Goal: Information Seeking & Learning: Learn about a topic

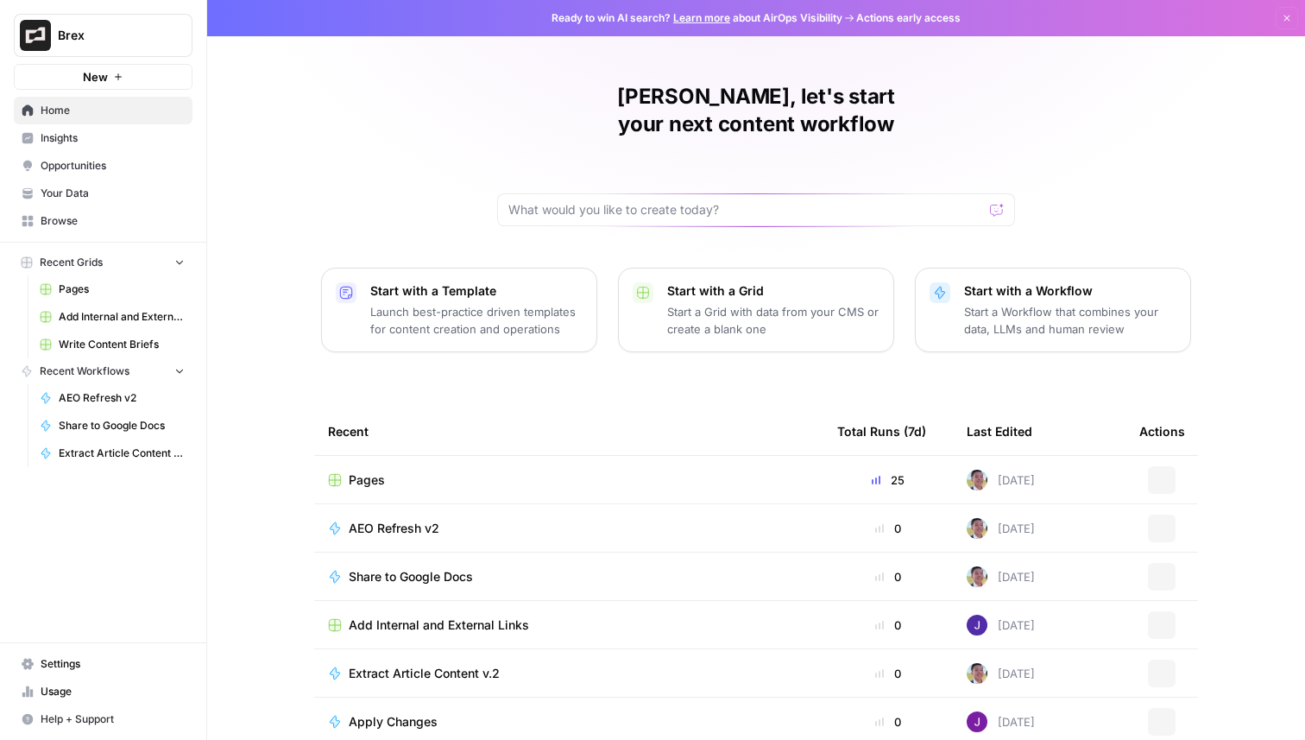
click at [109, 36] on span "Brex" at bounding box center [110, 35] width 104 height 17
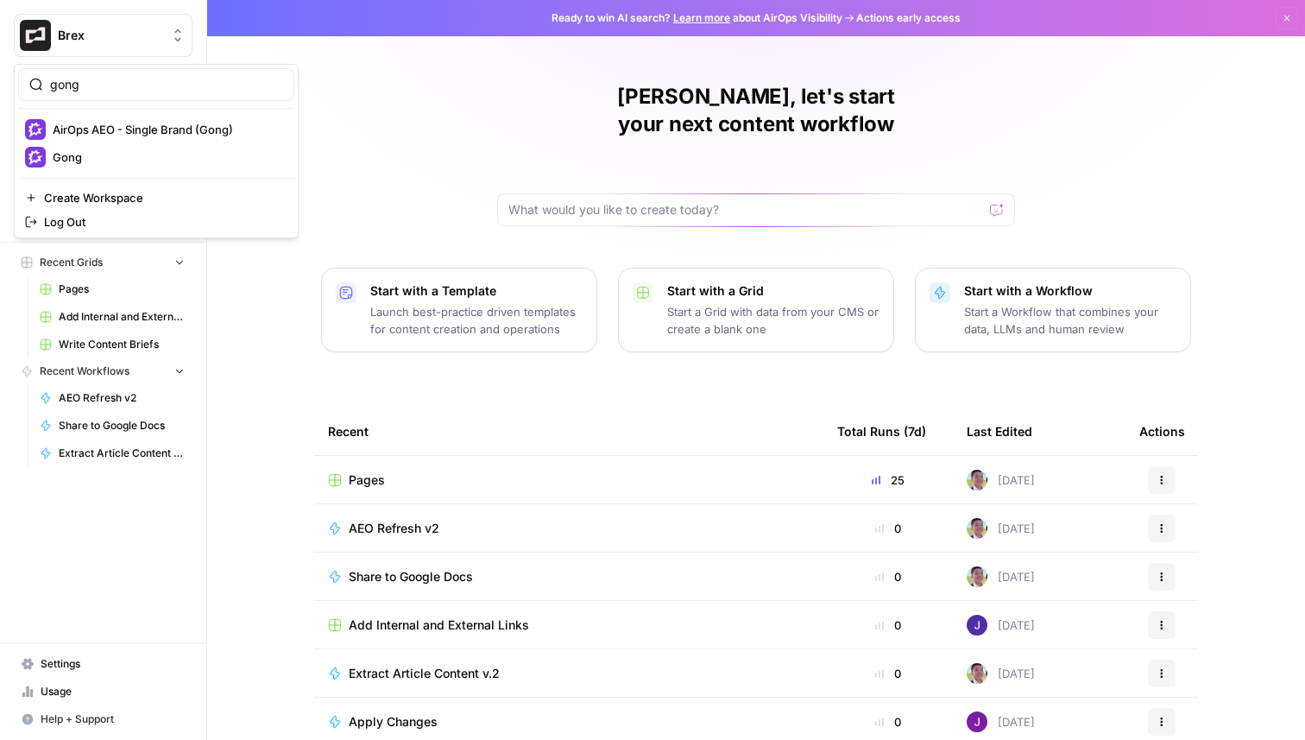
type input "gong"
click button "Gong" at bounding box center [156, 157] width 276 height 28
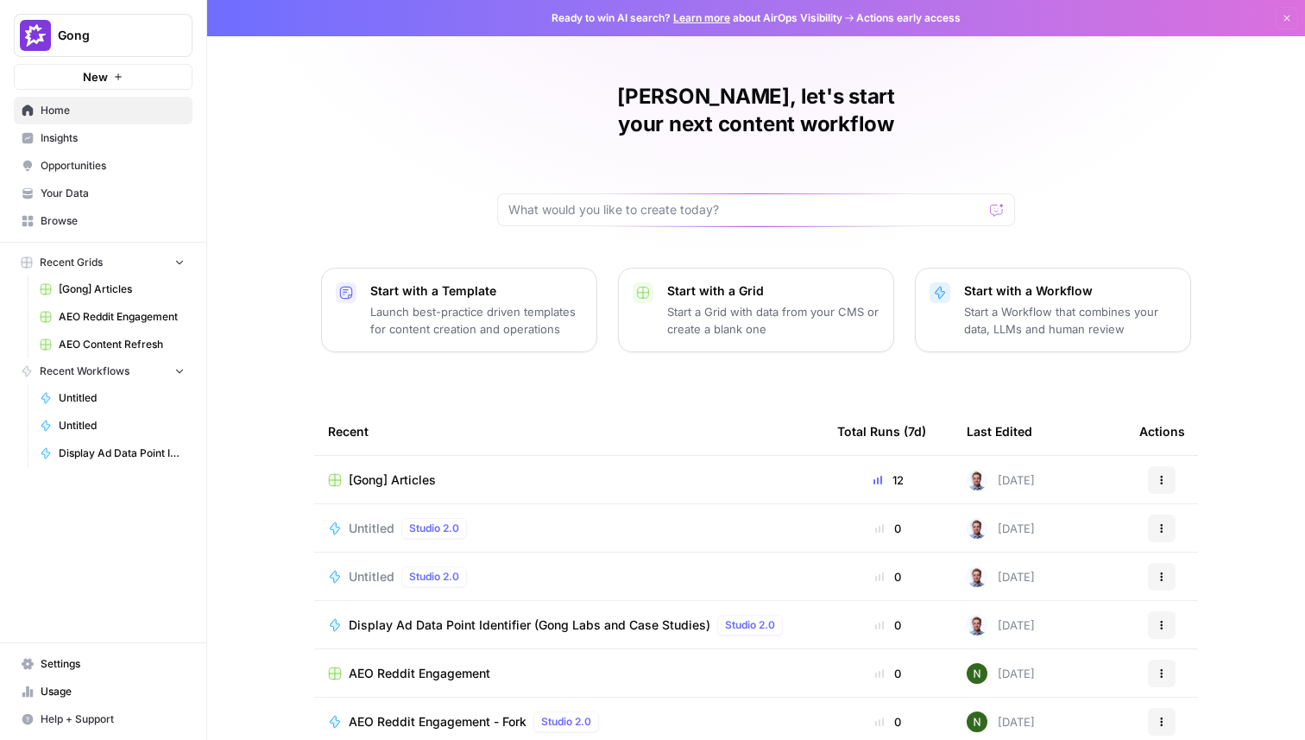
click at [83, 141] on span "Insights" at bounding box center [113, 138] width 144 height 16
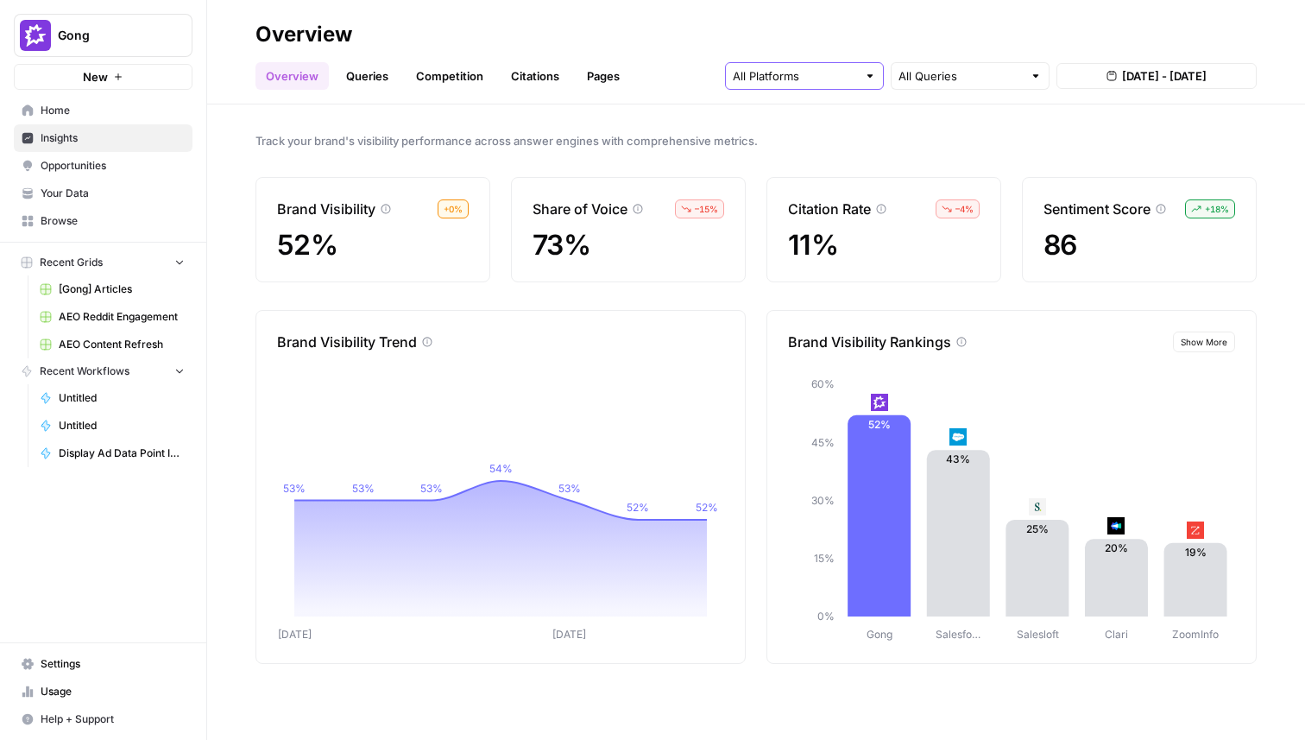
click at [816, 79] on input "text" at bounding box center [795, 75] width 124 height 17
click at [821, 135] on span "ChatGPT" at bounding box center [803, 140] width 88 height 17
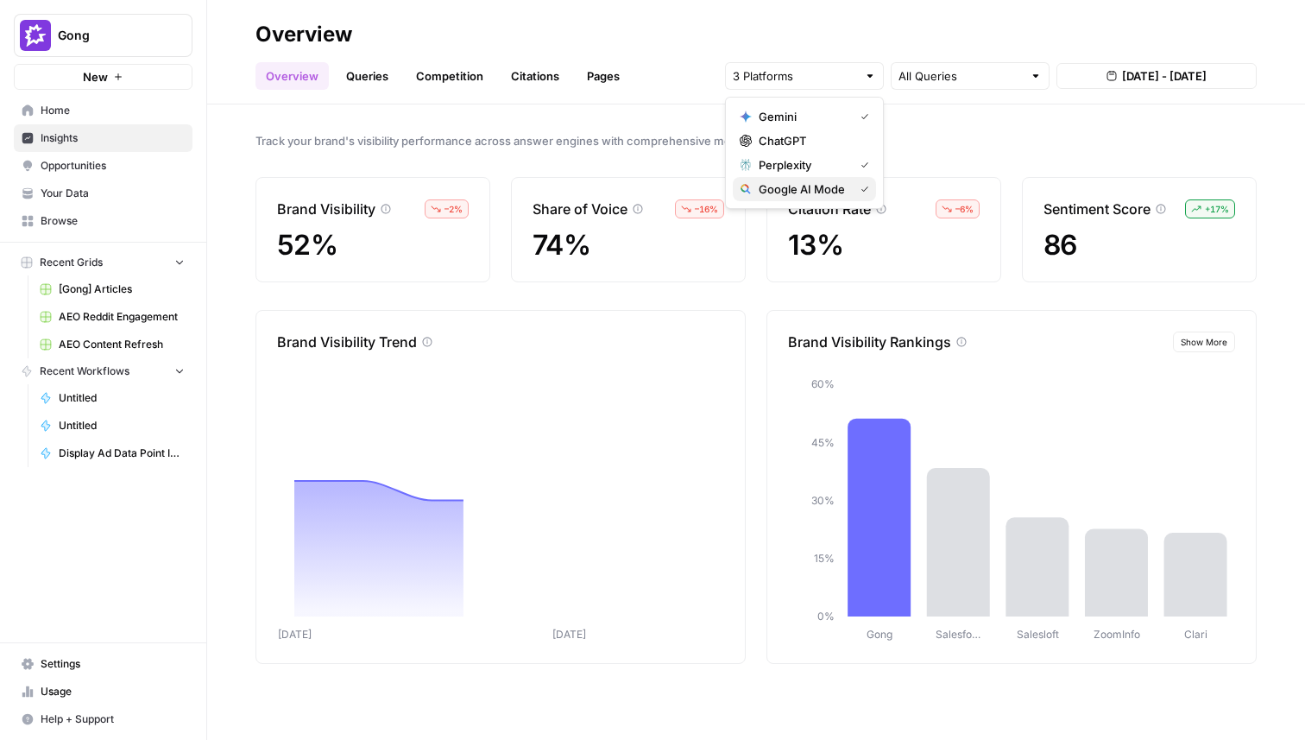
click at [824, 192] on span "Google AI Mode" at bounding box center [803, 188] width 88 height 17
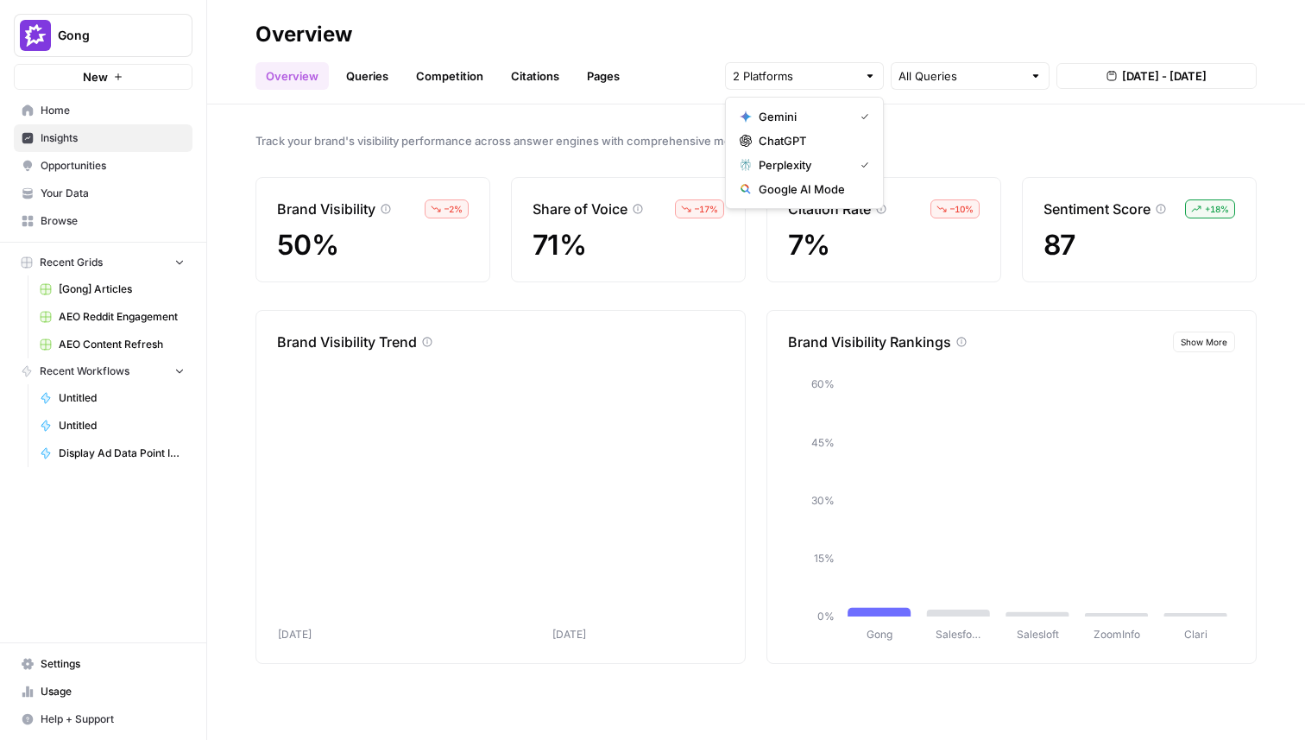
click at [830, 165] on span "Perplexity" at bounding box center [803, 164] width 88 height 17
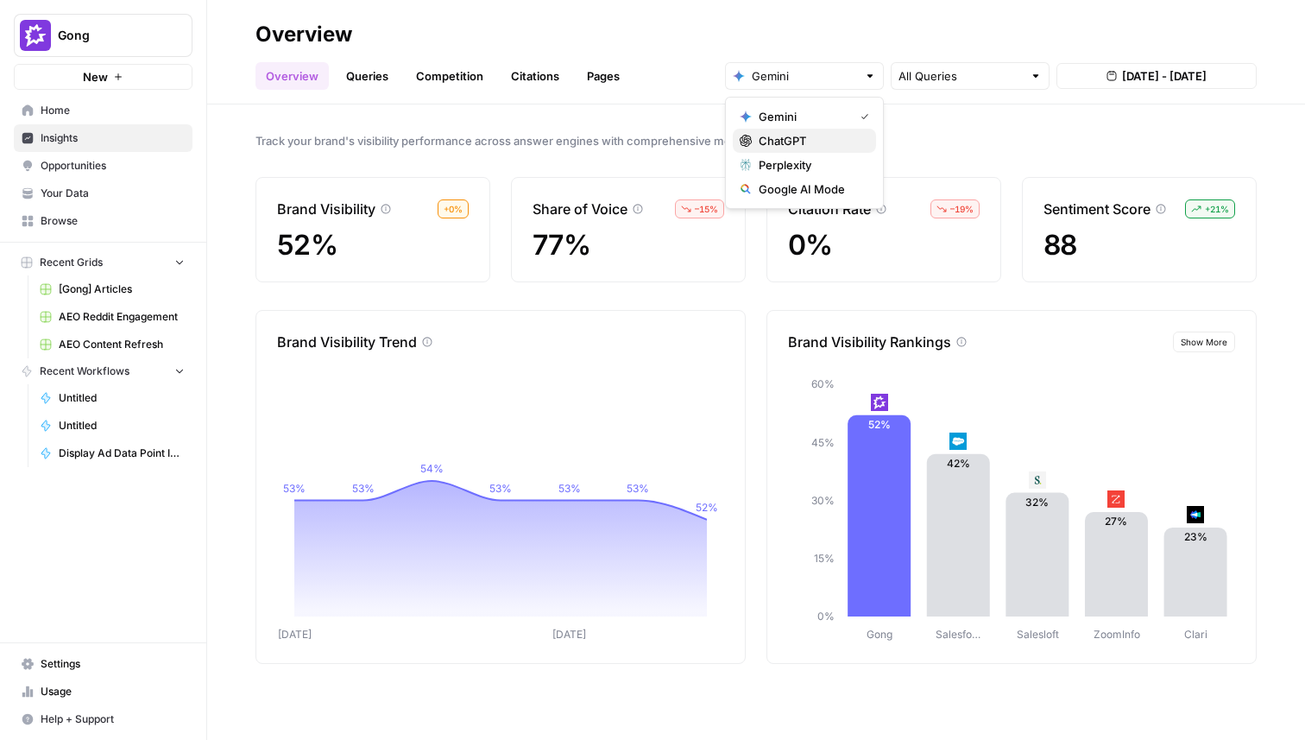
click at [833, 145] on span "ChatGPT" at bounding box center [811, 140] width 104 height 17
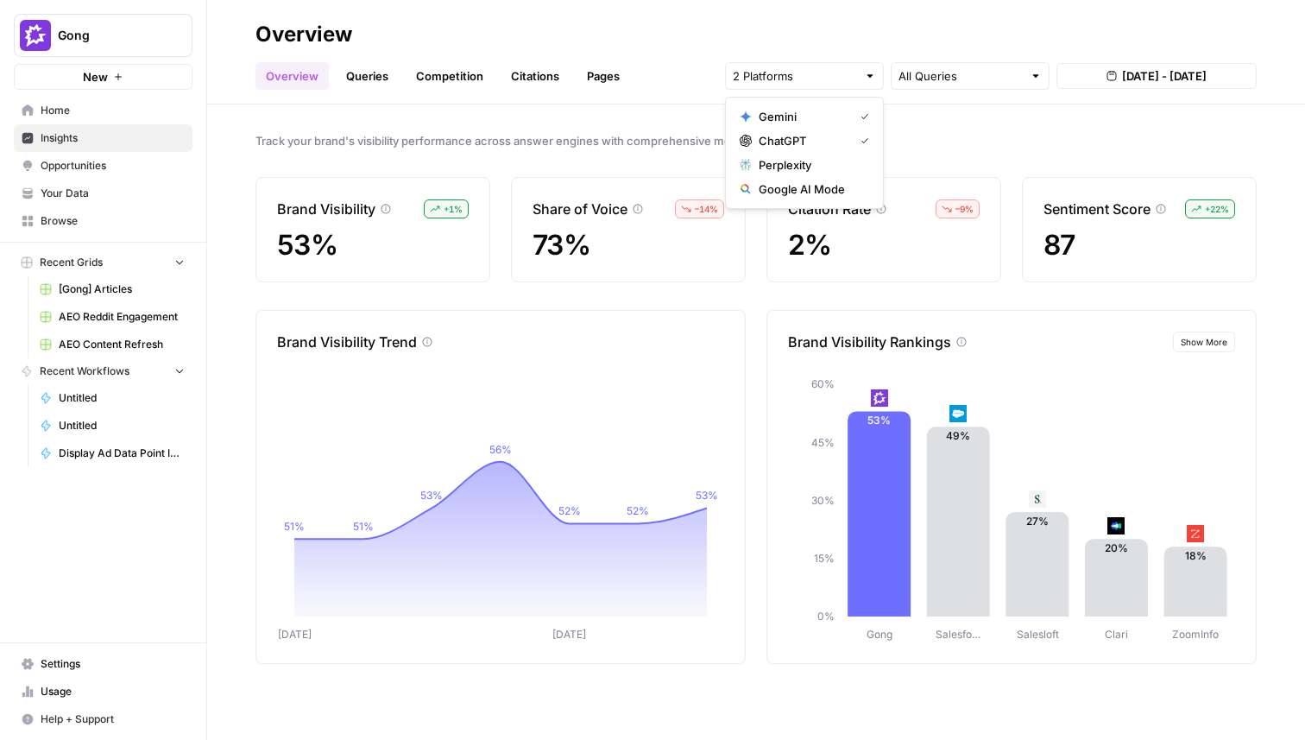
click at [832, 114] on span "Gemini" at bounding box center [803, 116] width 88 height 17
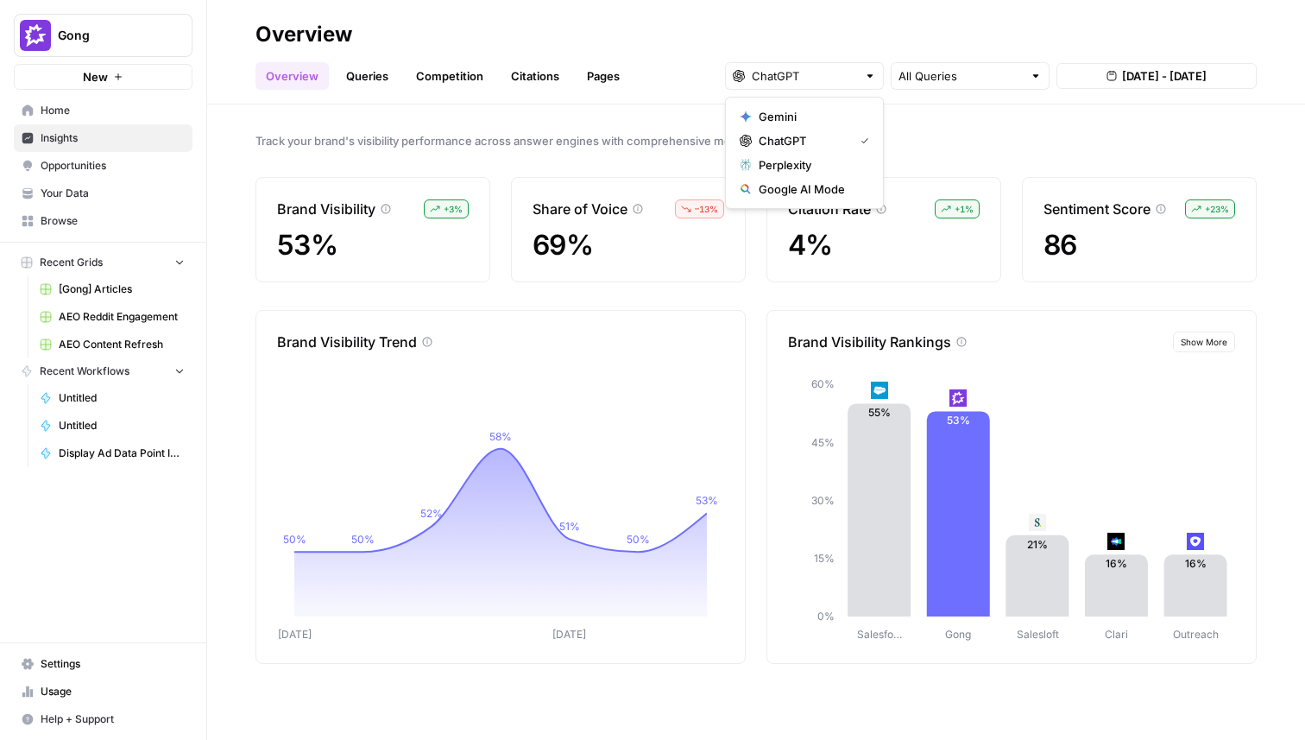
click at [631, 294] on div "Track your brand's visibility performance across answer engines with comprehens…" at bounding box center [756, 421] width 1098 height 635
click at [379, 79] on link "Queries" at bounding box center [367, 76] width 63 height 28
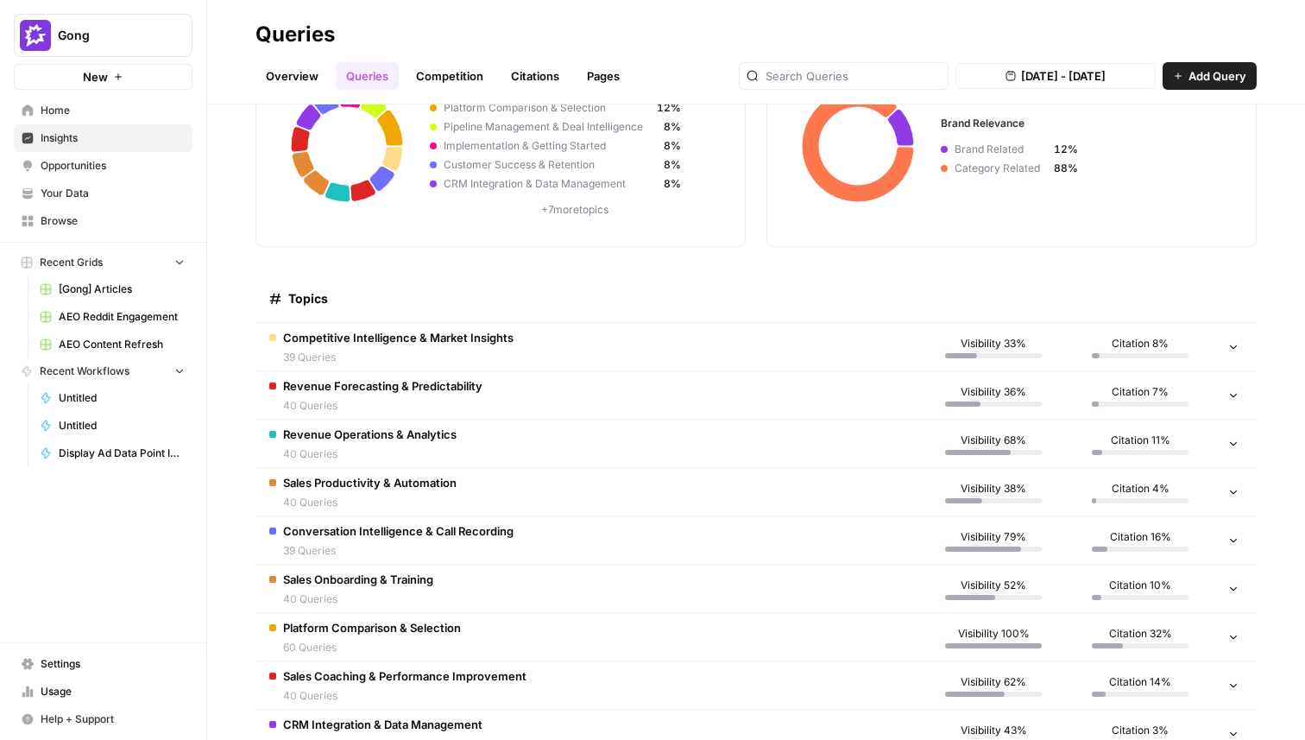
scroll to position [172, 0]
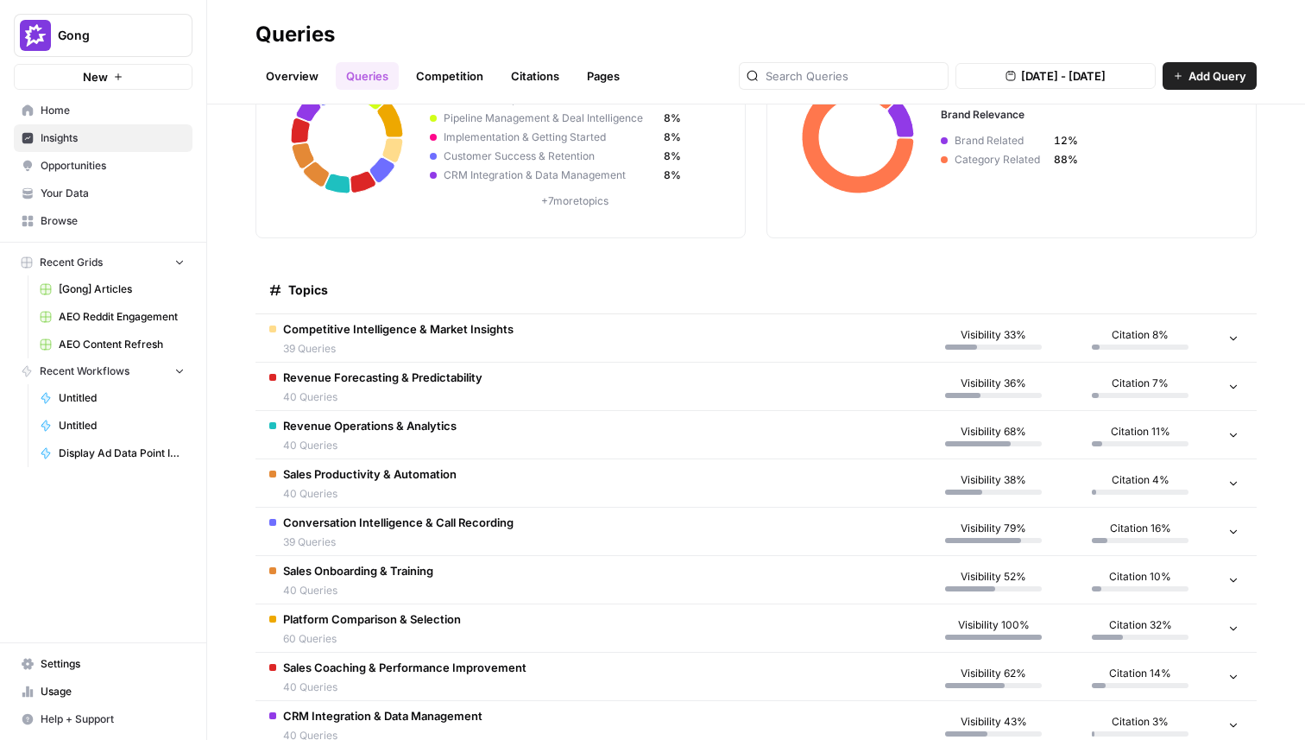
click at [514, 331] on td "Competitive Intelligence & Market Insights 39 Queries" at bounding box center [587, 337] width 665 height 47
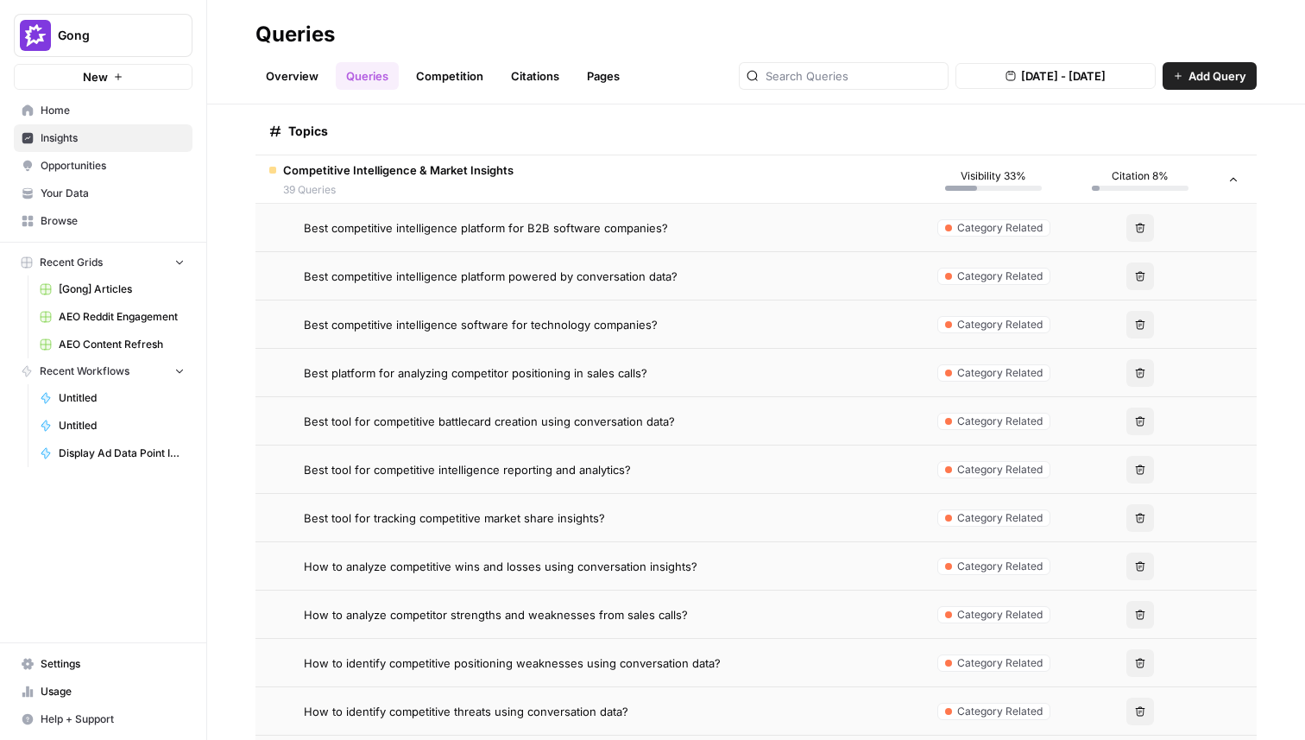
scroll to position [339, 0]
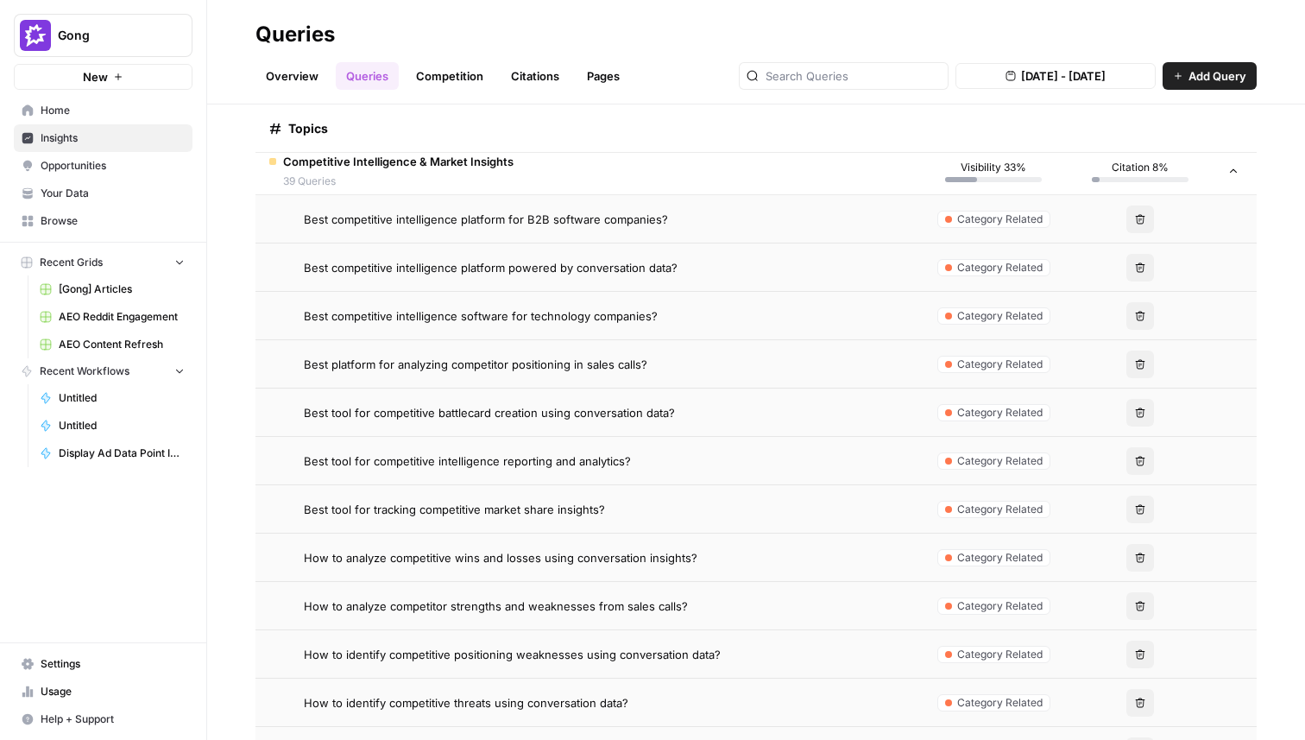
click at [592, 225] on span "Best competitive intelligence platform for B2B software companies?" at bounding box center [486, 219] width 364 height 17
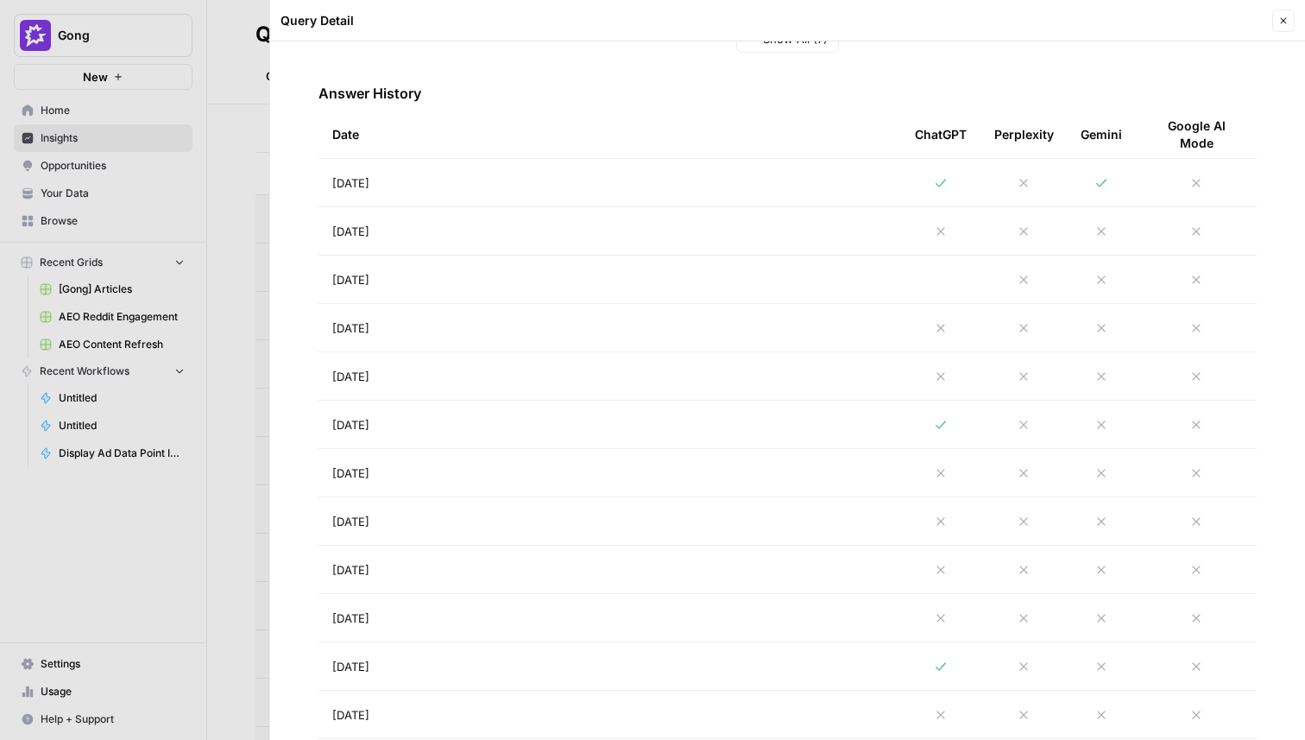
scroll to position [680, 0]
click at [215, 298] on div at bounding box center [652, 370] width 1305 height 740
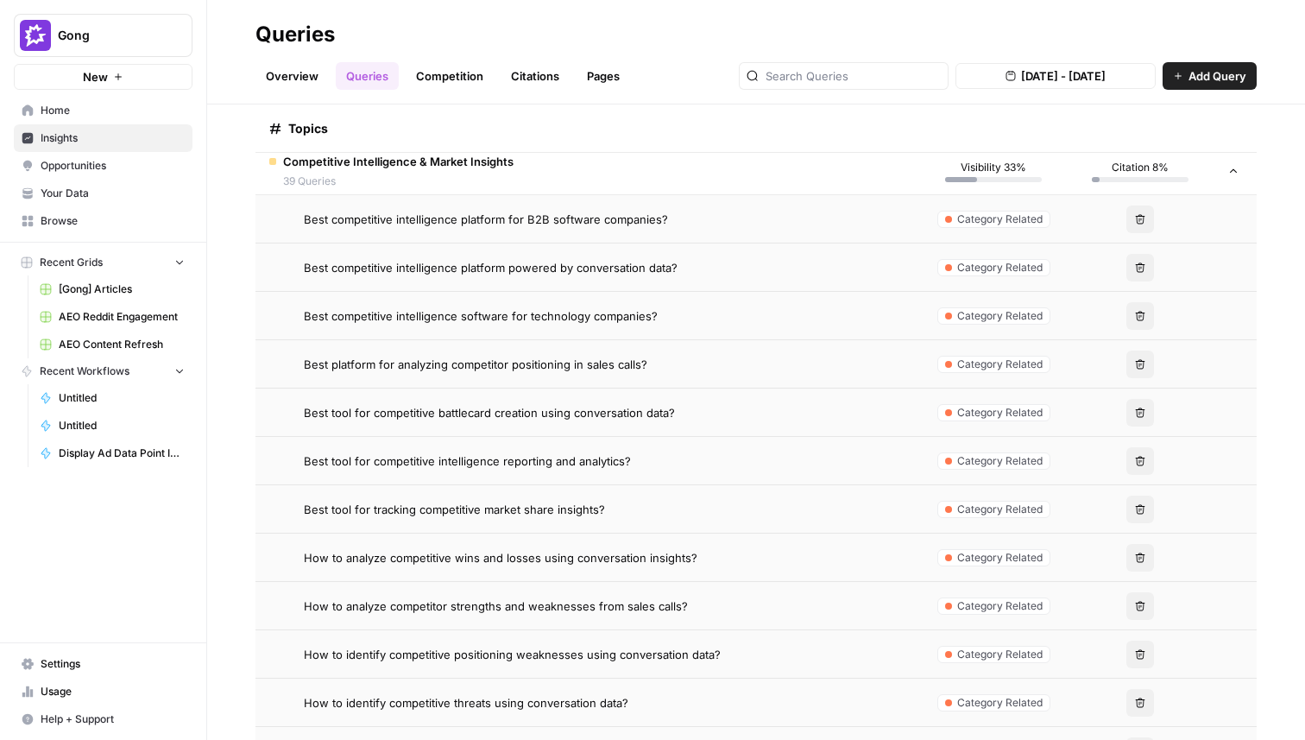
click at [494, 273] on span "Best competitive intelligence platform powered by conversation data?" at bounding box center [491, 267] width 374 height 17
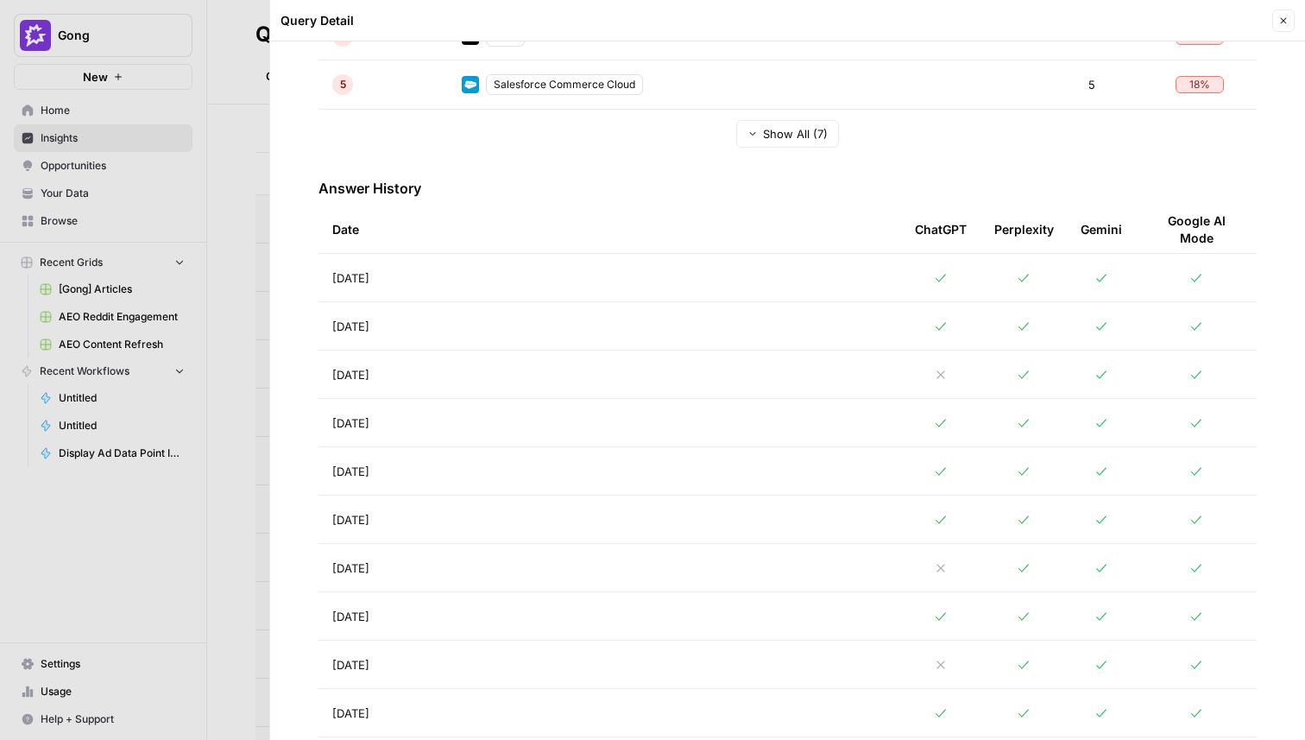
scroll to position [654, 0]
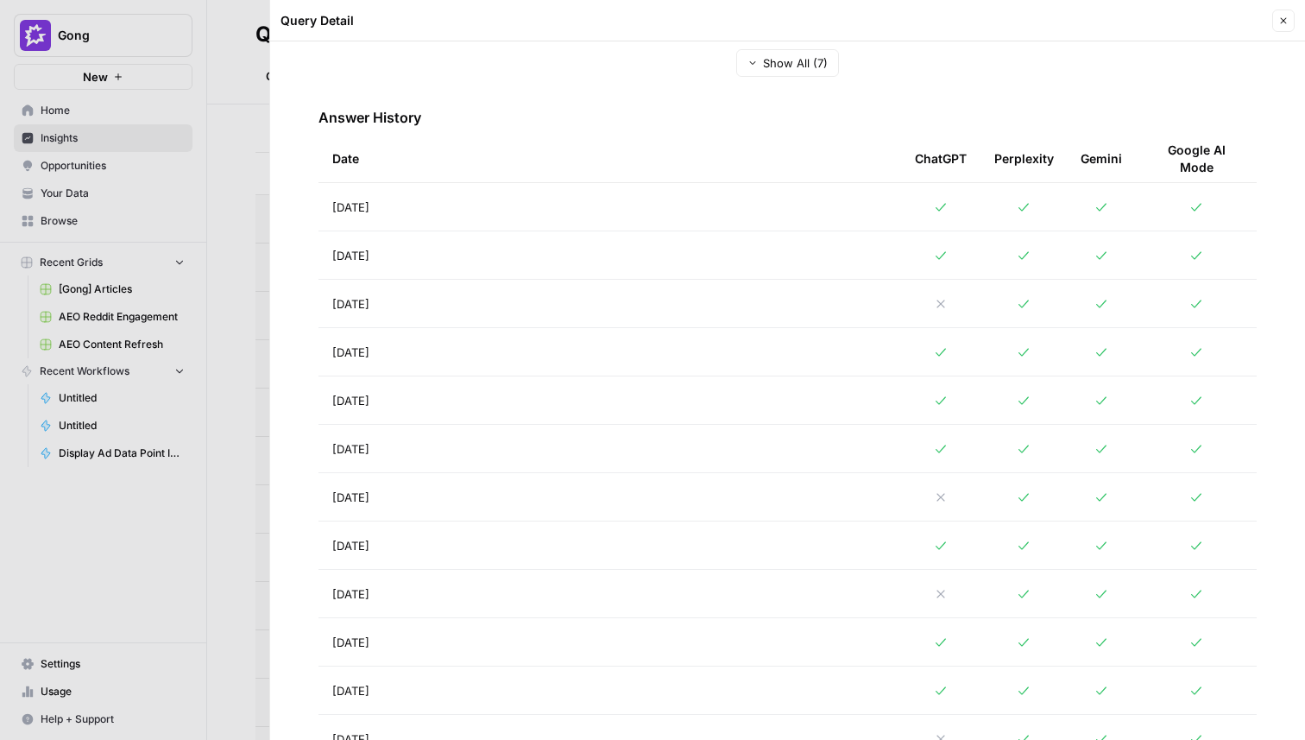
click at [242, 354] on div at bounding box center [652, 370] width 1305 height 740
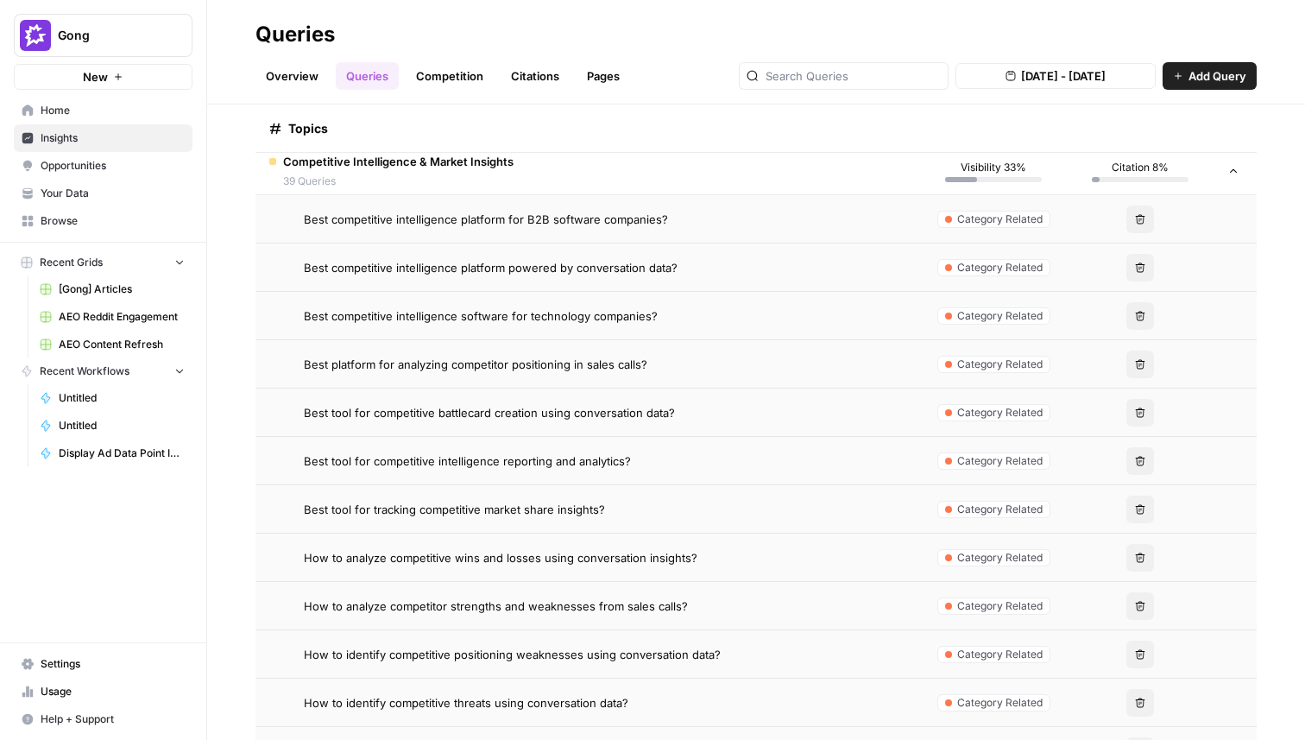
click at [456, 317] on span "Best competitive intelligence software for technology companies?" at bounding box center [481, 315] width 354 height 17
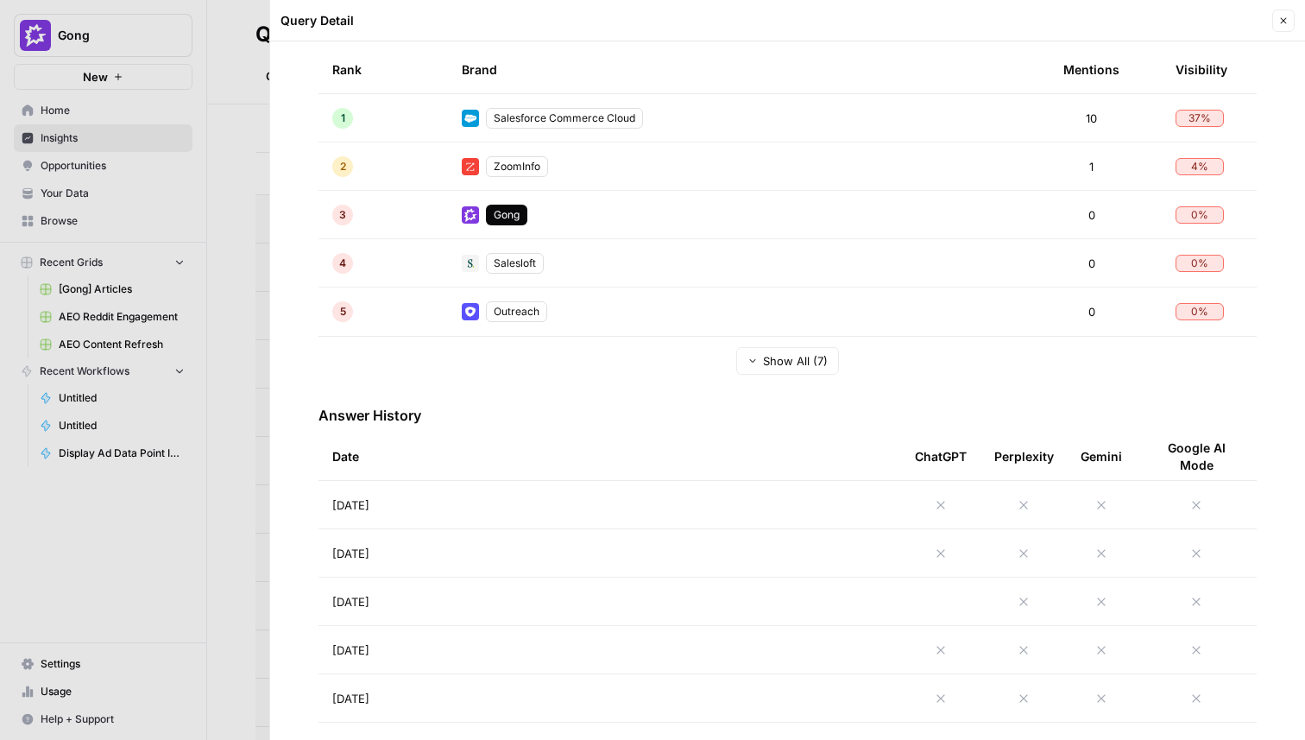
scroll to position [571, 0]
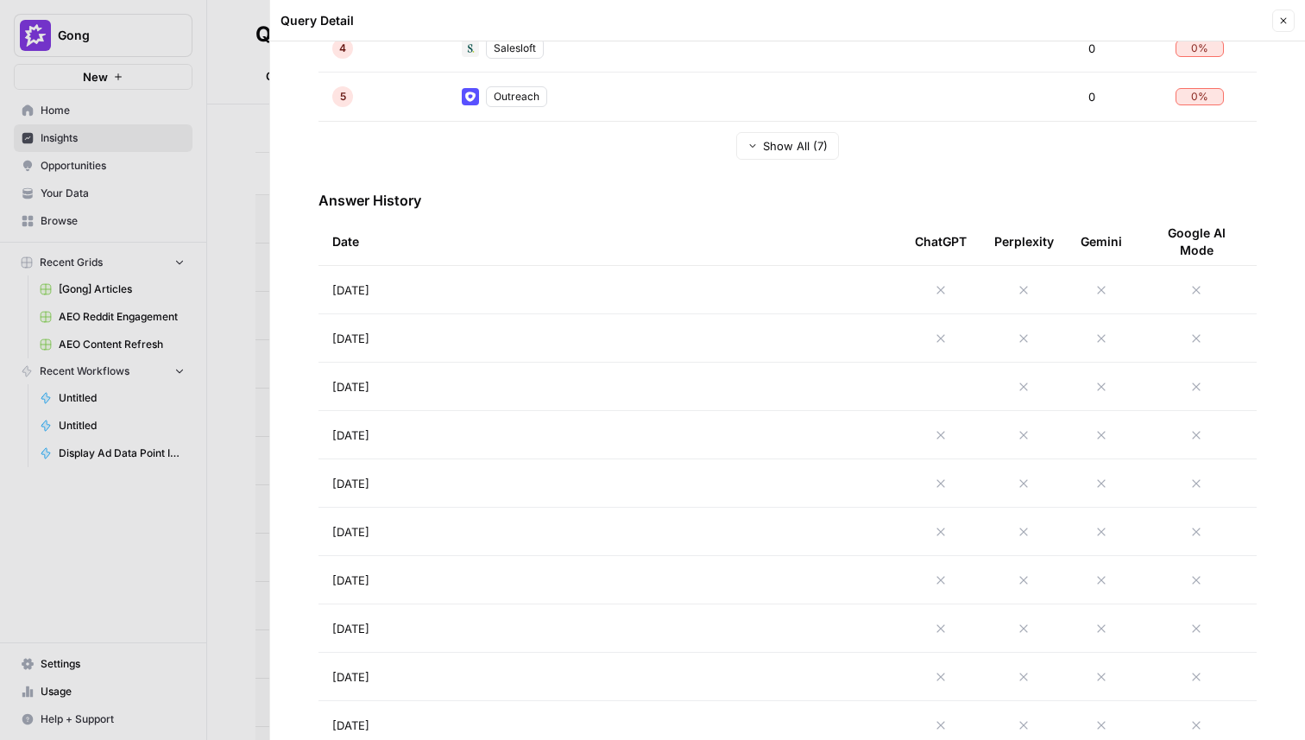
click at [205, 392] on div at bounding box center [652, 370] width 1305 height 740
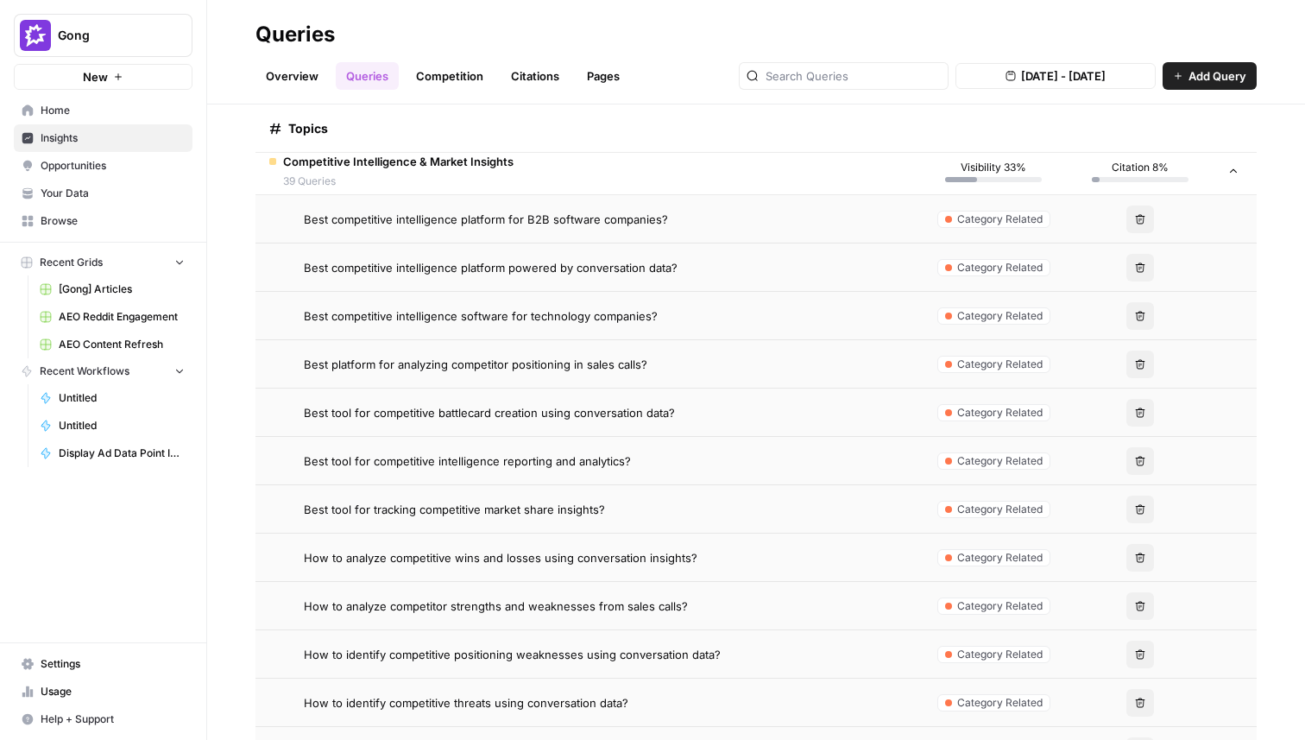
click at [547, 315] on span "Best competitive intelligence software for technology companies?" at bounding box center [481, 315] width 354 height 17
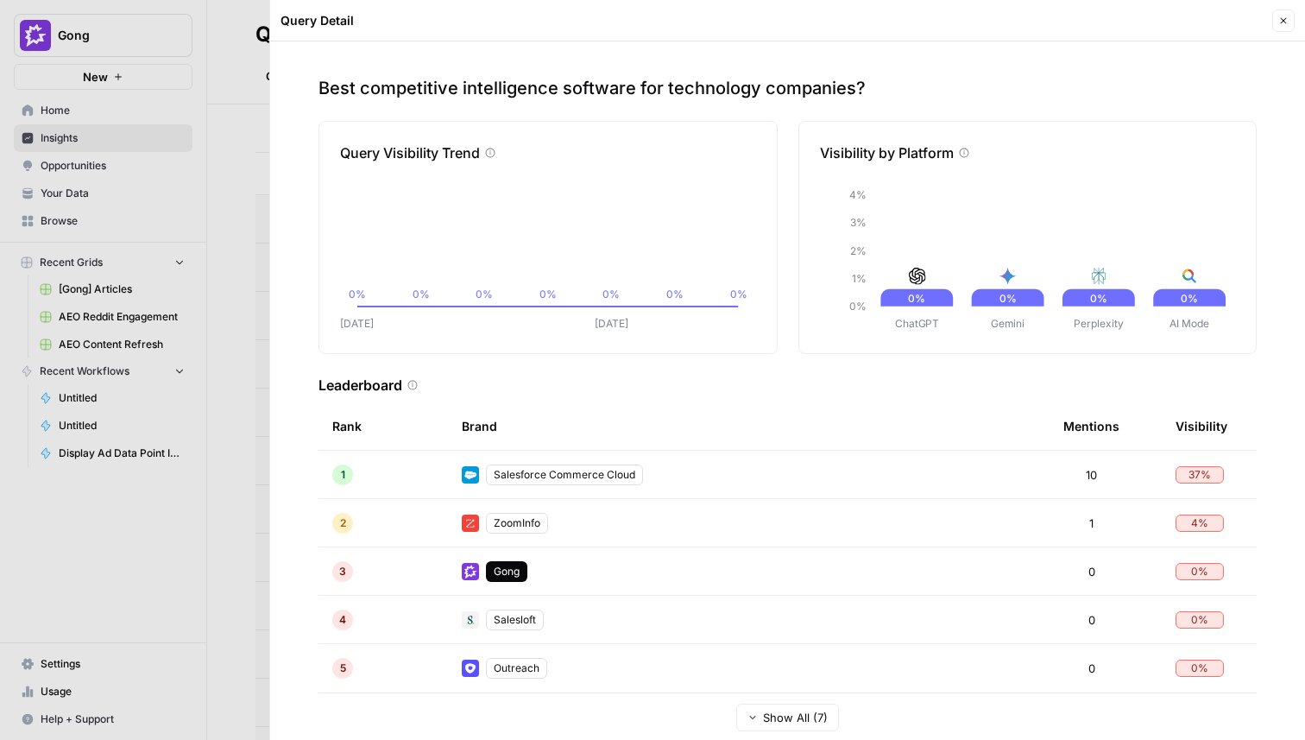
click at [241, 364] on div at bounding box center [652, 370] width 1305 height 740
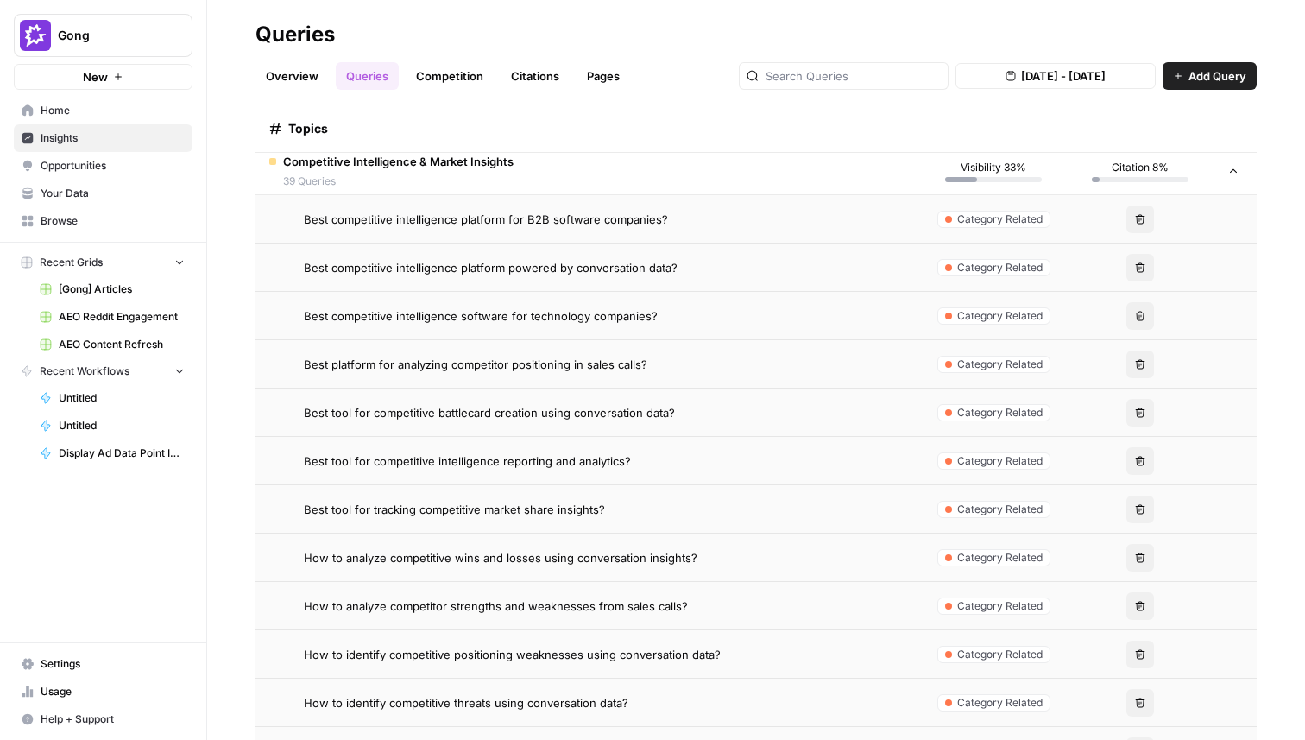
click at [601, 456] on span "Best tool for competitive intelligence reporting and analytics?" at bounding box center [467, 460] width 327 height 17
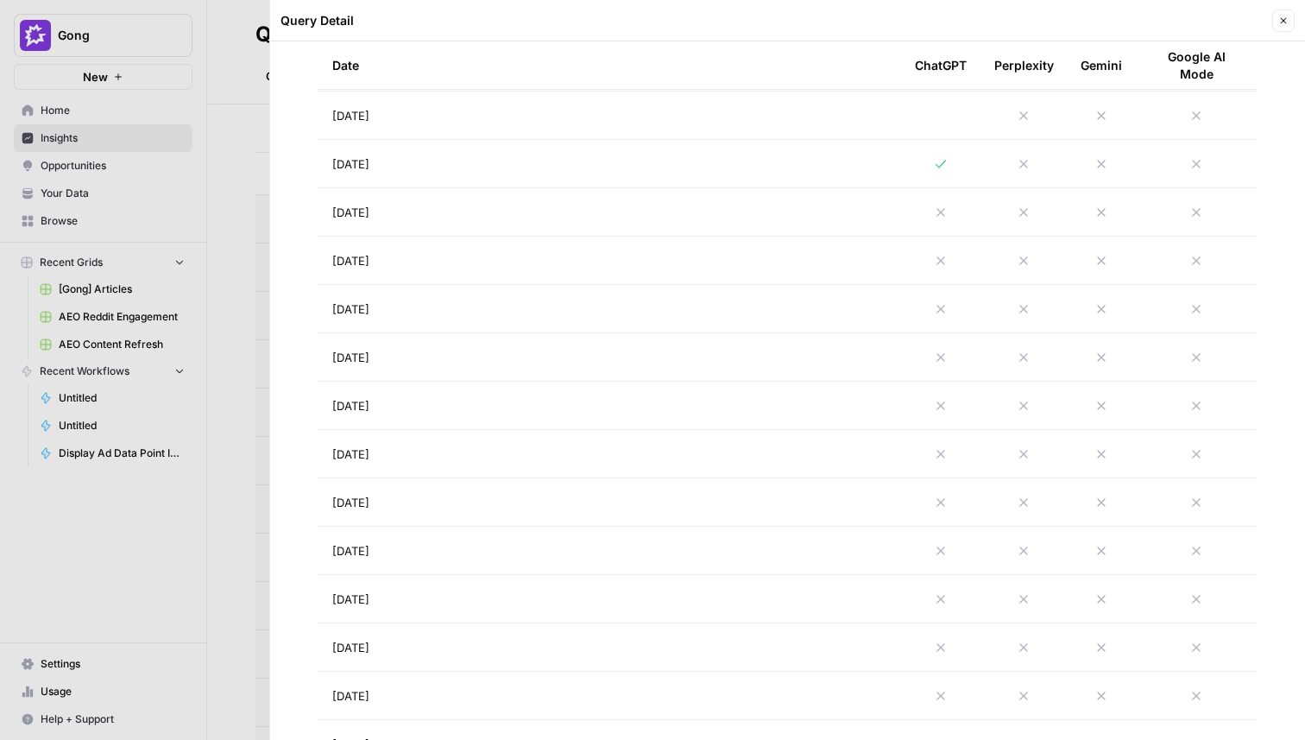
scroll to position [849, 0]
click at [222, 419] on div at bounding box center [652, 370] width 1305 height 740
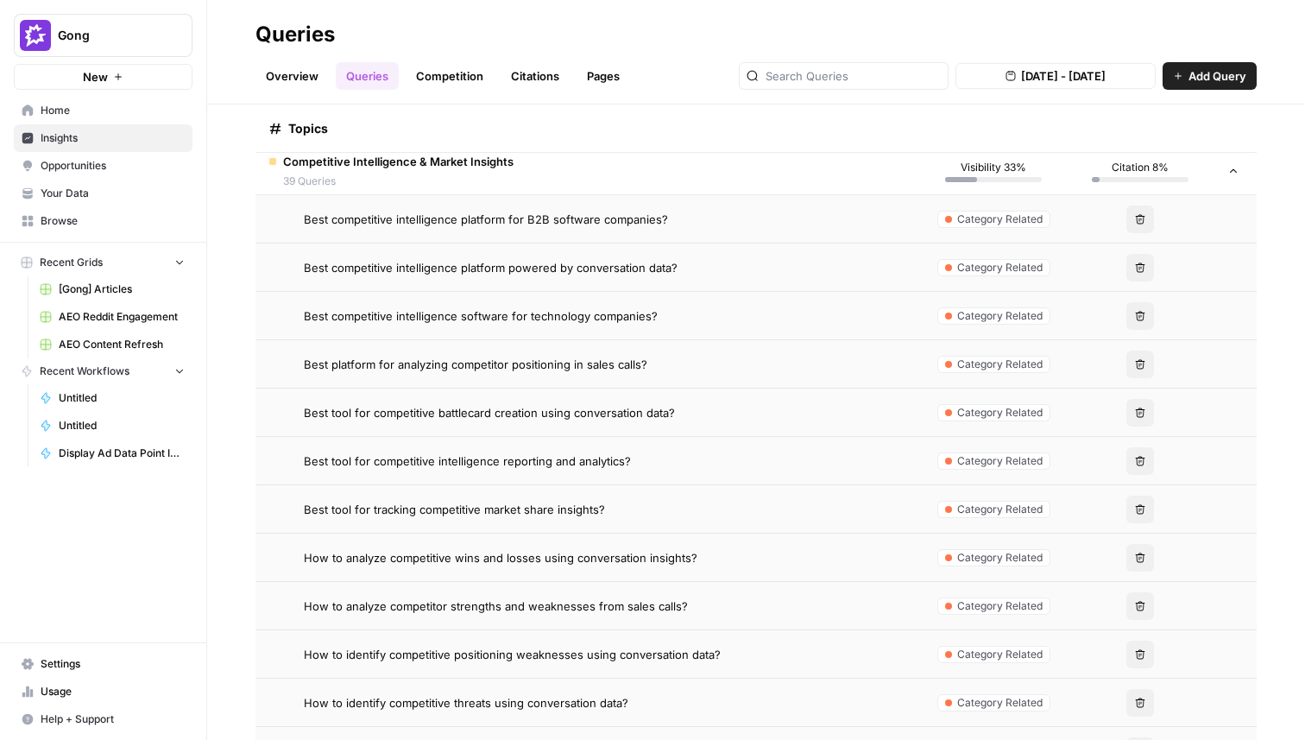
click at [510, 514] on span "Best tool for tracking competitive market share insights?" at bounding box center [454, 509] width 301 height 17
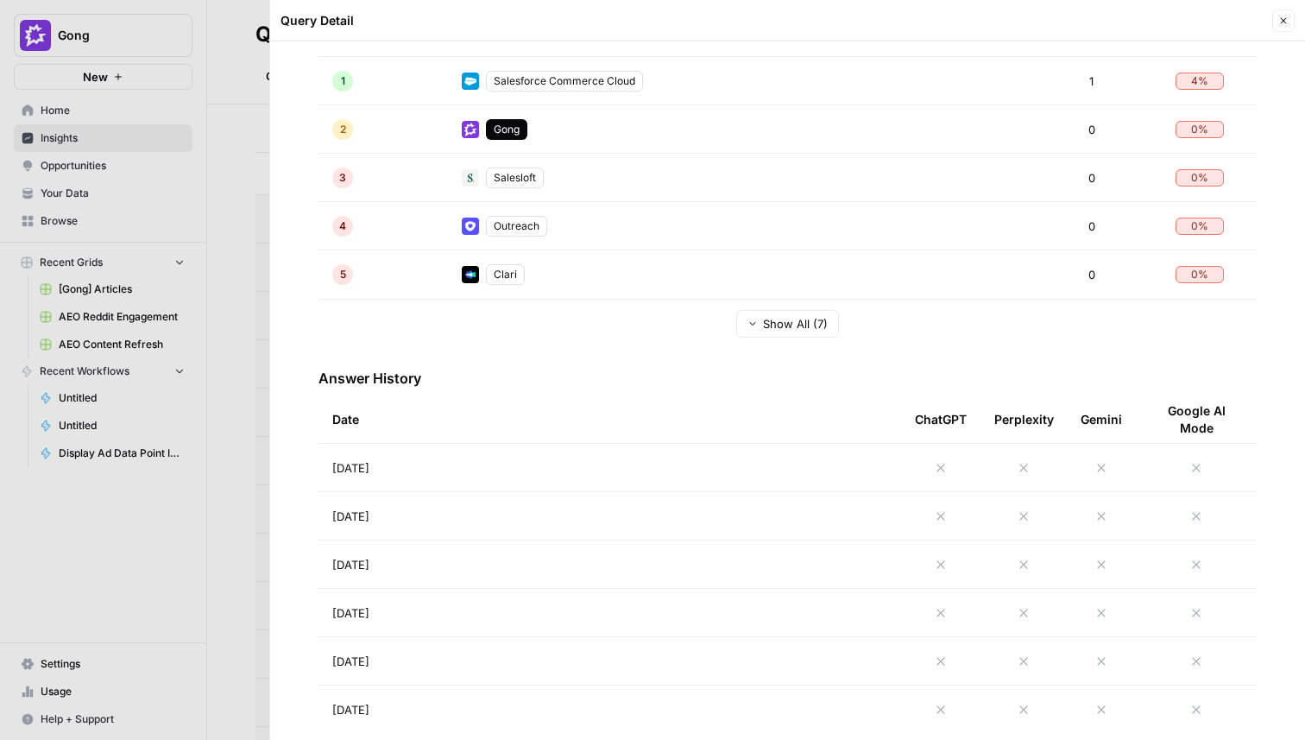
scroll to position [450, 0]
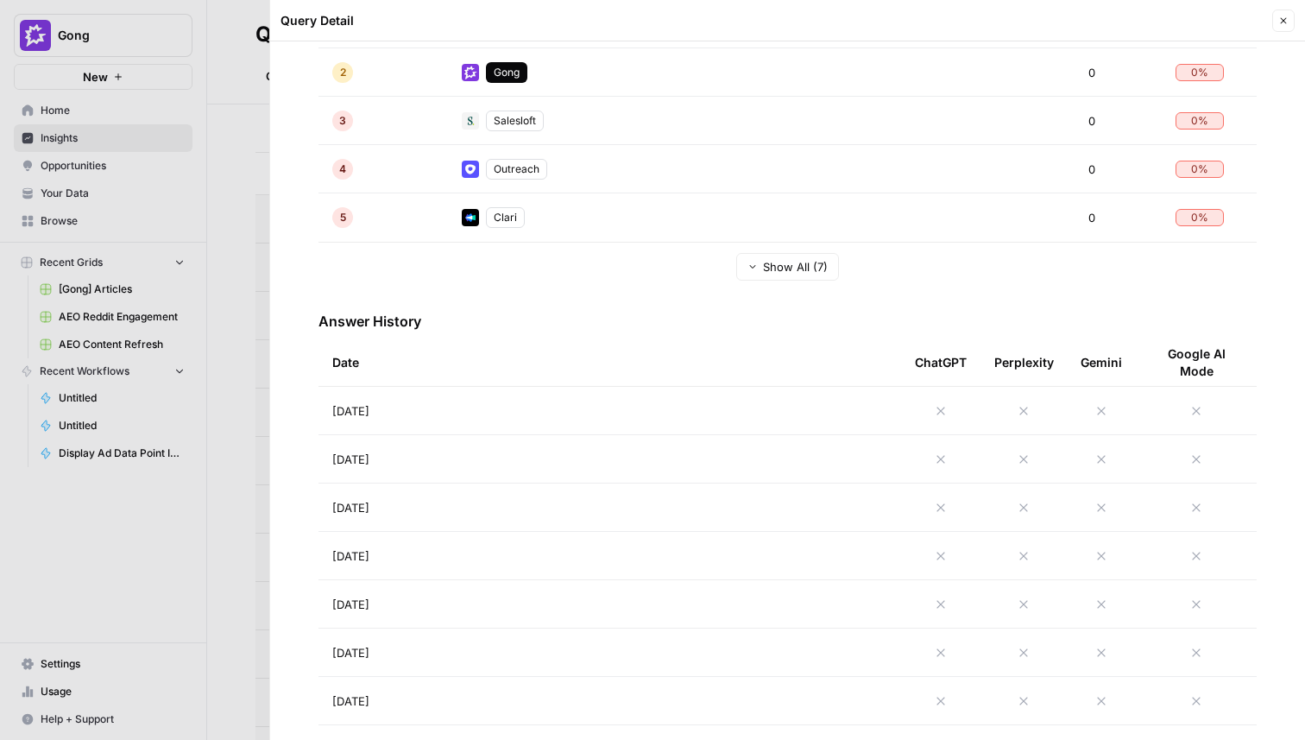
click at [166, 559] on div at bounding box center [652, 370] width 1305 height 740
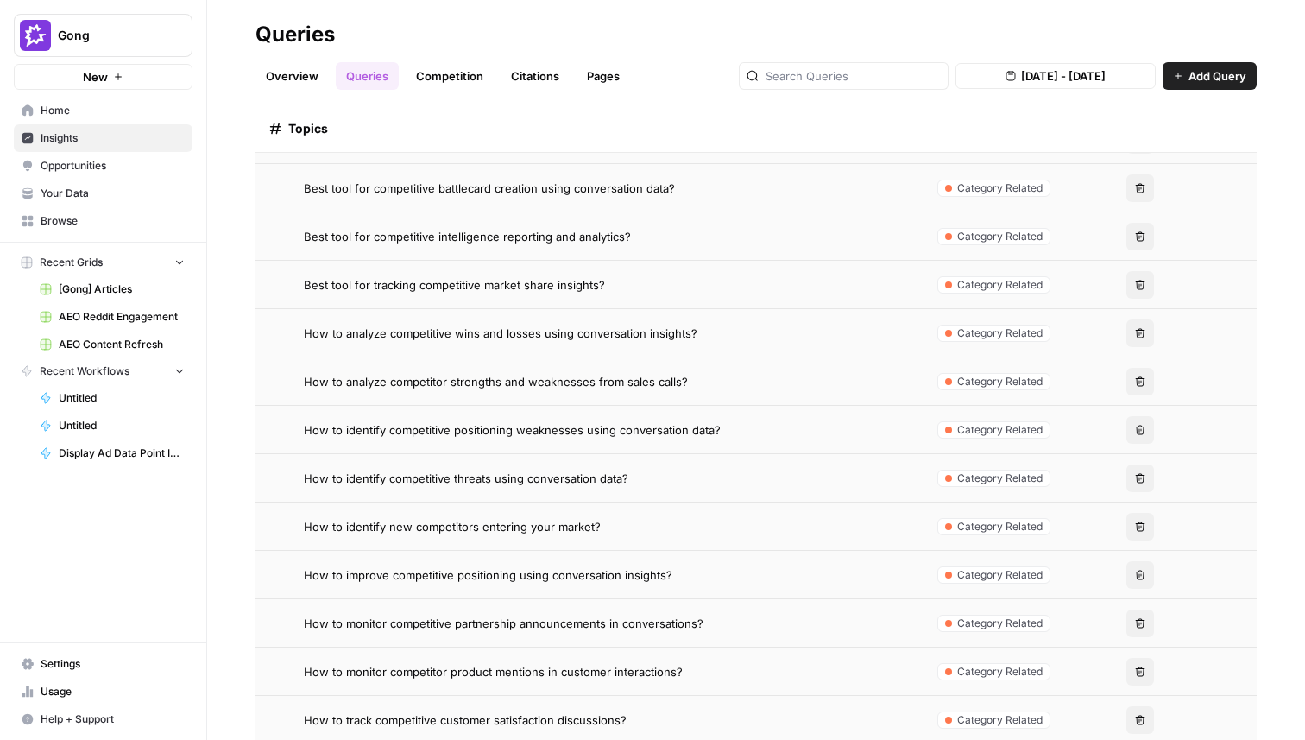
scroll to position [614, 0]
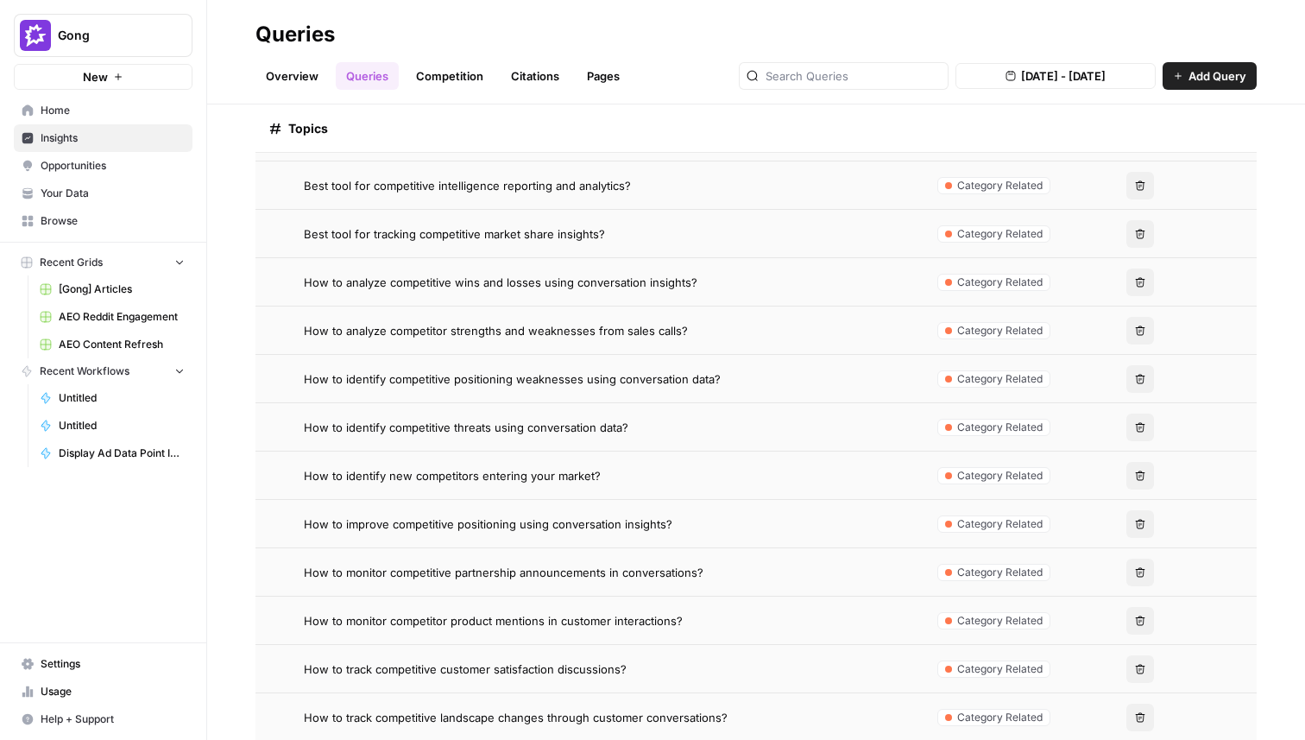
click at [500, 532] on td "How to improve competitive positioning using conversation insights?" at bounding box center [587, 523] width 665 height 47
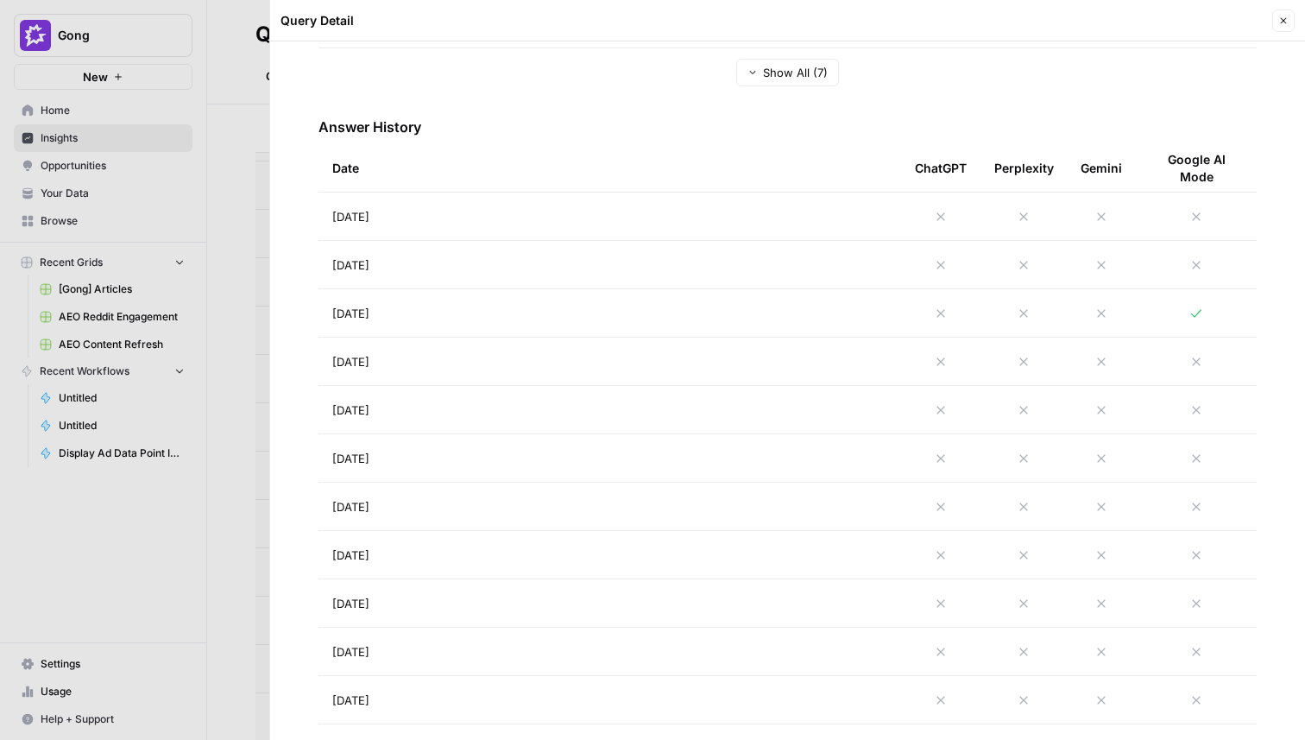
scroll to position [603, 0]
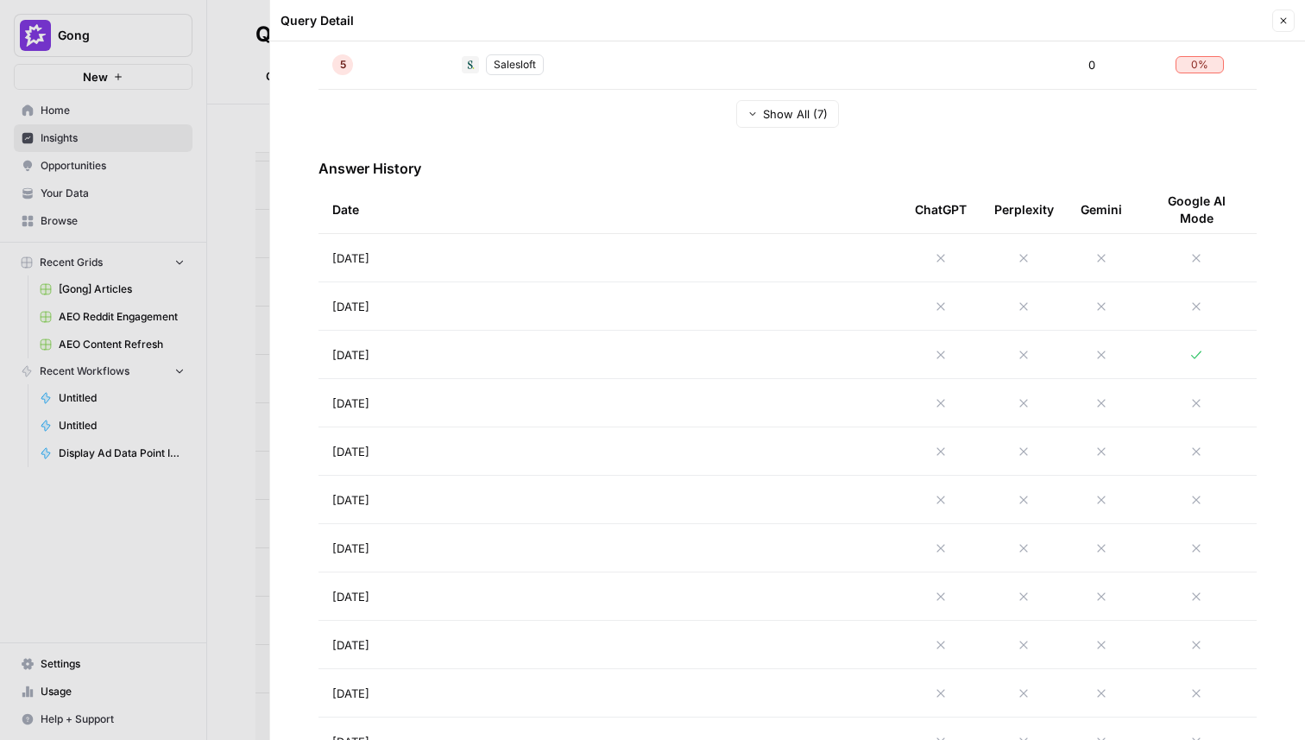
click at [222, 450] on div at bounding box center [652, 370] width 1305 height 740
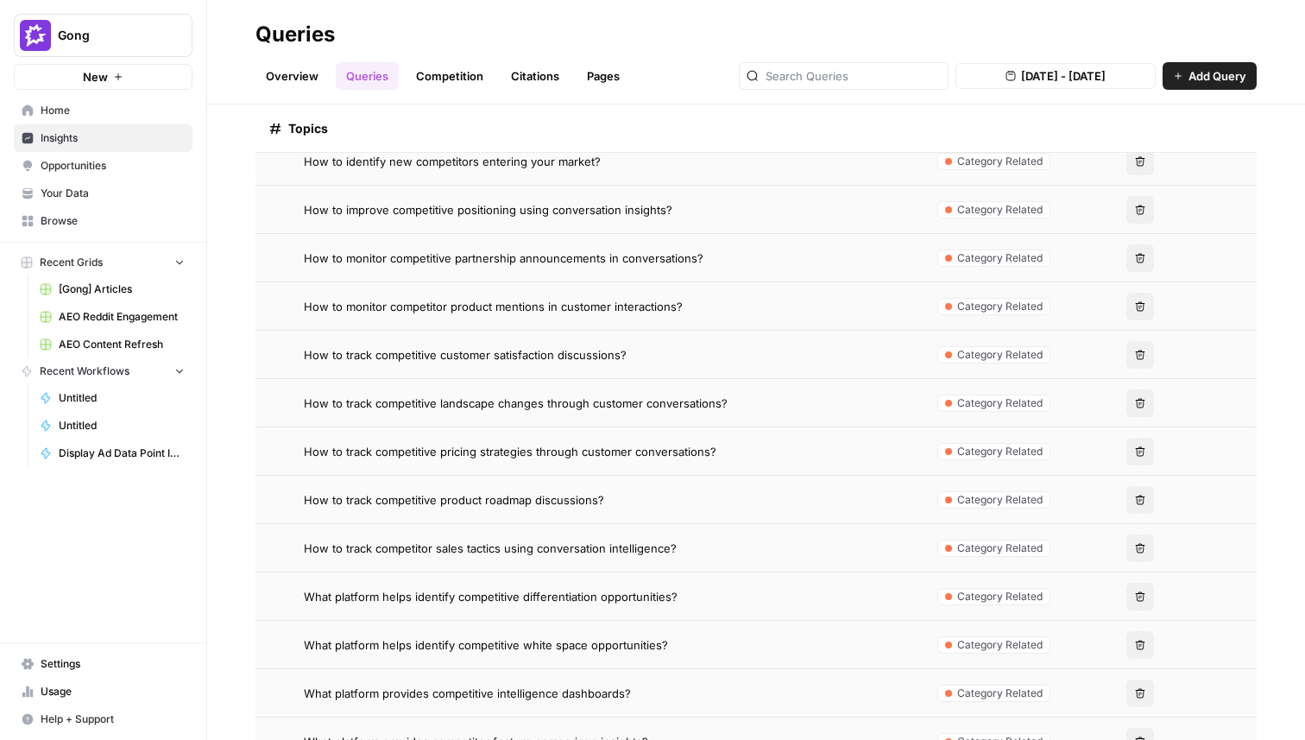
scroll to position [1016, 0]
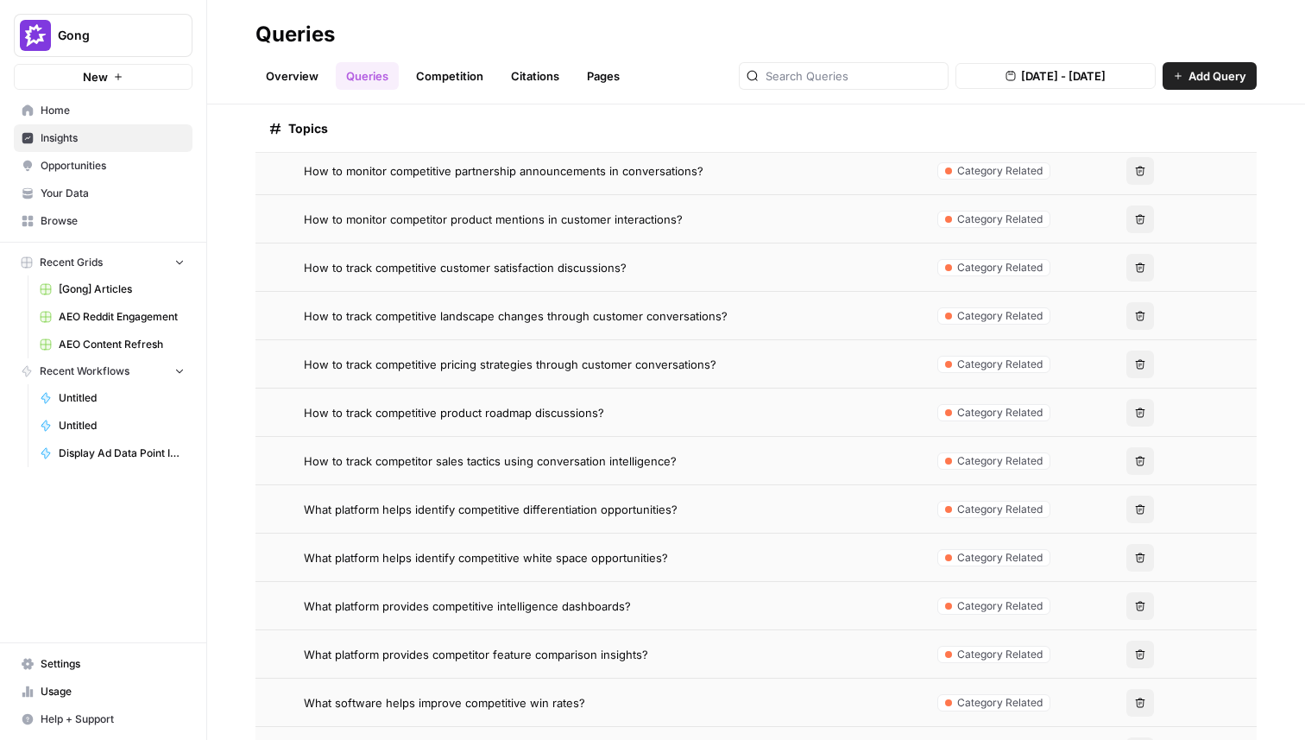
click at [555, 487] on td "What platform helps identify competitive differentiation opportunities?" at bounding box center [587, 508] width 665 height 47
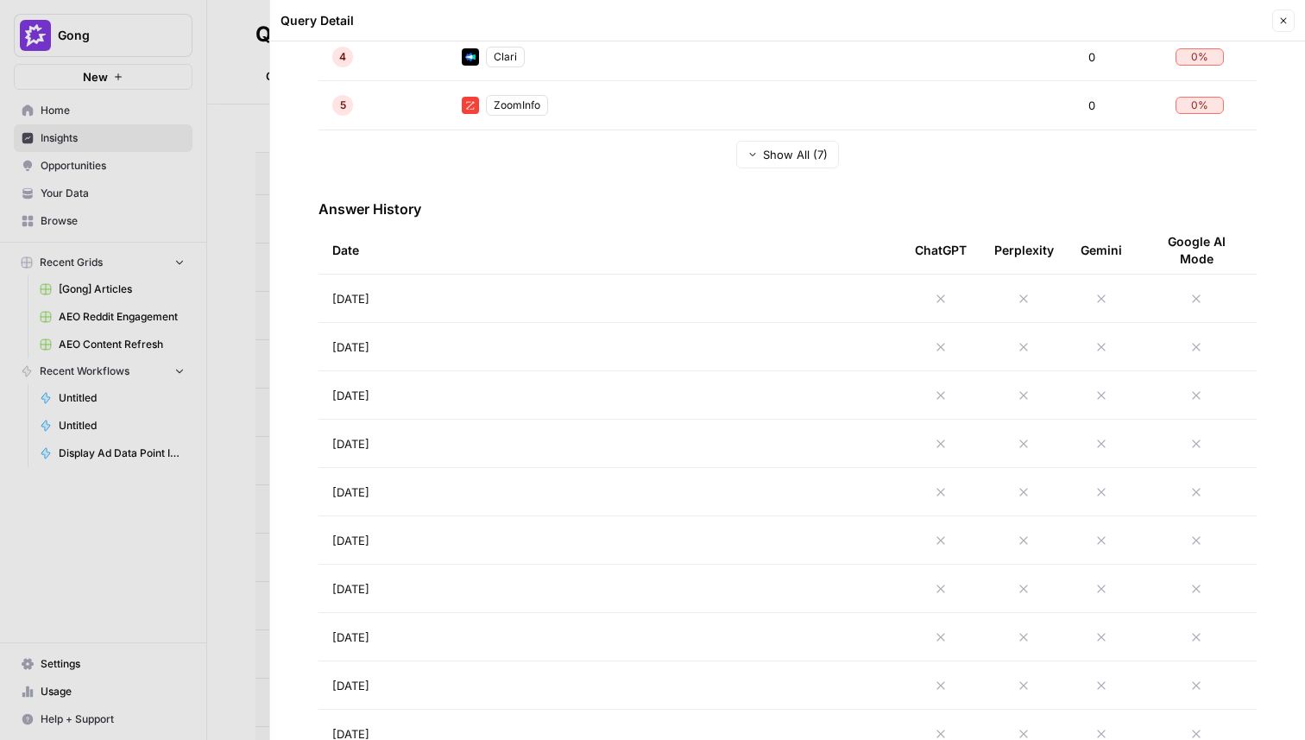
scroll to position [602, 0]
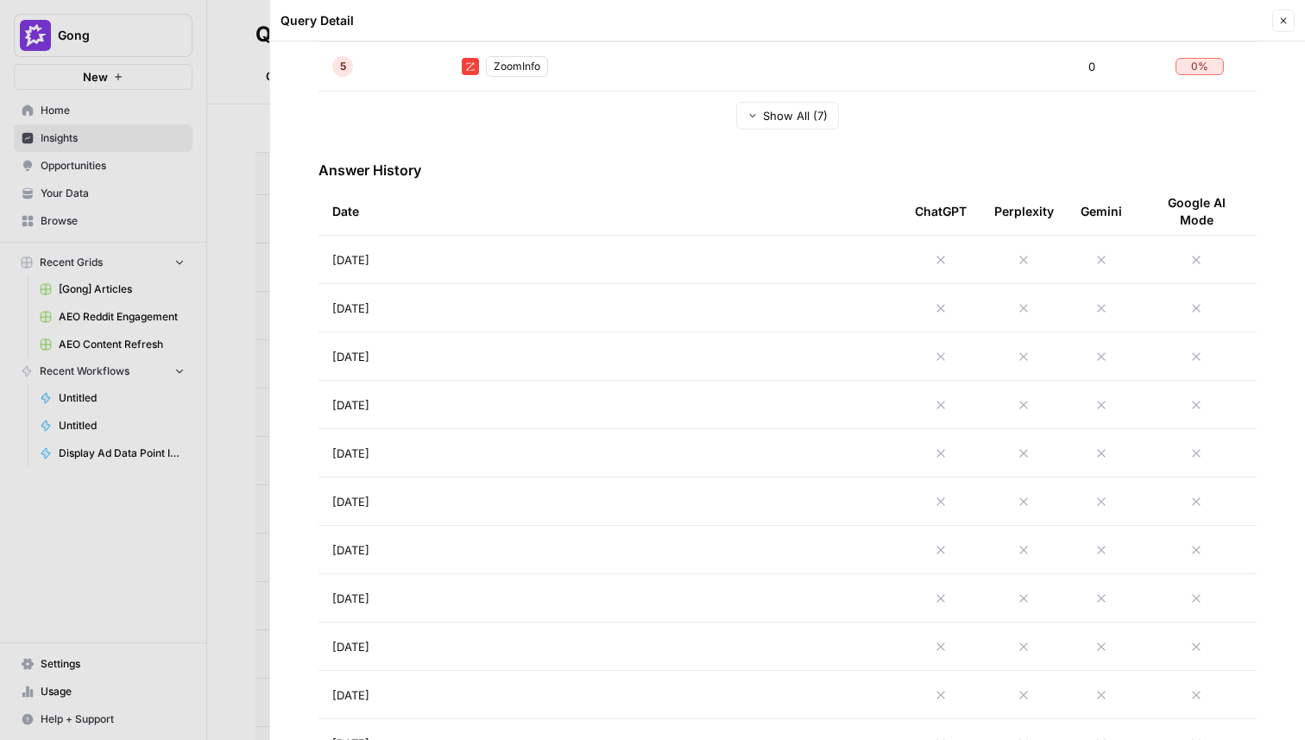
click at [217, 539] on div at bounding box center [652, 370] width 1305 height 740
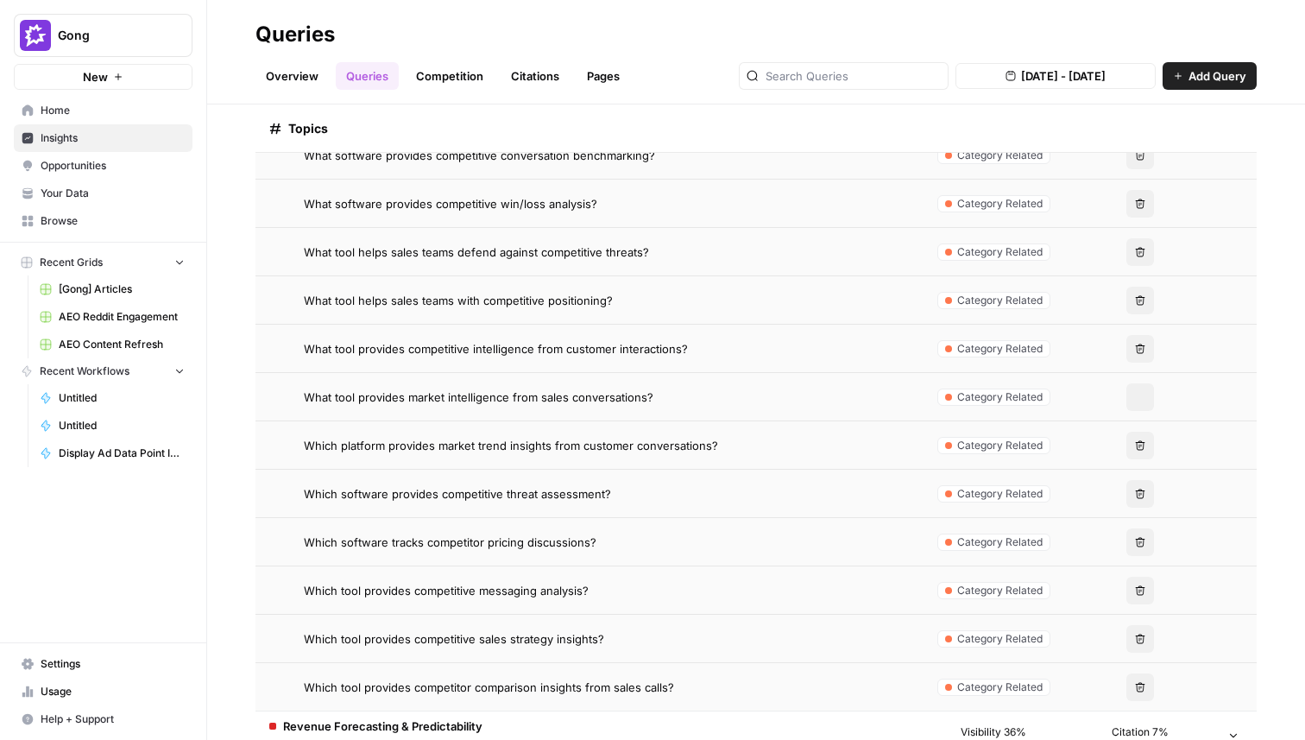
scroll to position [1732, 0]
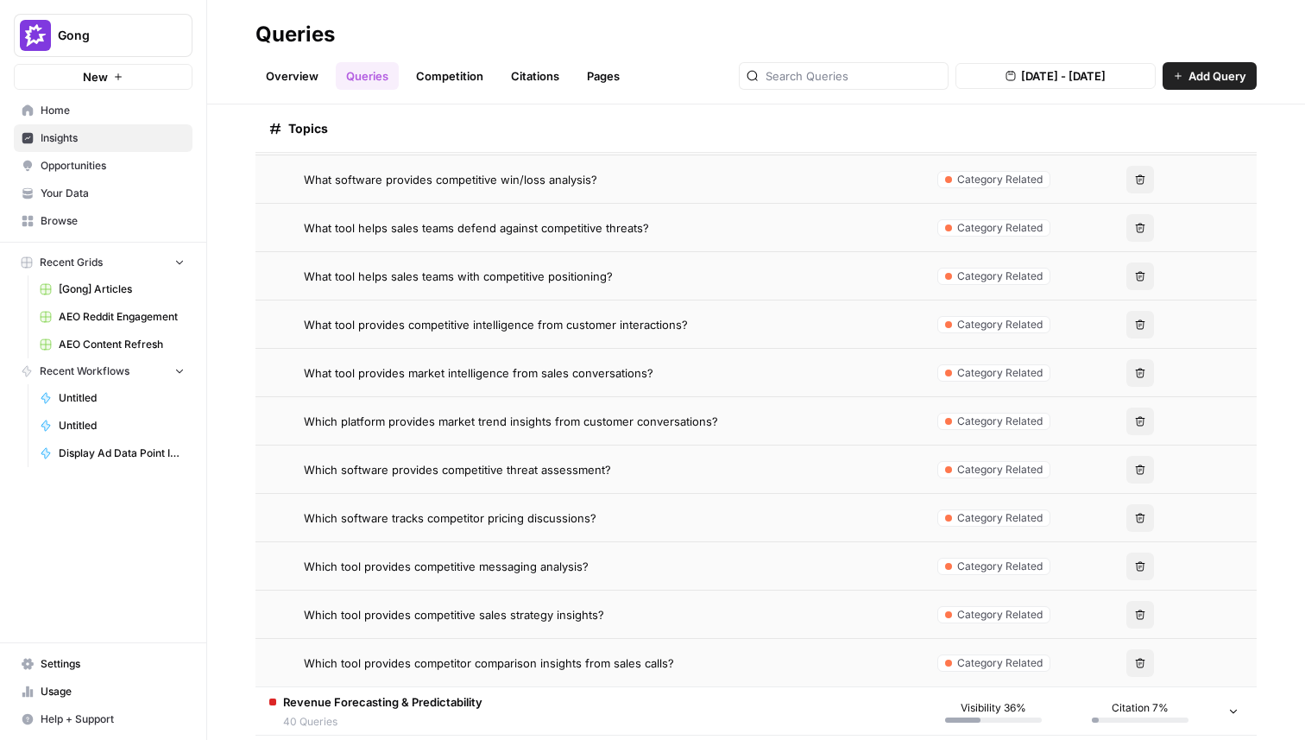
click at [537, 523] on span "Which software tracks competitor pricing discussions?" at bounding box center [450, 517] width 293 height 17
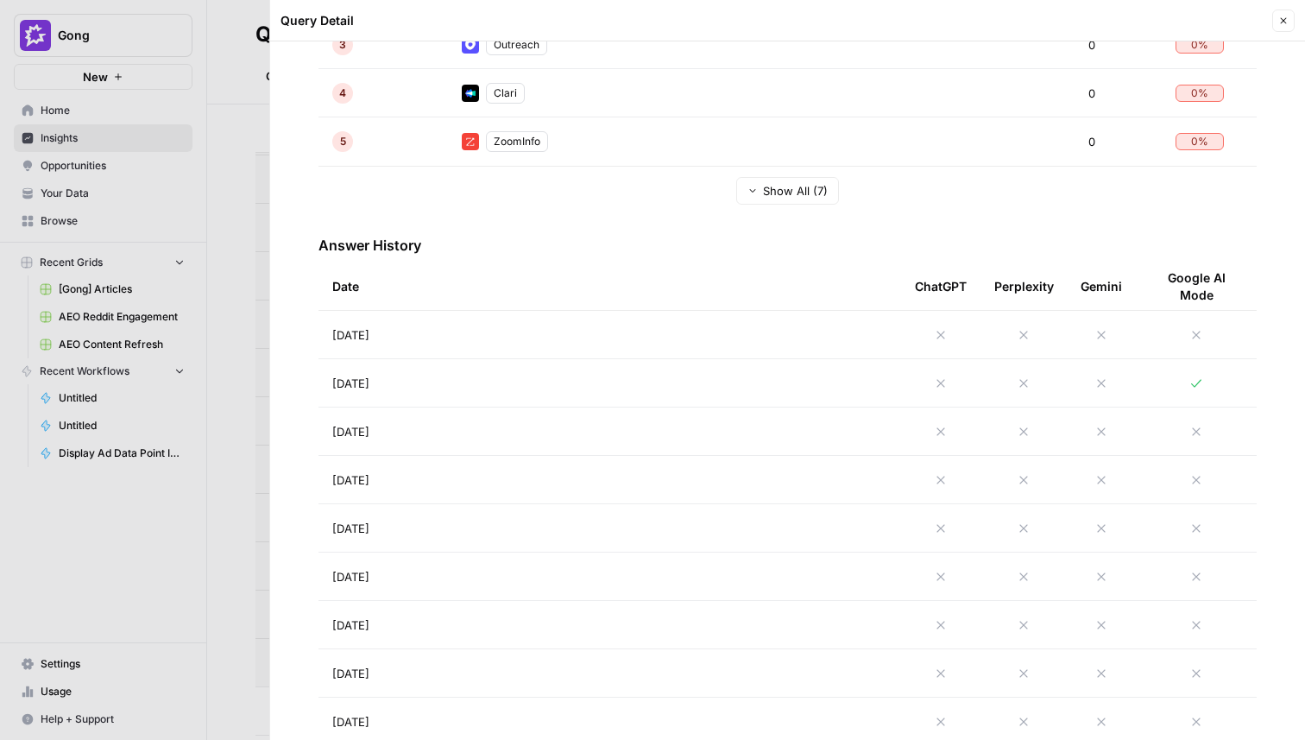
scroll to position [639, 0]
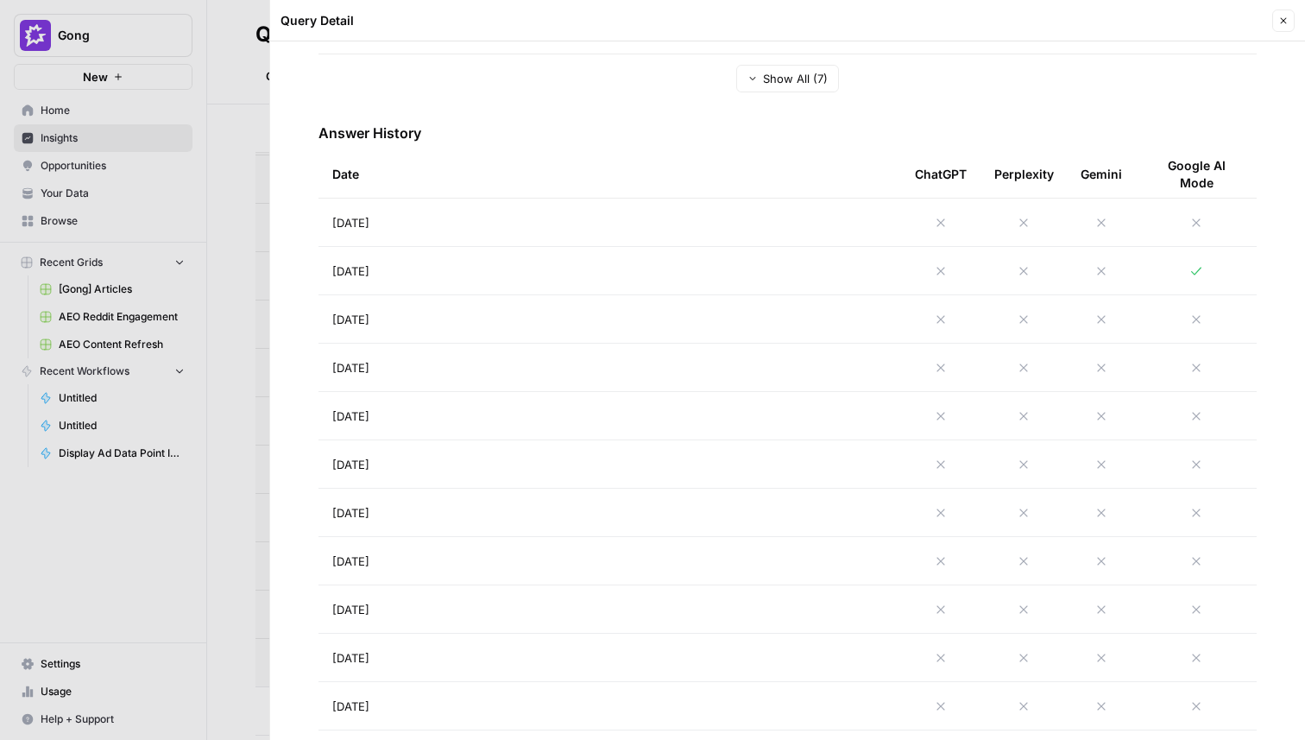
click at [202, 469] on div at bounding box center [652, 370] width 1305 height 740
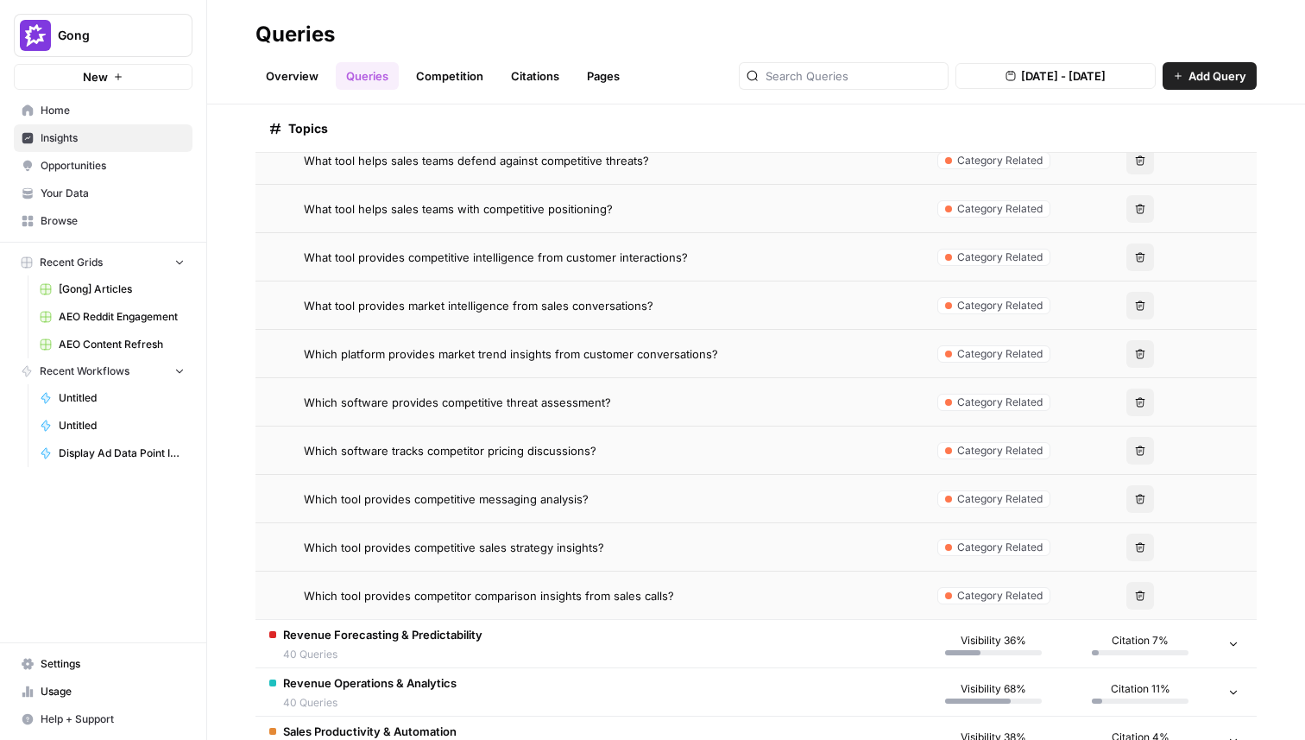
scroll to position [1809, 0]
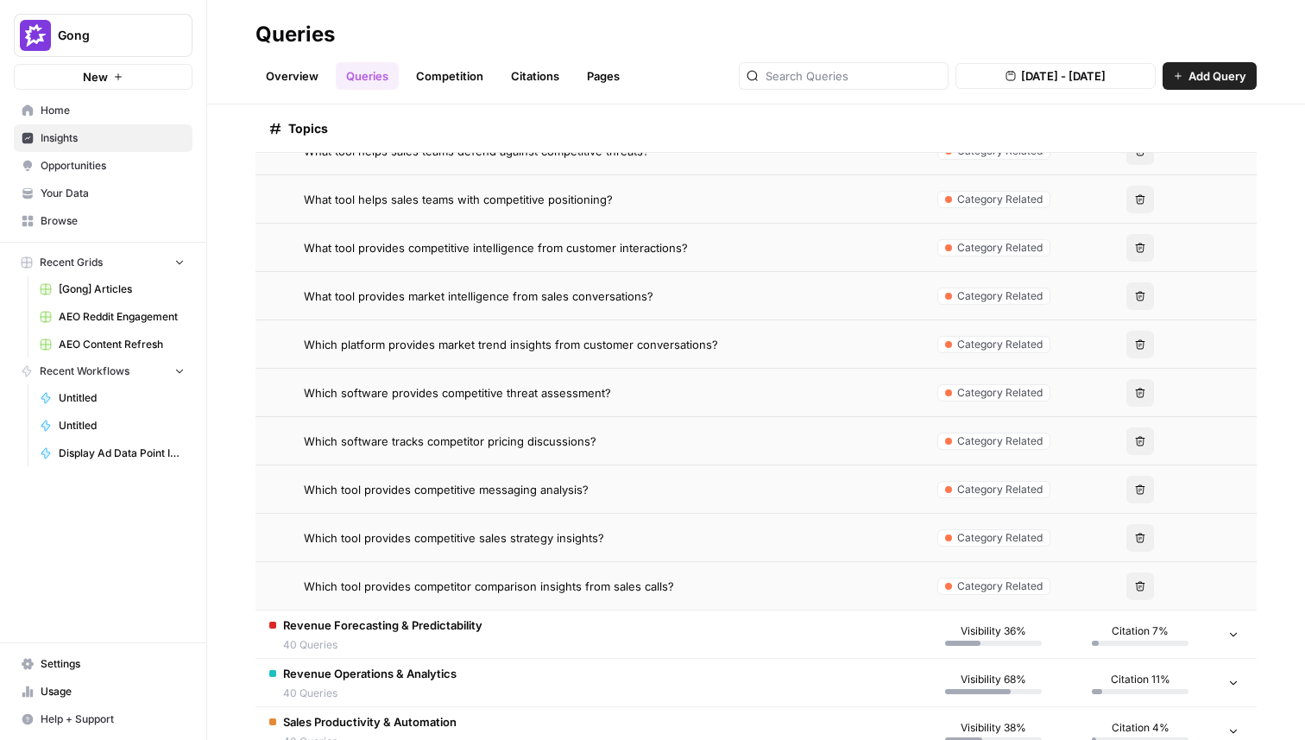
click at [545, 549] on td "Which tool provides competitive sales strategy insights?" at bounding box center [587, 536] width 665 height 47
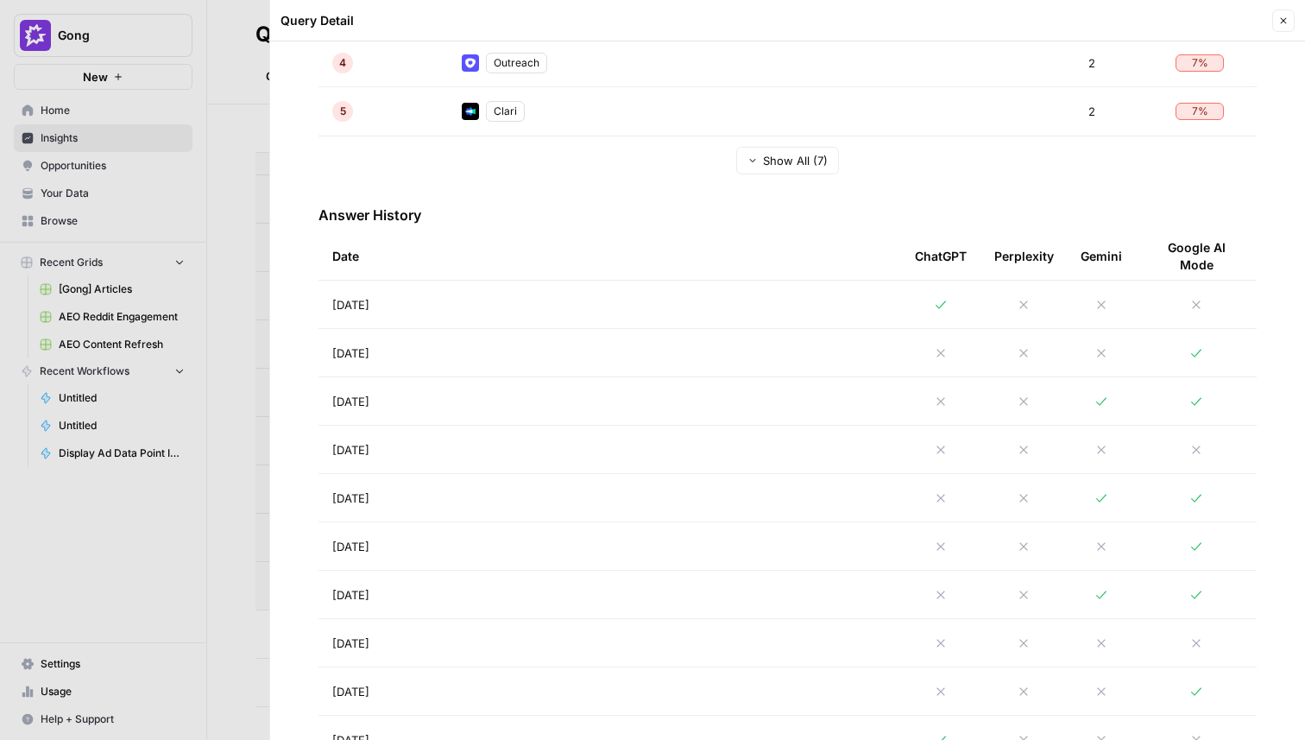
scroll to position [559, 0]
click at [229, 394] on div at bounding box center [652, 370] width 1305 height 740
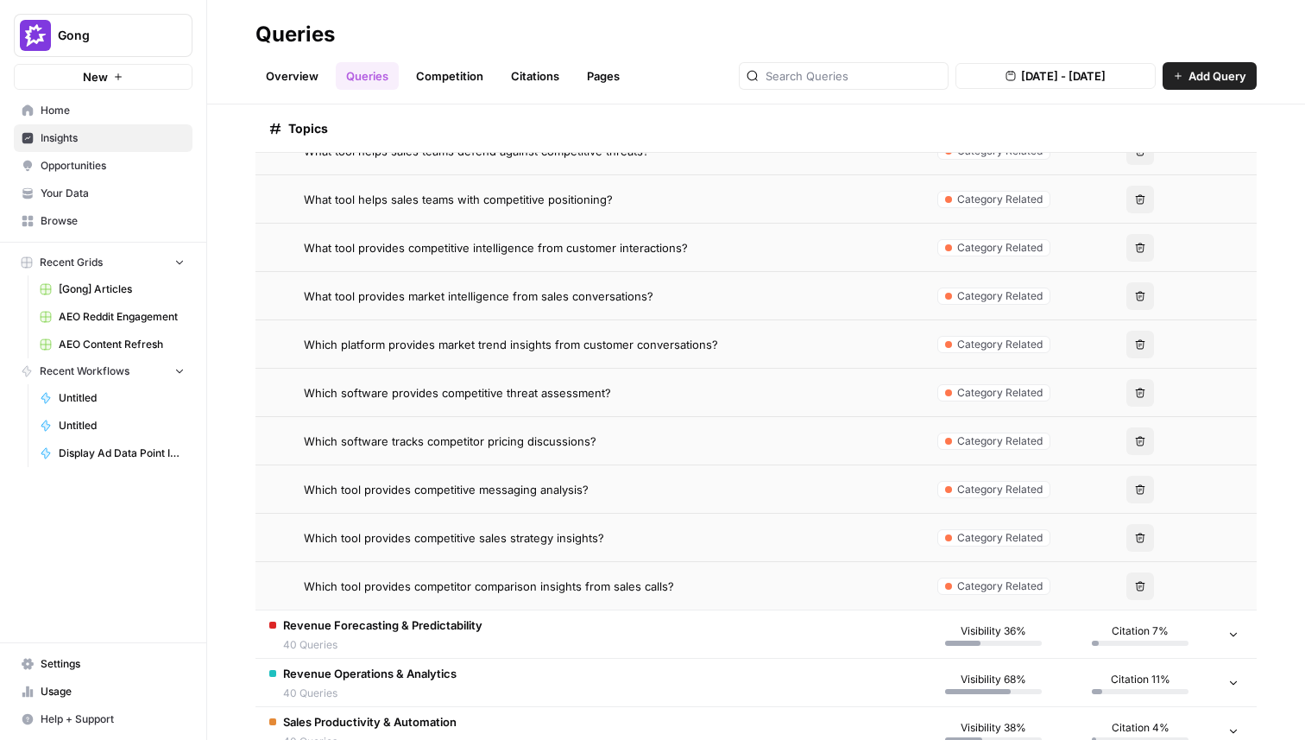
scroll to position [2239, 0]
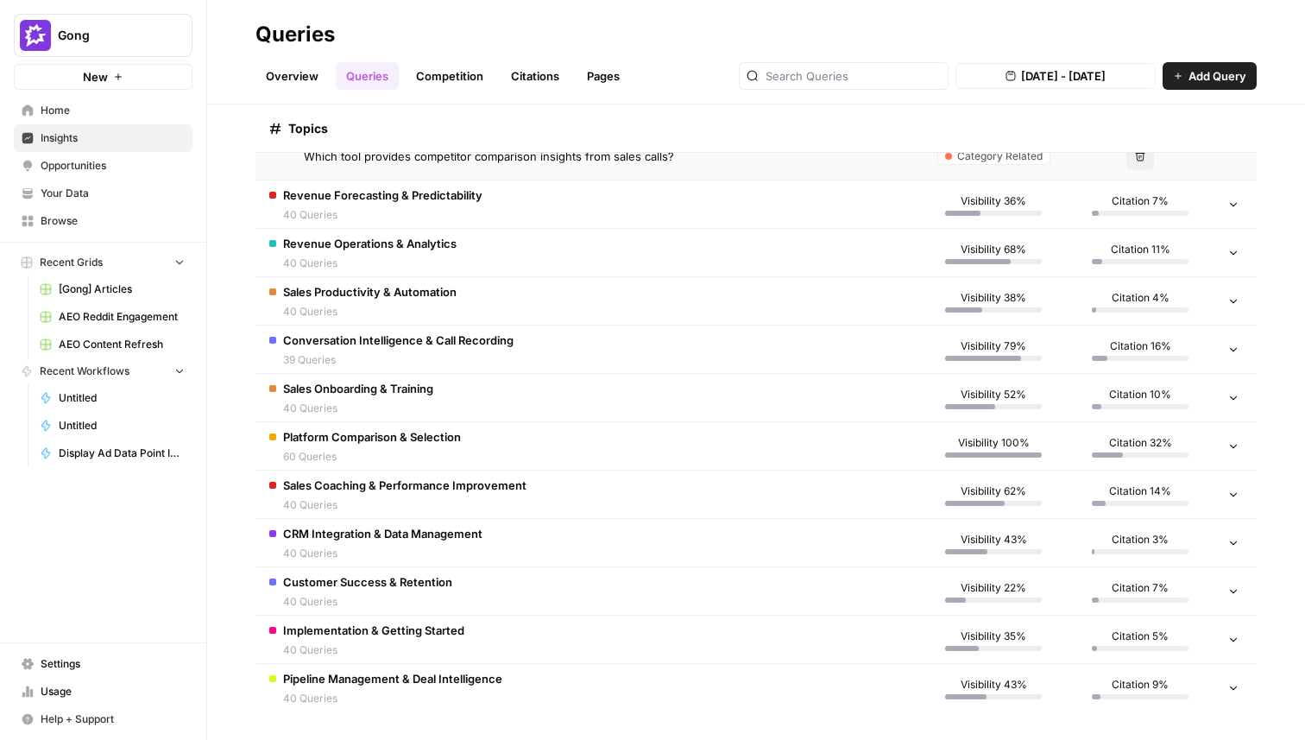
click at [522, 367] on td "Conversation Intelligence & Call Recording 39 Queries" at bounding box center [587, 348] width 665 height 47
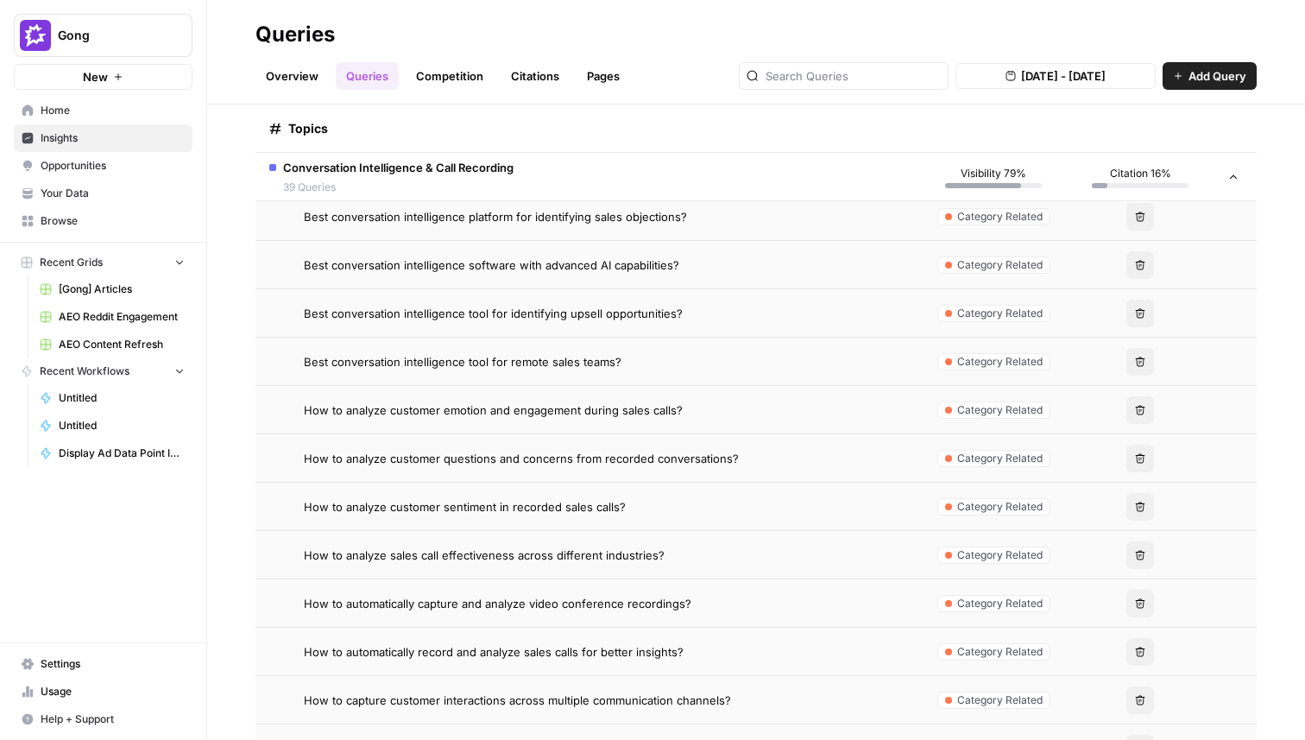
scroll to position [2524, 0]
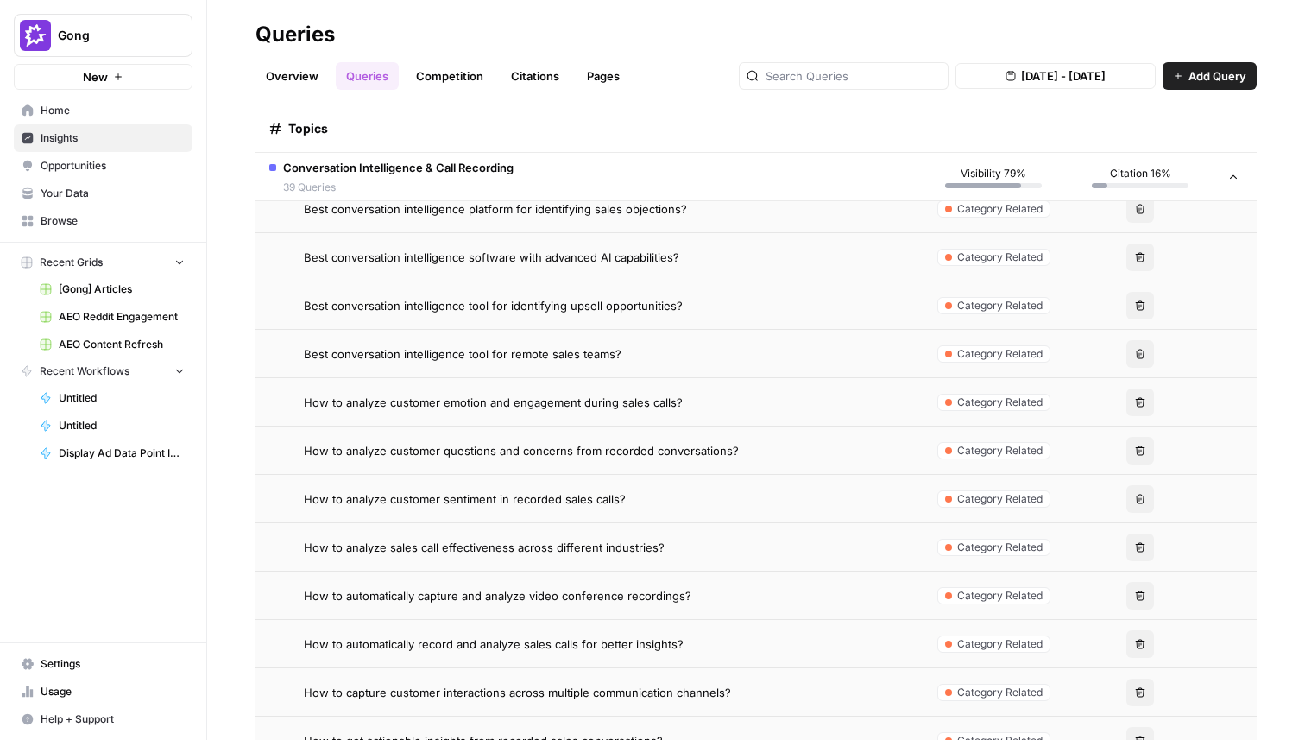
click at [598, 366] on td "Best conversation intelligence tool for remote sales teams?" at bounding box center [587, 353] width 665 height 47
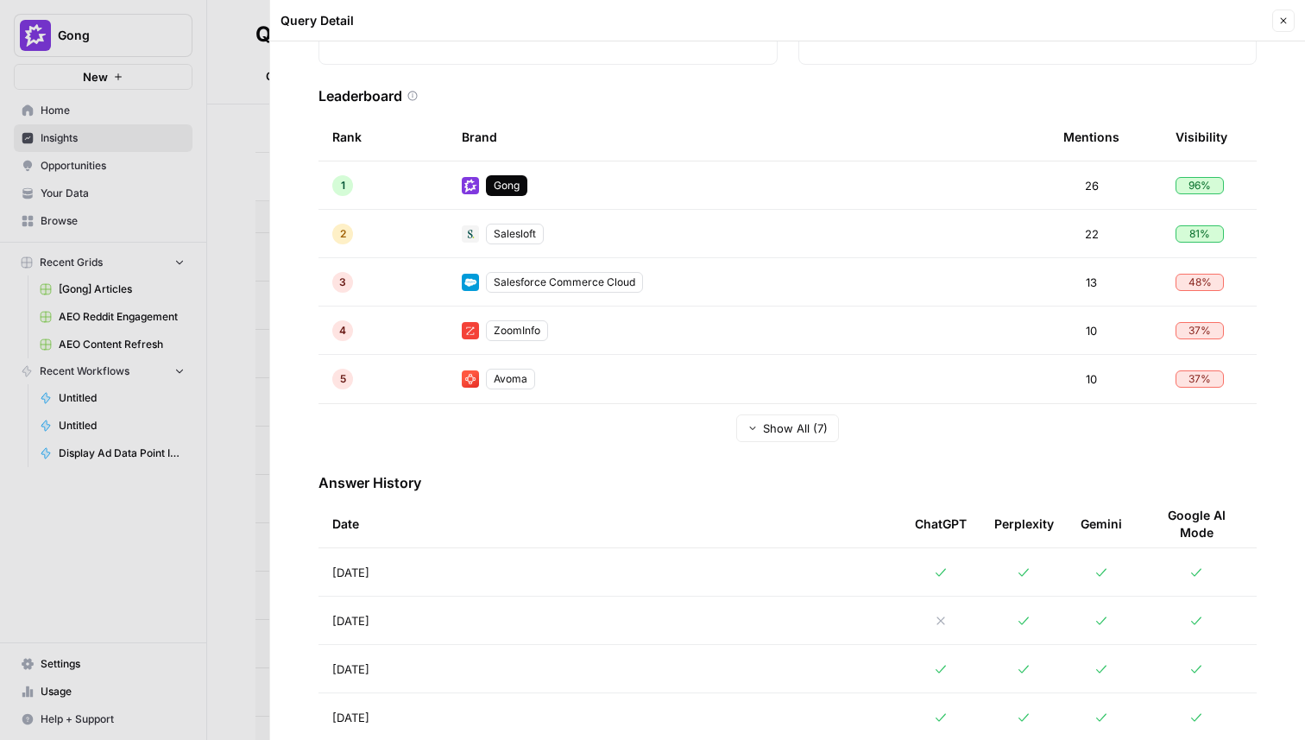
scroll to position [617, 0]
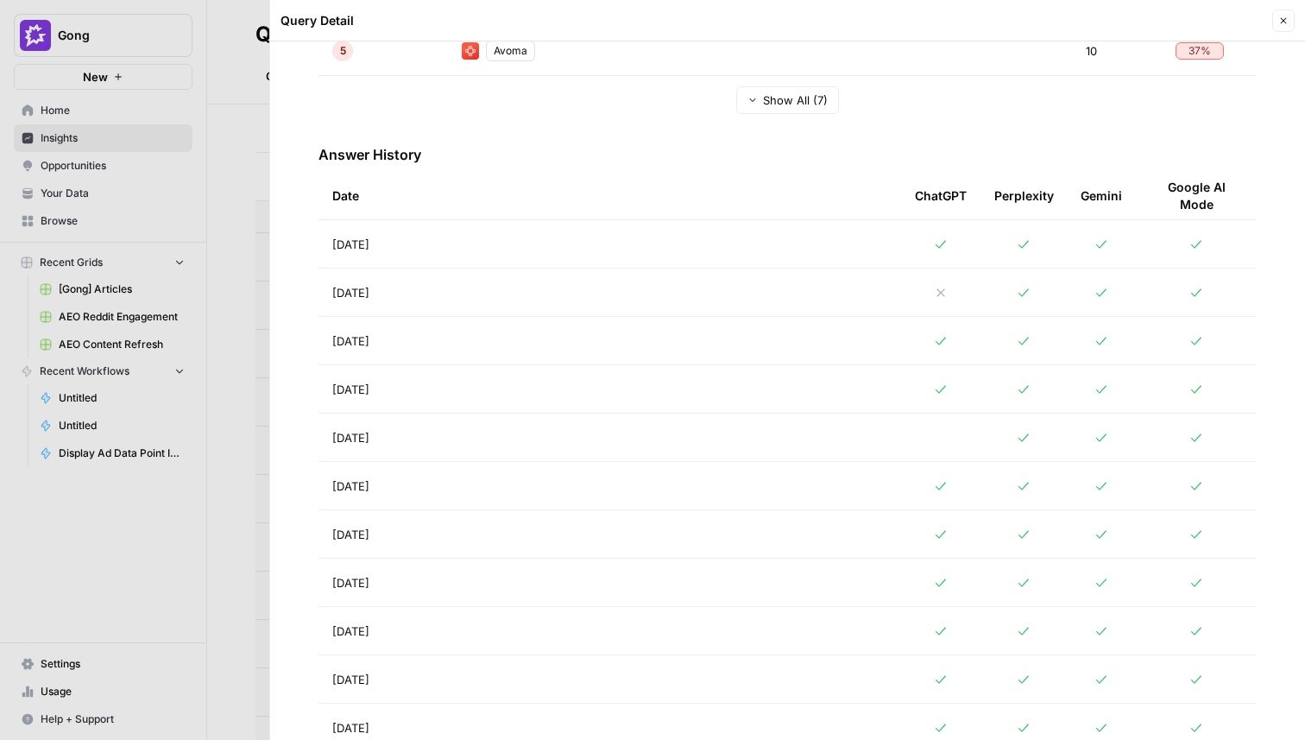
click at [238, 381] on div at bounding box center [652, 370] width 1305 height 740
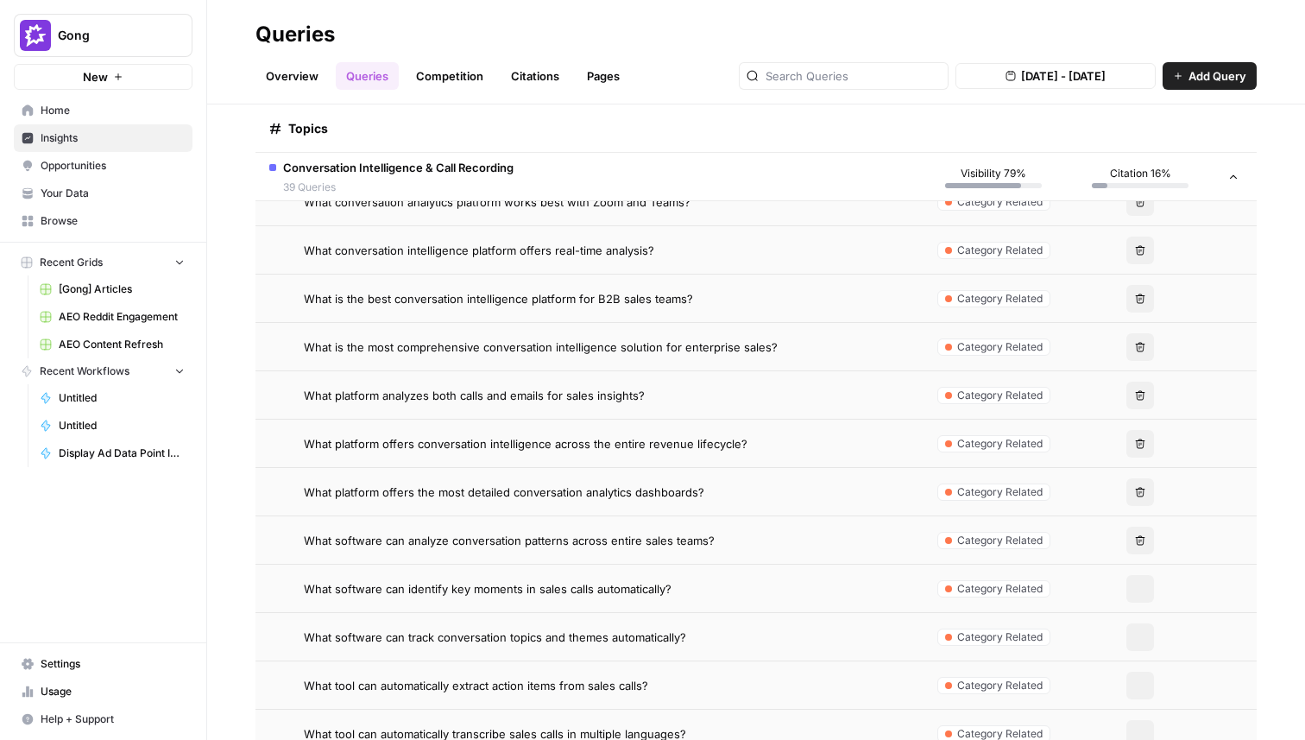
scroll to position [3366, 0]
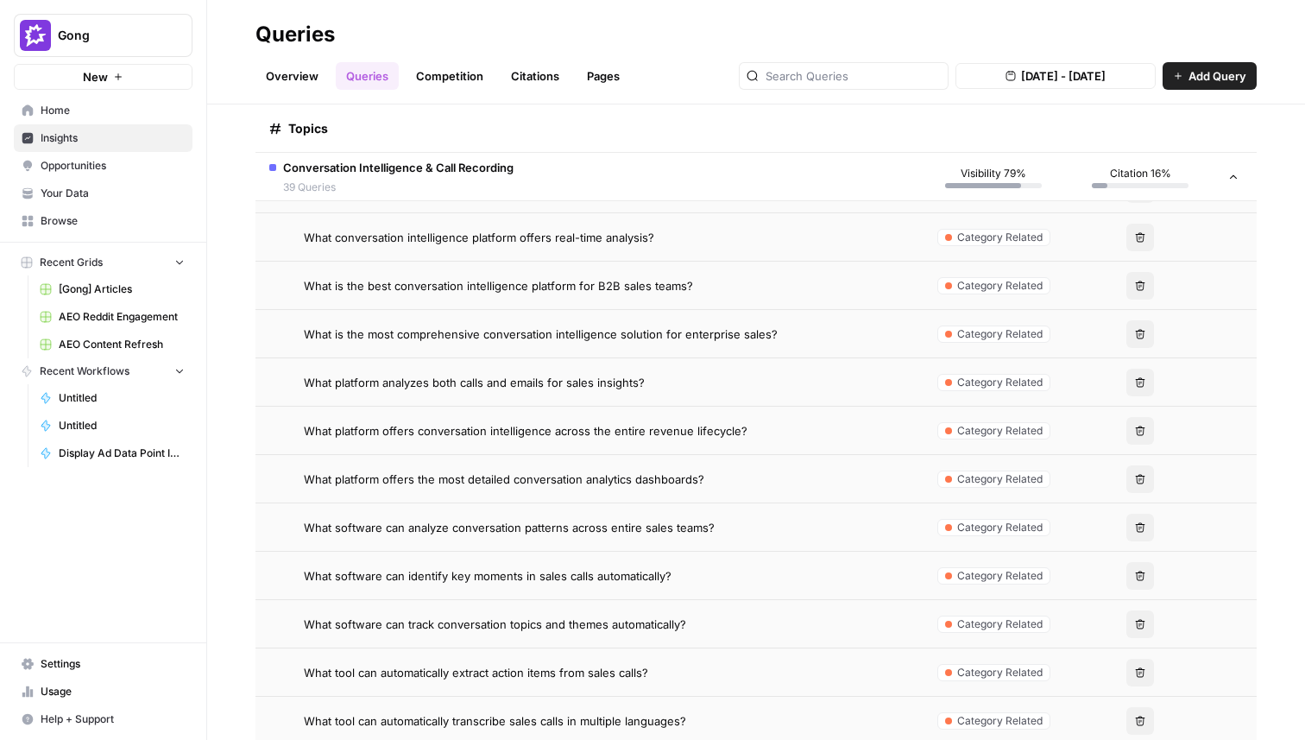
click at [604, 438] on span "What platform offers conversation intelligence across the entire revenue lifecy…" at bounding box center [526, 430] width 444 height 17
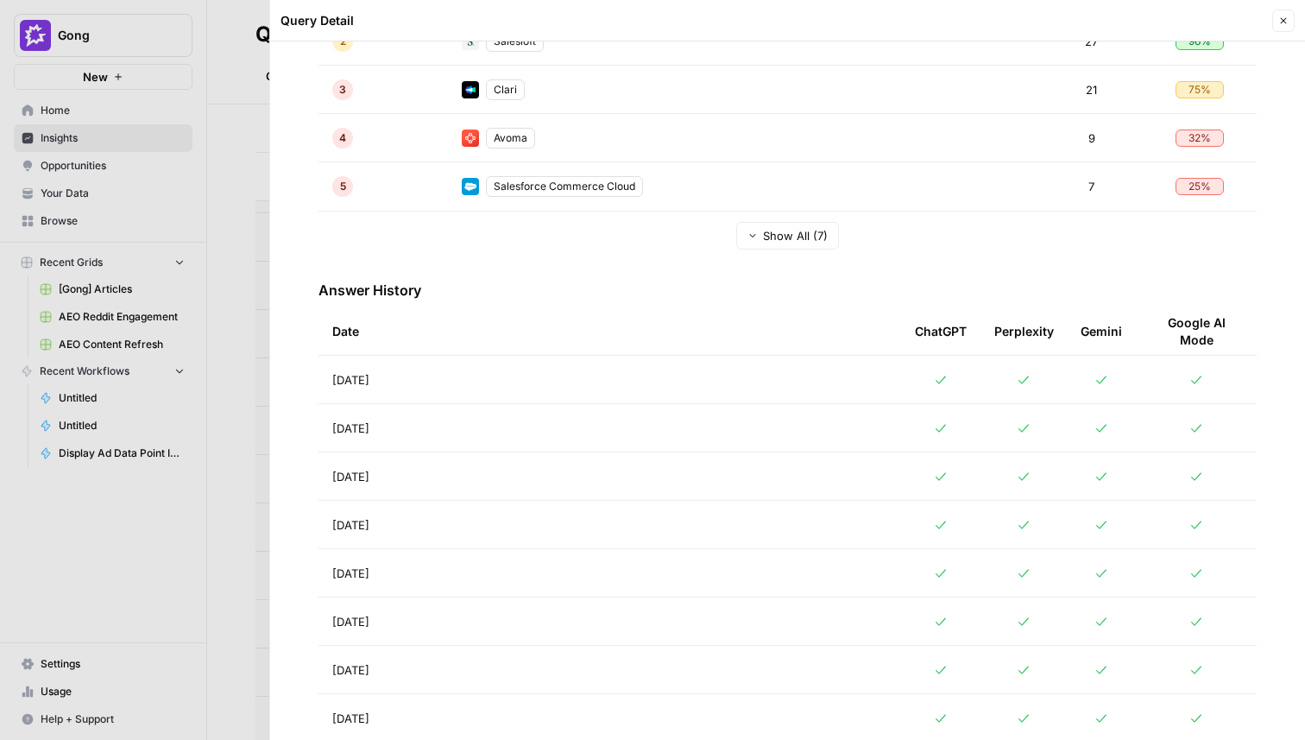
scroll to position [677, 0]
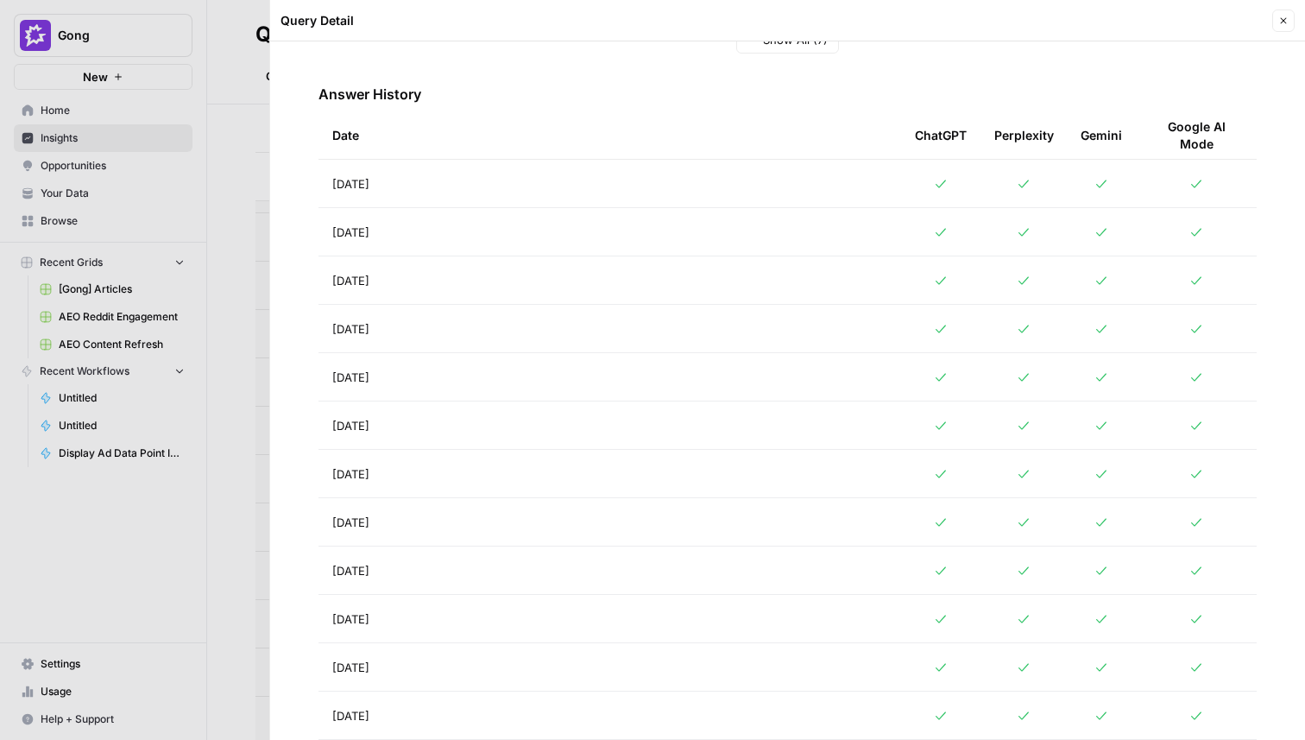
click at [226, 424] on div at bounding box center [652, 370] width 1305 height 740
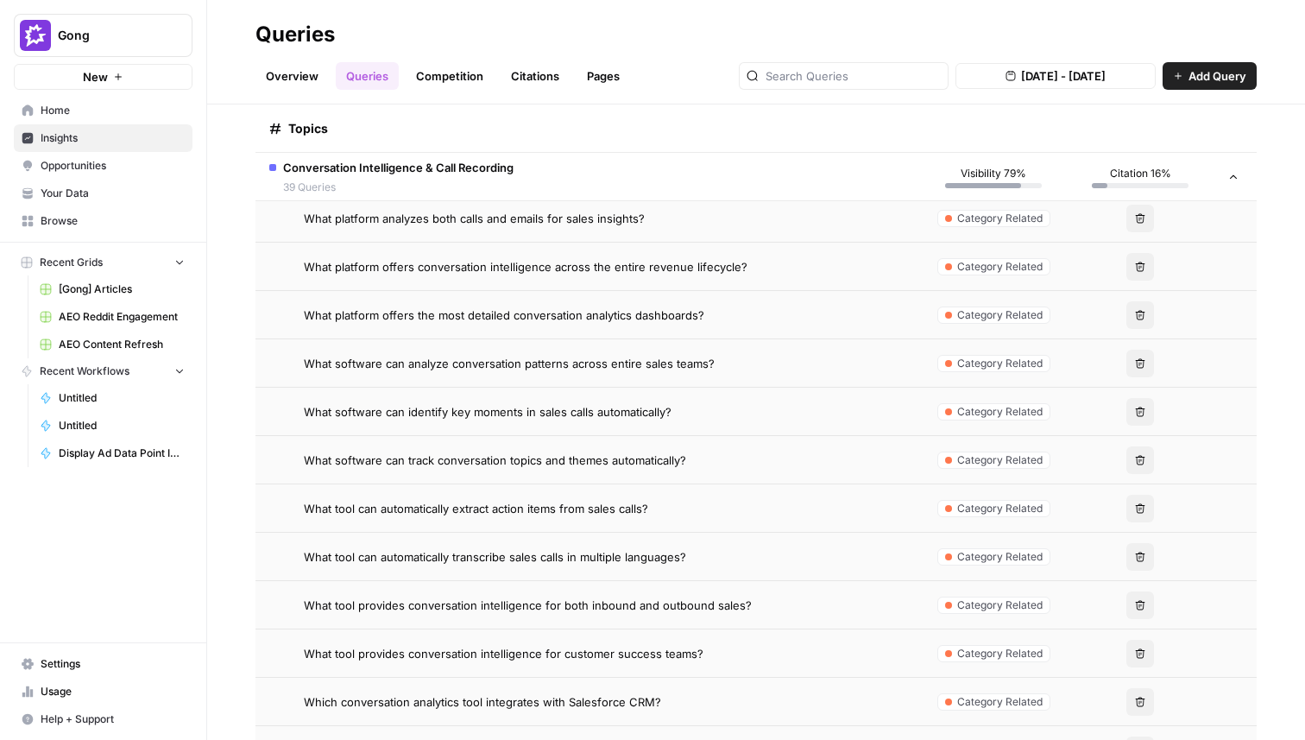
scroll to position [3563, 0]
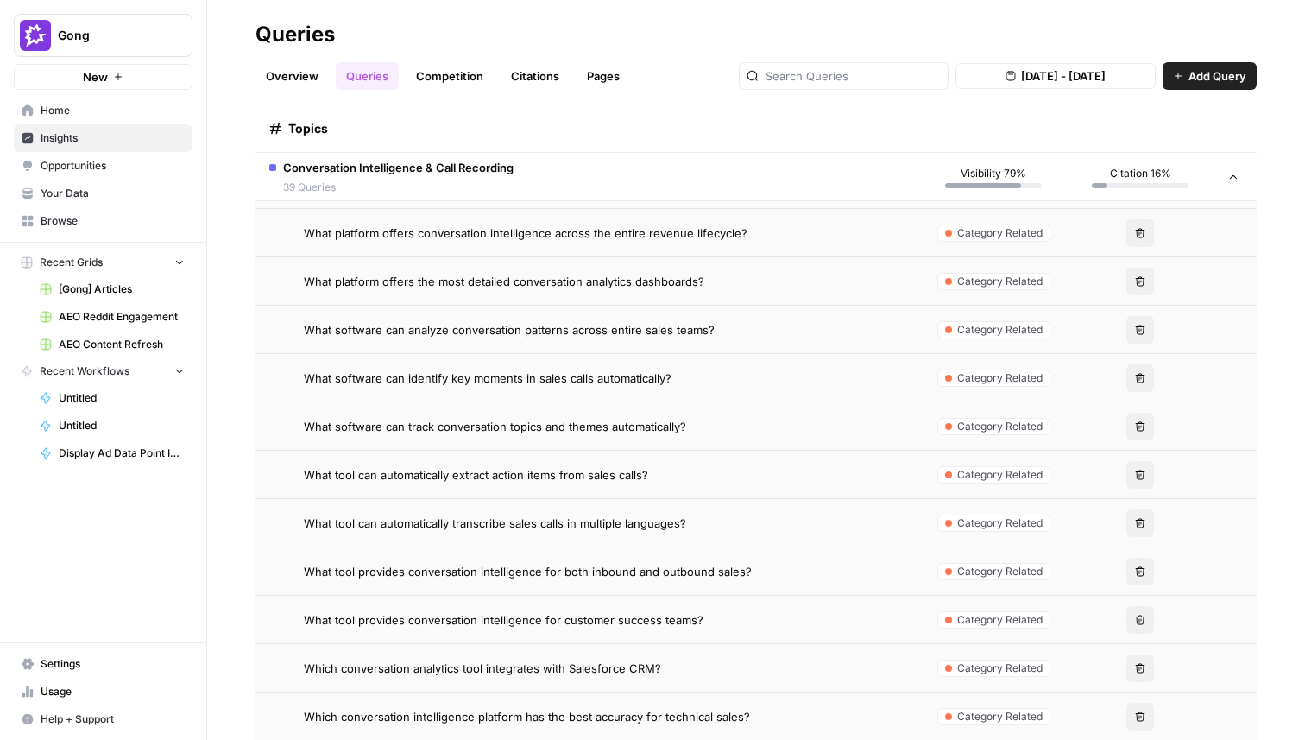
click at [595, 523] on span "What tool can automatically transcribe sales calls in multiple languages?" at bounding box center [495, 522] width 382 height 17
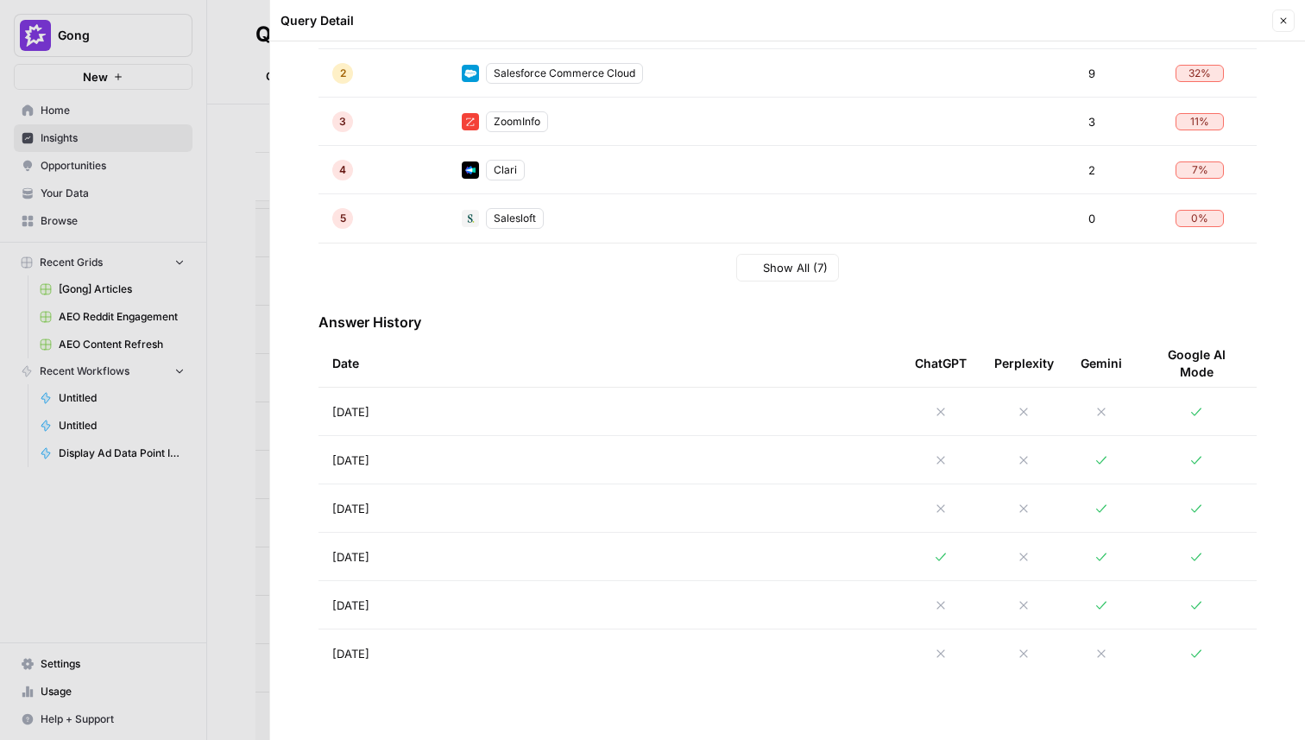
scroll to position [702, 0]
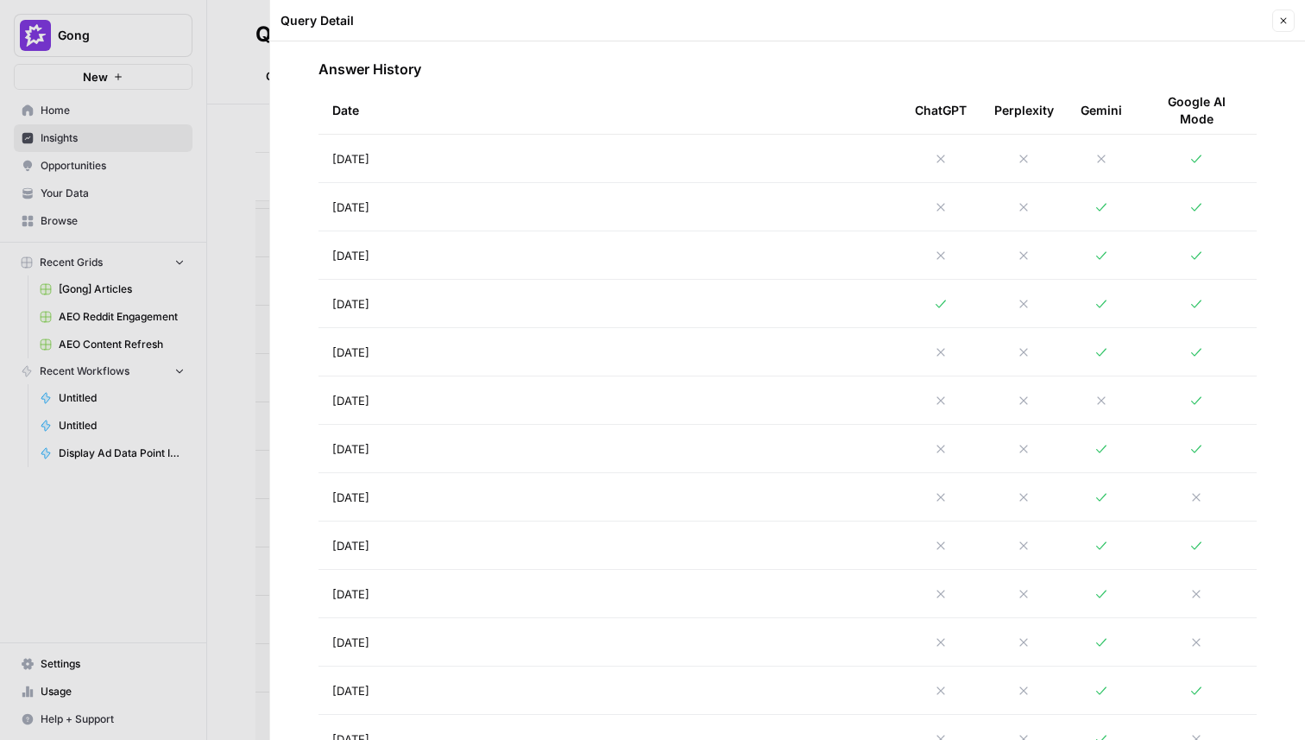
click at [883, 299] on td "[DATE]" at bounding box center [609, 303] width 583 height 47
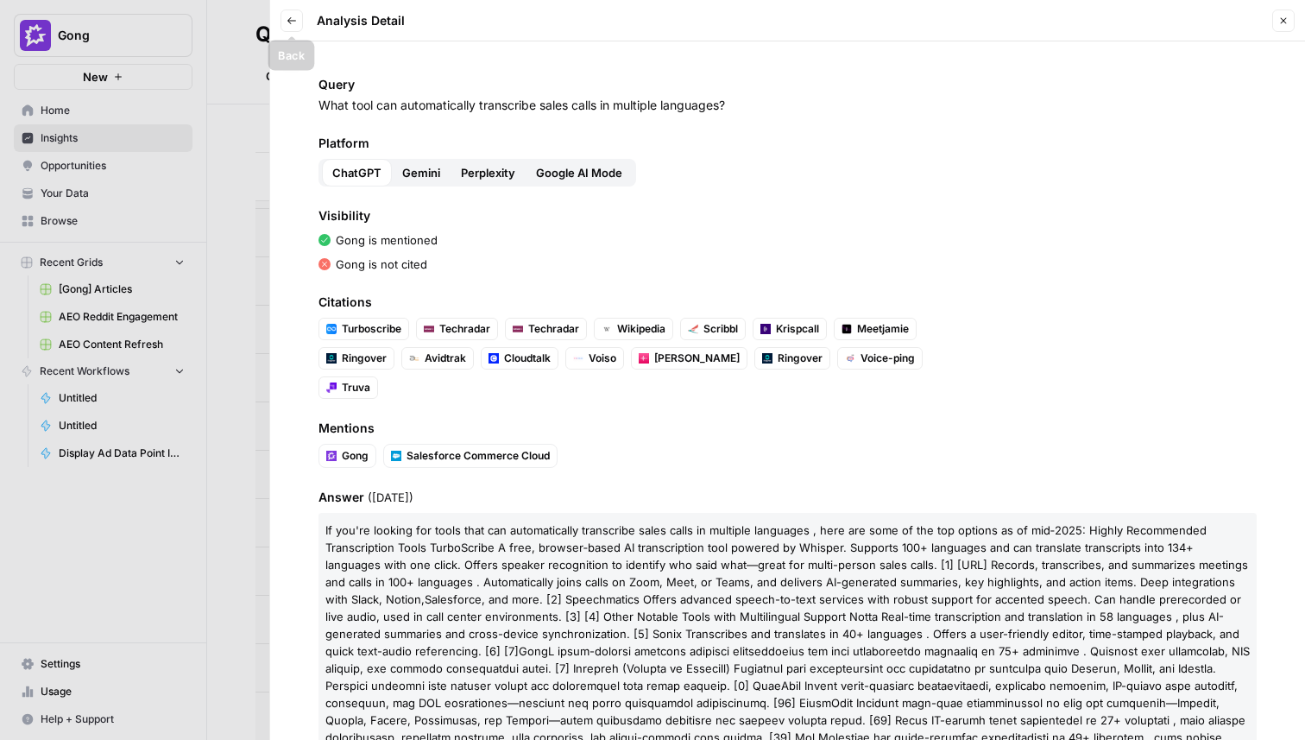
click at [297, 26] on button "Back" at bounding box center [291, 20] width 22 height 22
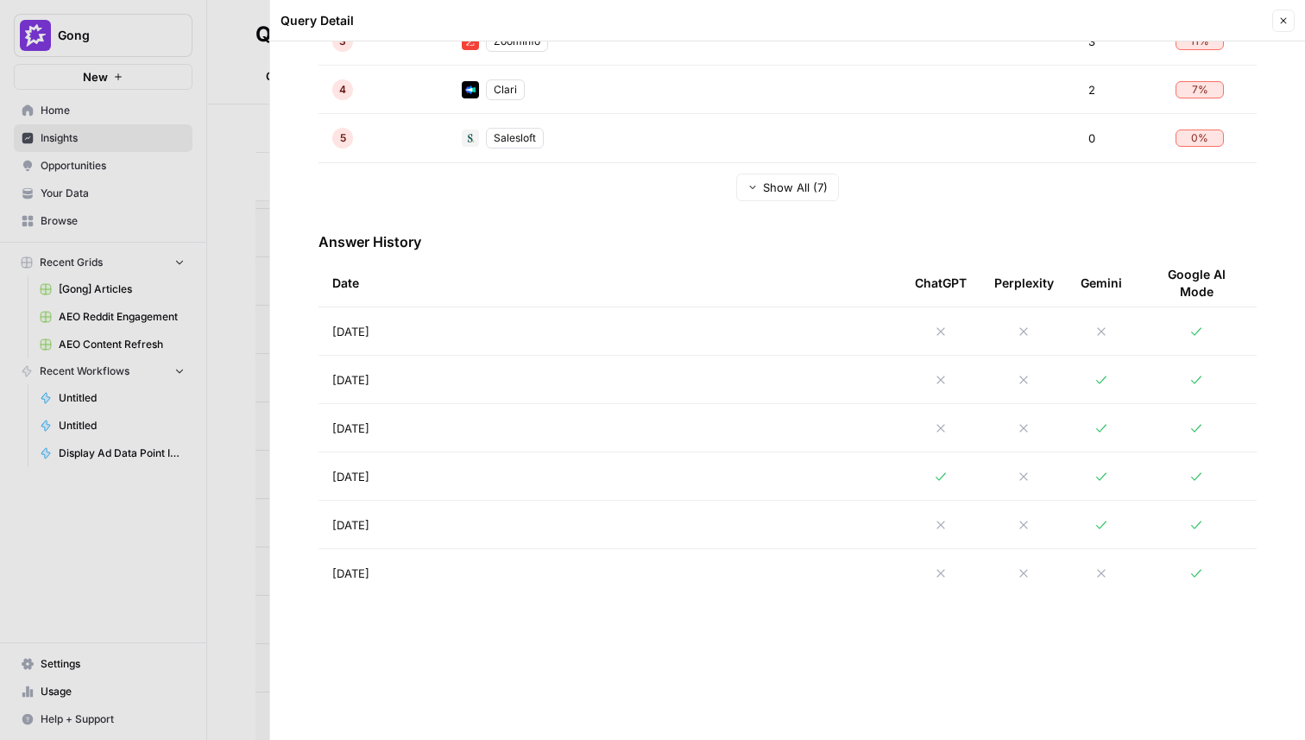
scroll to position [701, 0]
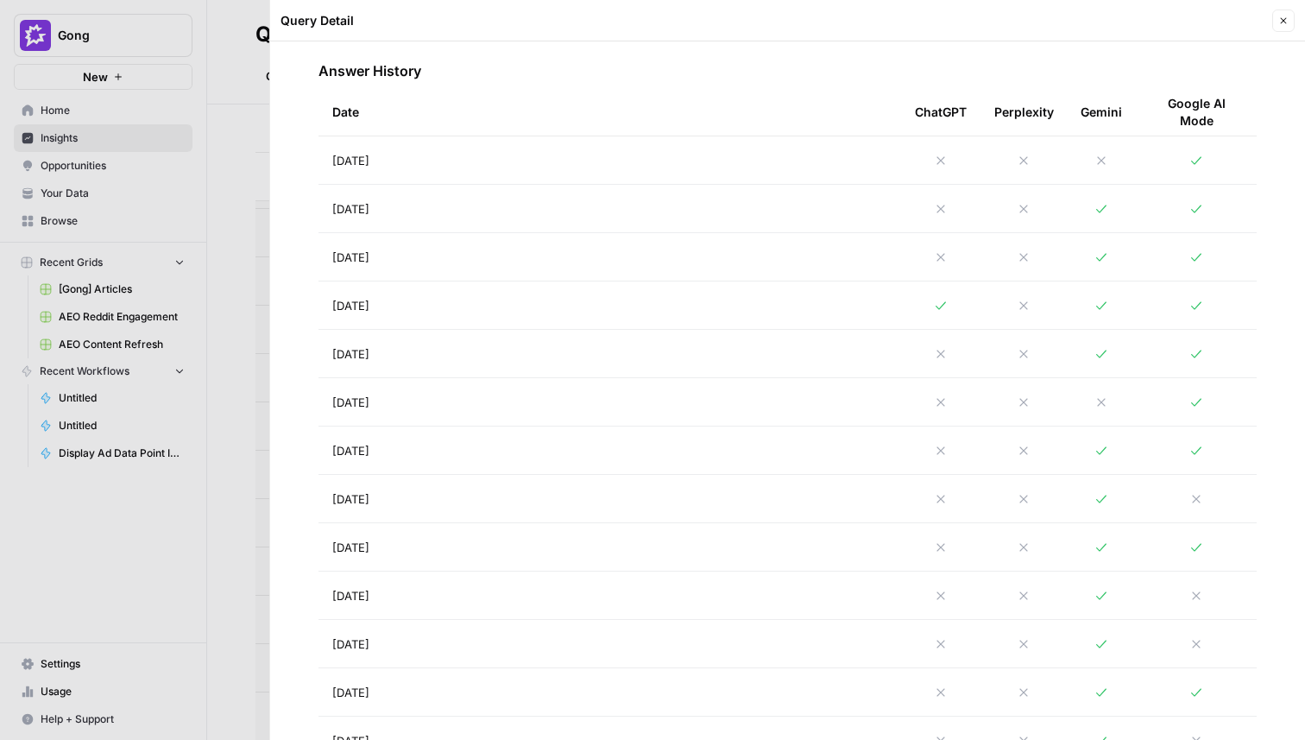
click at [650, 254] on td "[DATE]" at bounding box center [609, 256] width 583 height 47
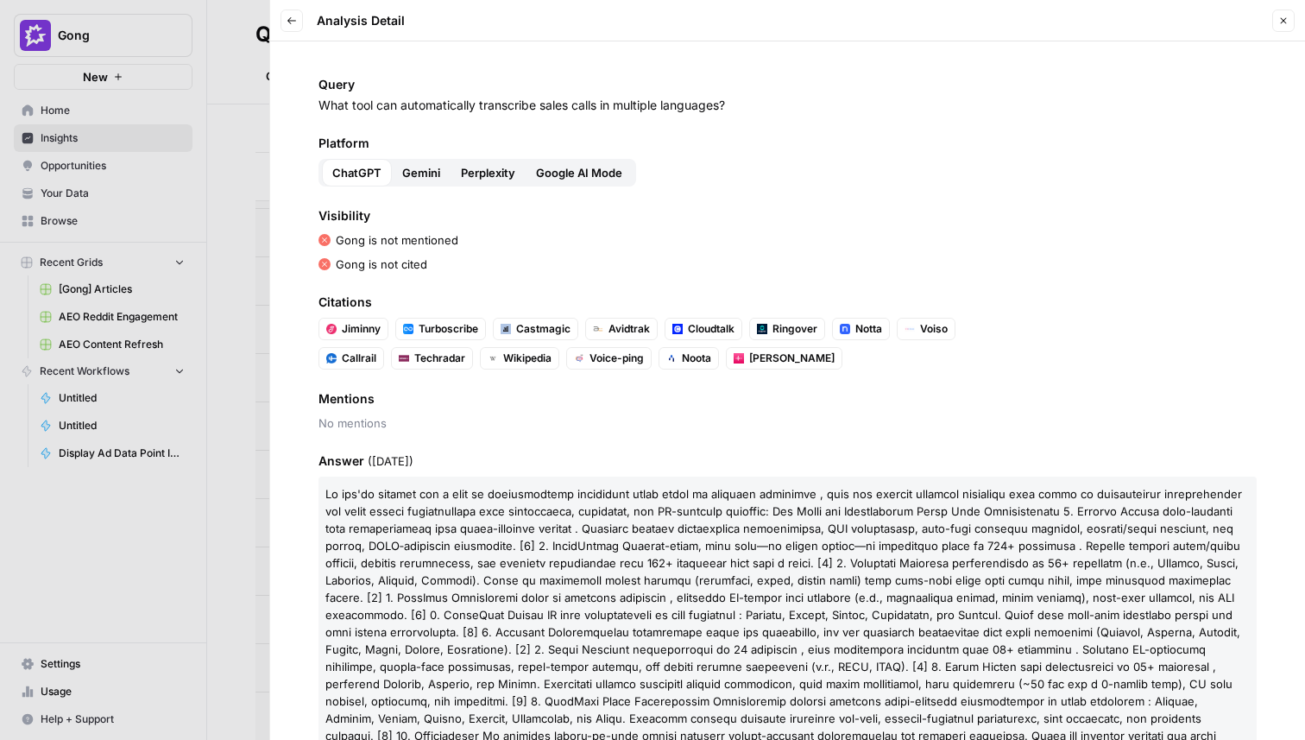
click at [295, 31] on button "Back" at bounding box center [291, 20] width 22 height 22
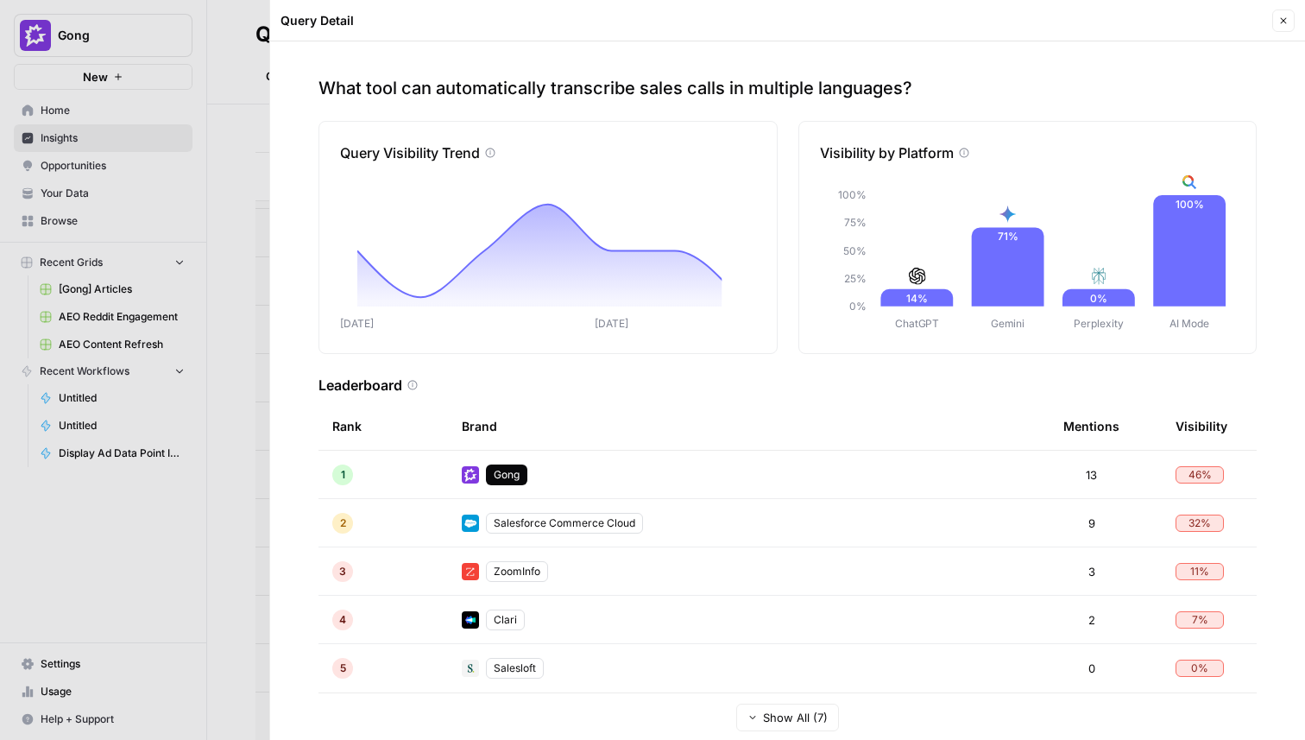
click at [208, 229] on div at bounding box center [652, 370] width 1305 height 740
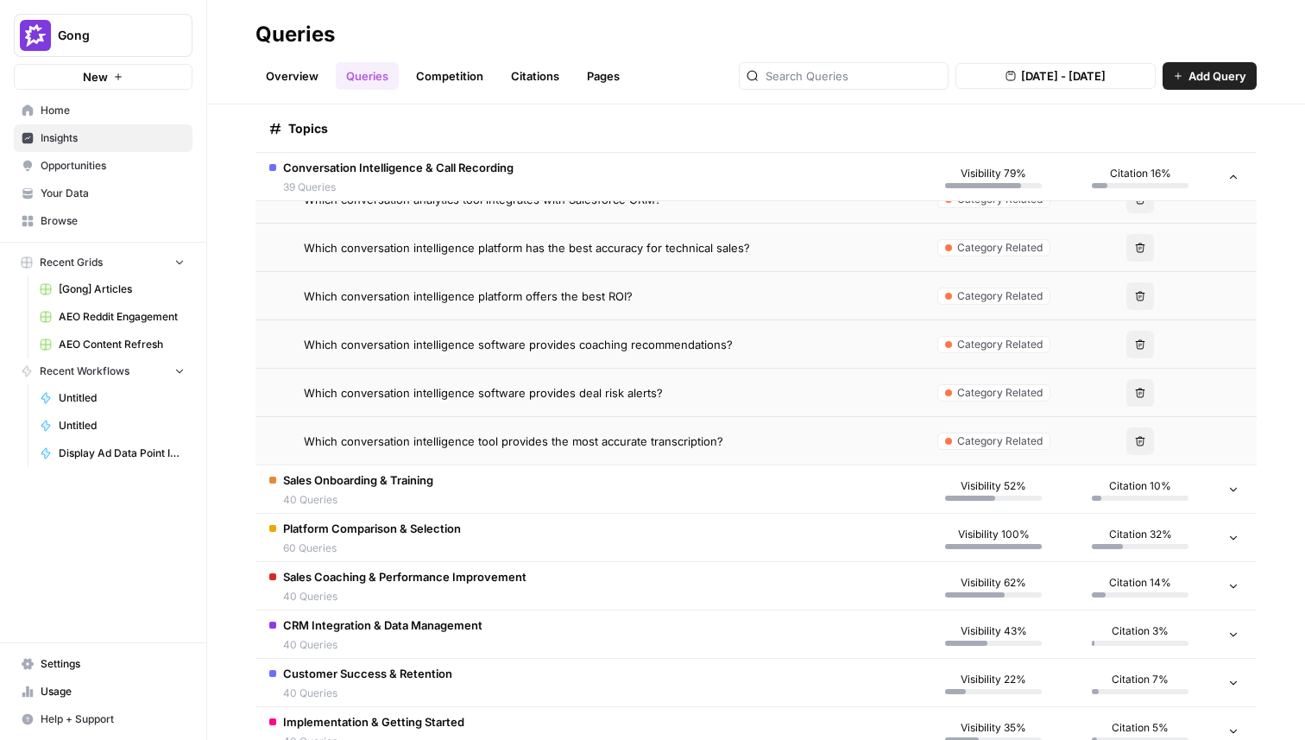
scroll to position [4123, 0]
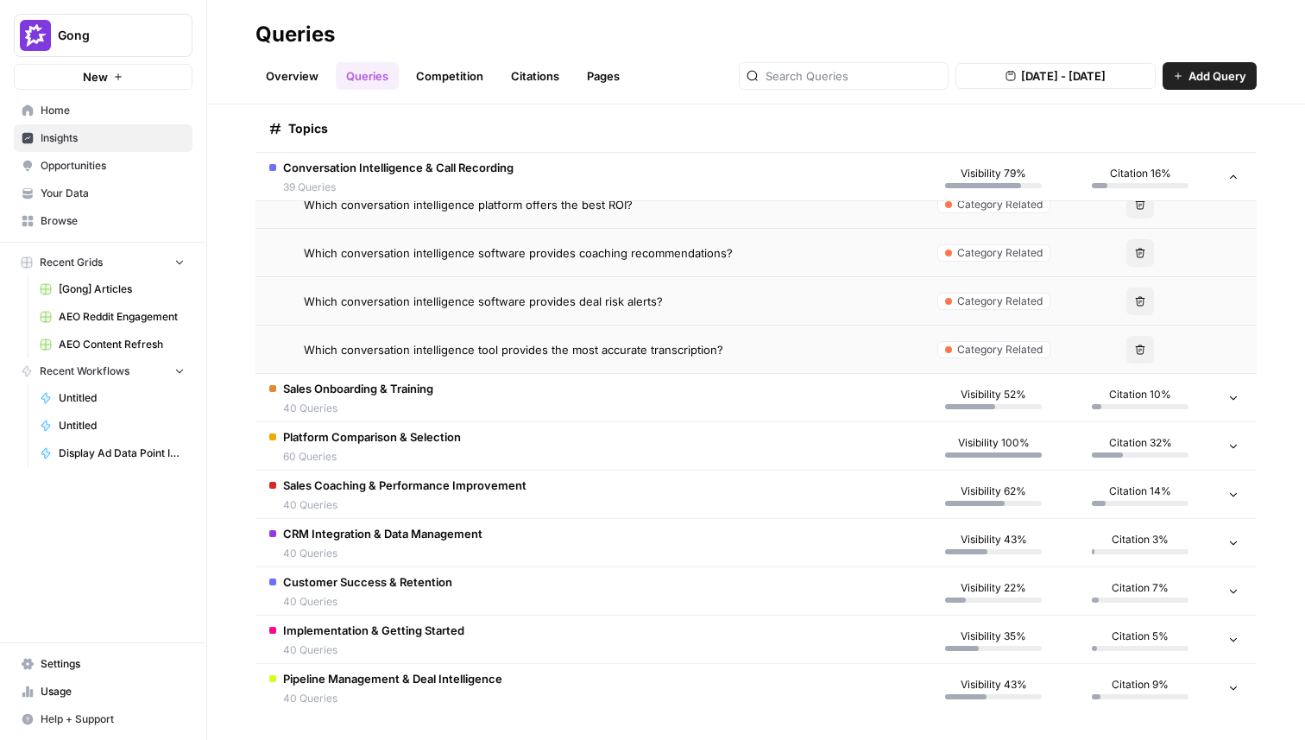
click at [583, 415] on td "Sales Onboarding & Training 40 Queries" at bounding box center [587, 397] width 665 height 47
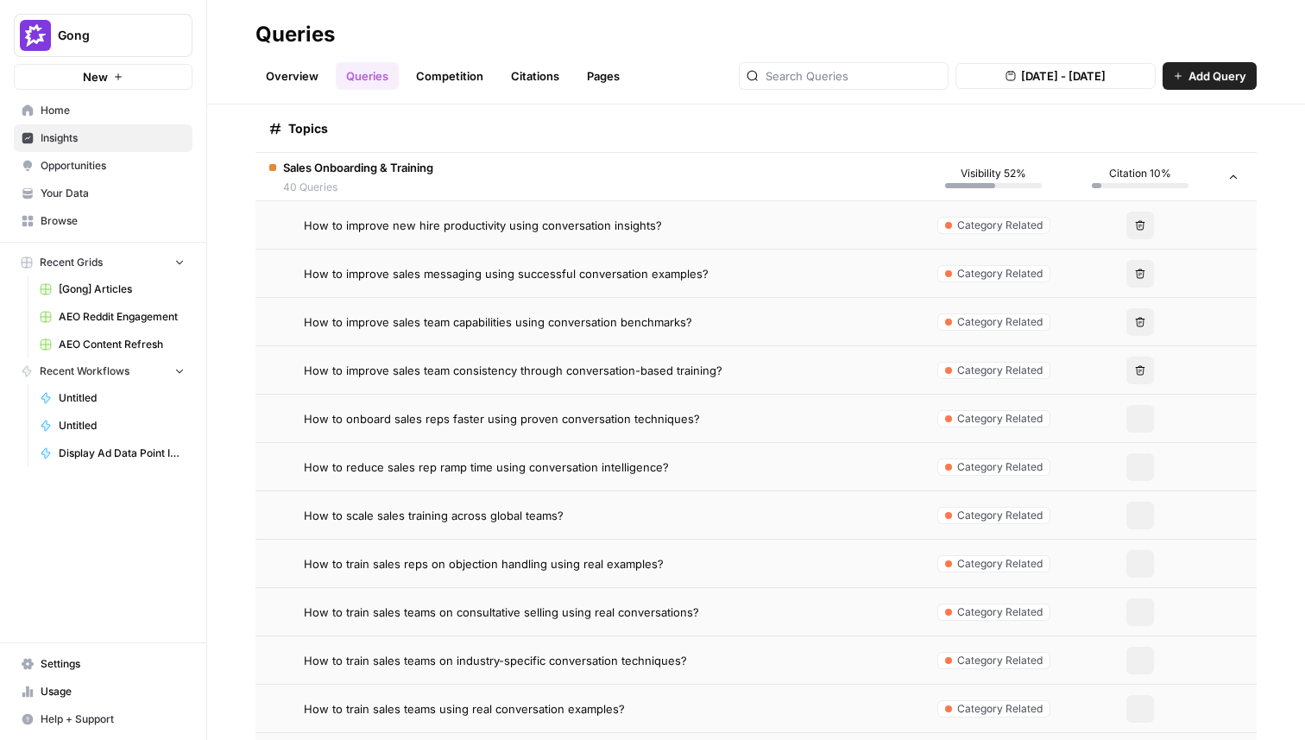
scroll to position [5134, 0]
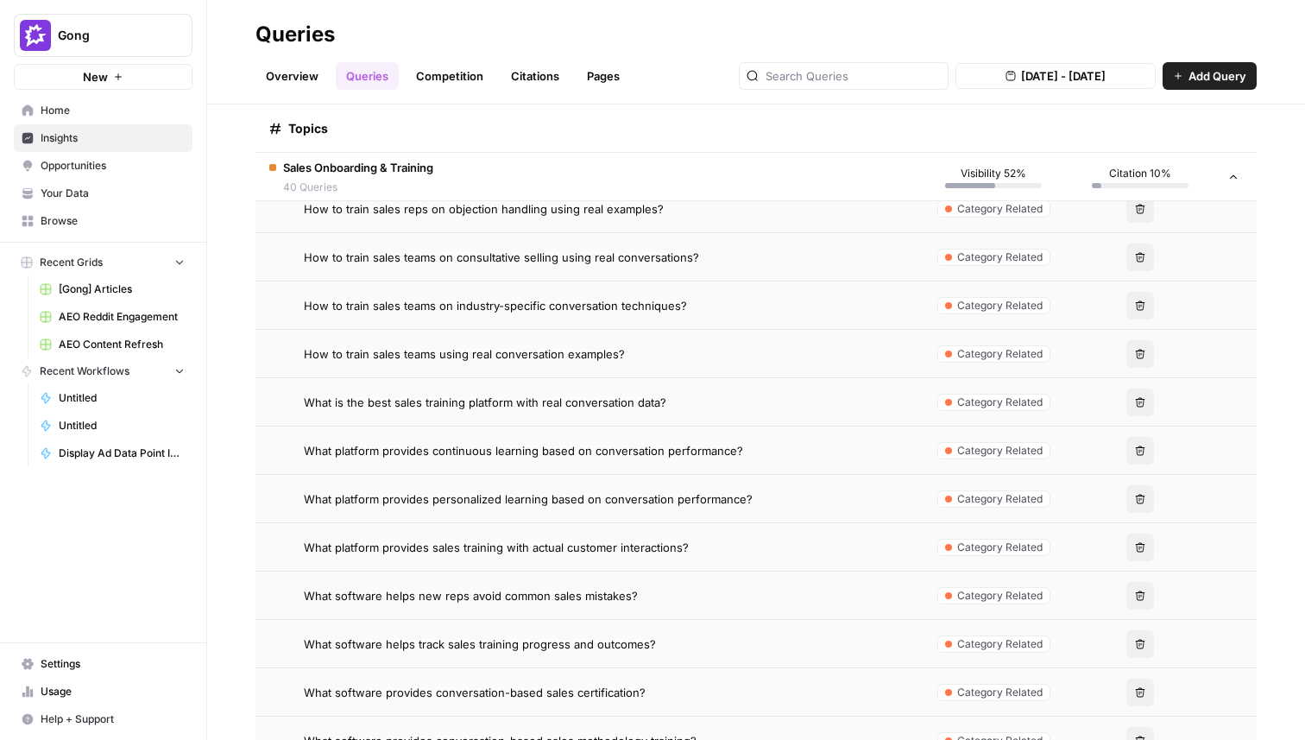
click at [589, 495] on span "What platform provides personalized learning based on conversation performance?" at bounding box center [528, 498] width 449 height 17
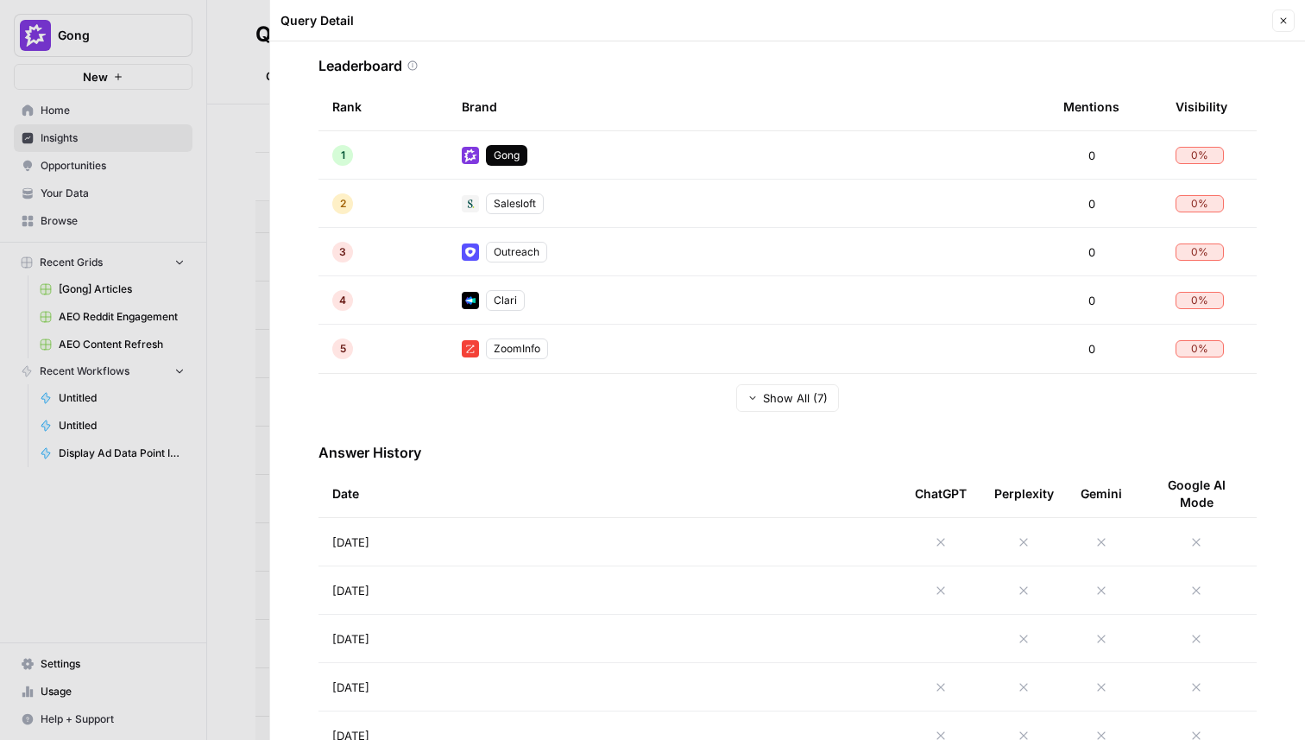
scroll to position [533, 0]
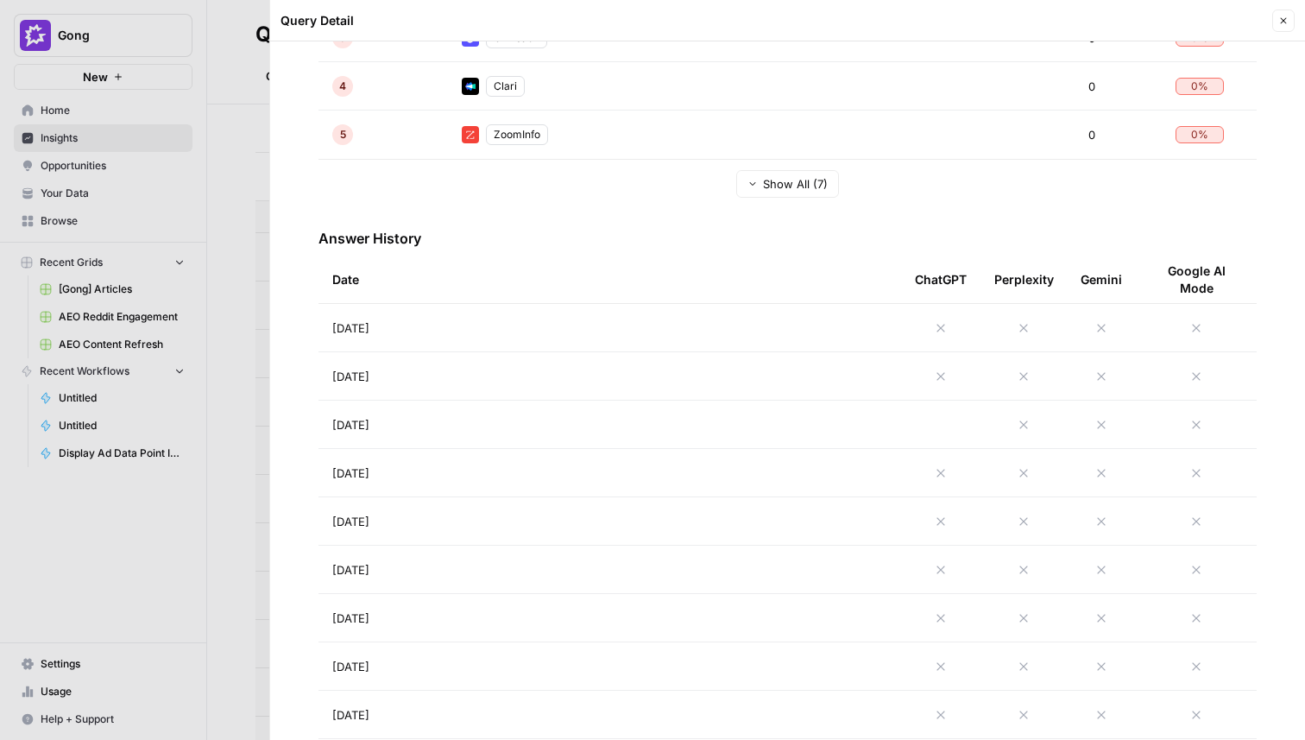
click at [225, 470] on div at bounding box center [652, 370] width 1305 height 740
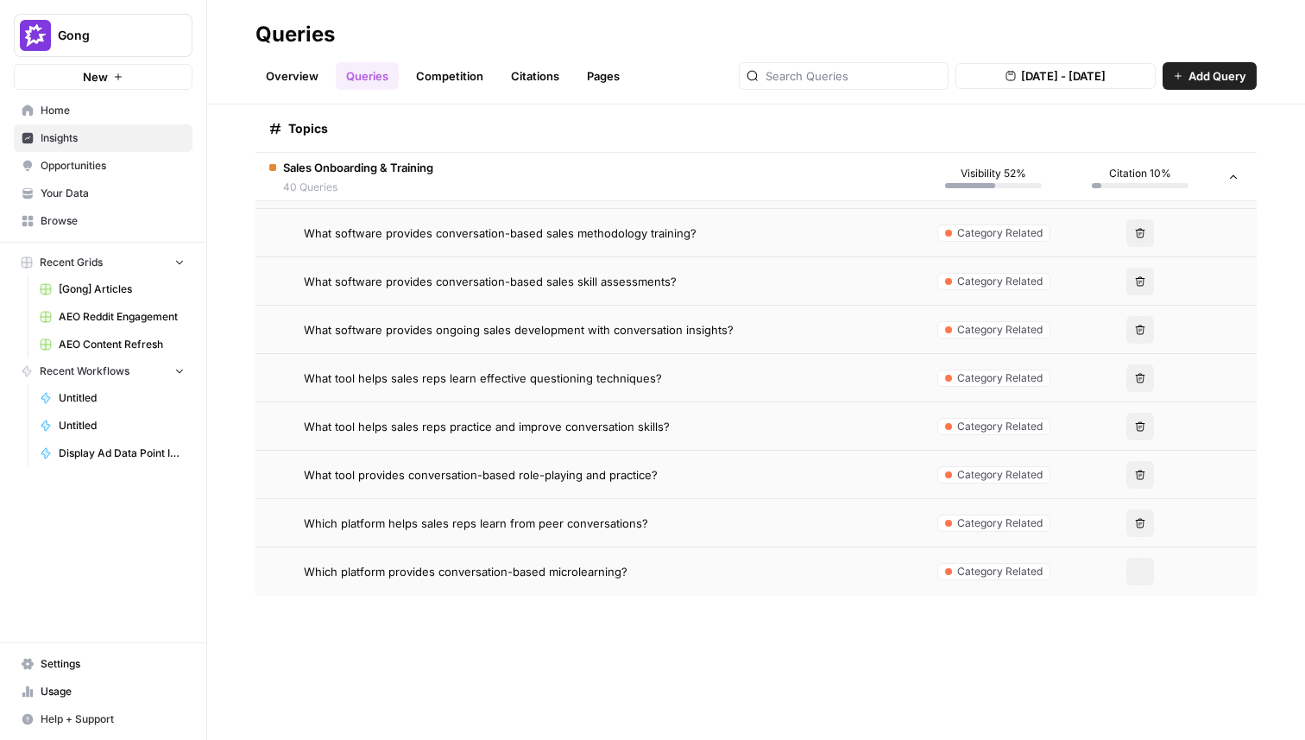
scroll to position [5731, 0]
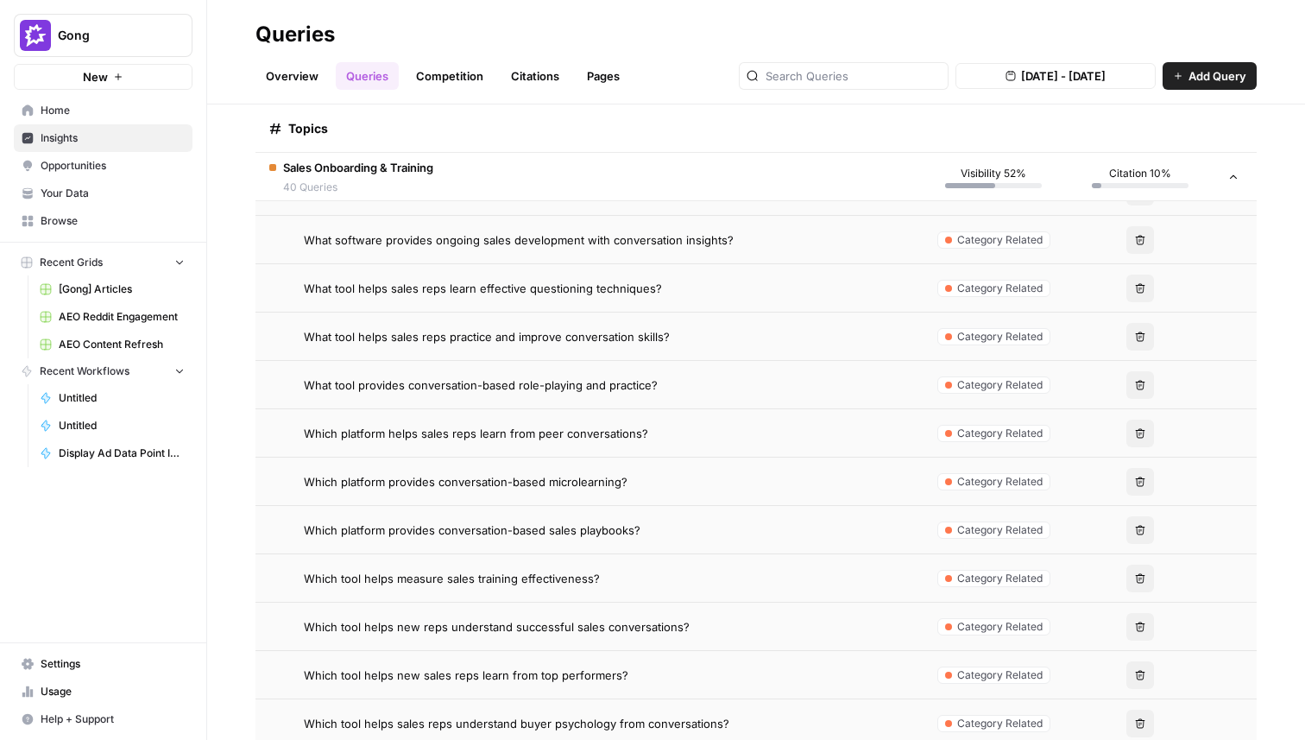
click at [646, 494] on td "Which platform provides conversation-based microlearning?" at bounding box center [587, 480] width 665 height 47
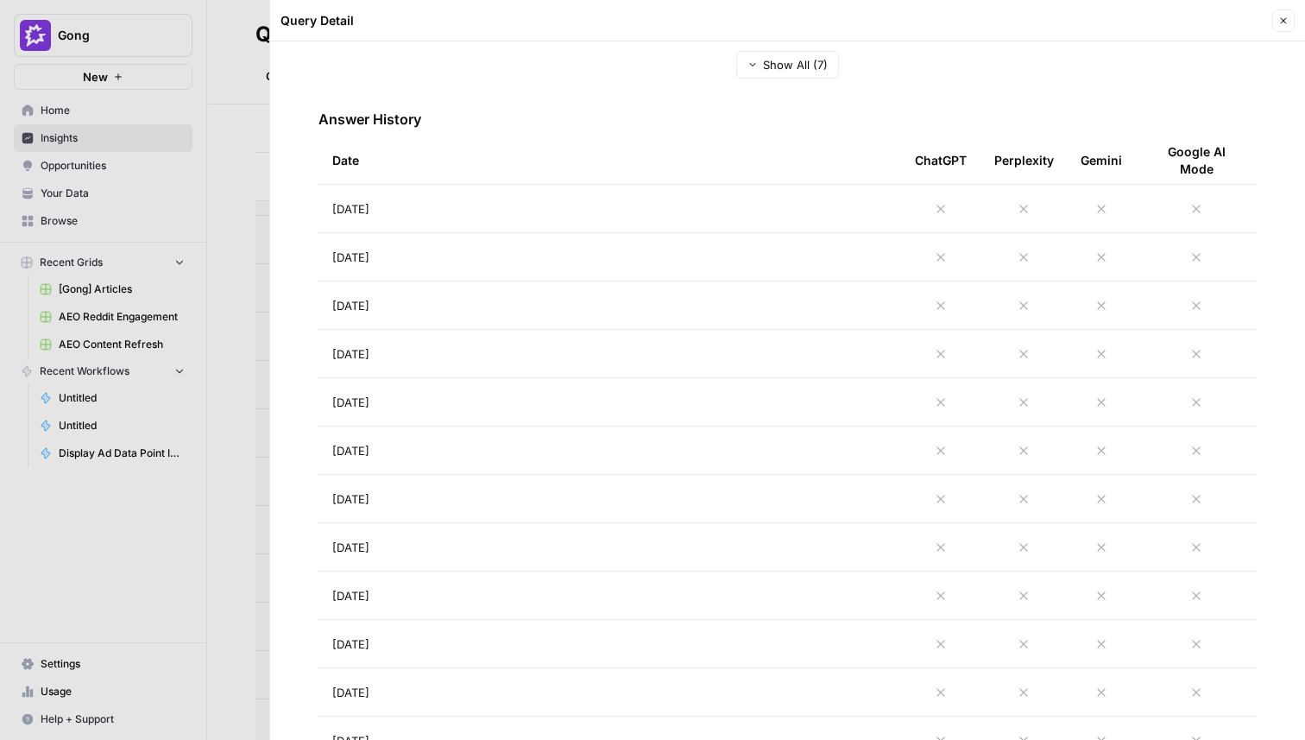
scroll to position [623, 0]
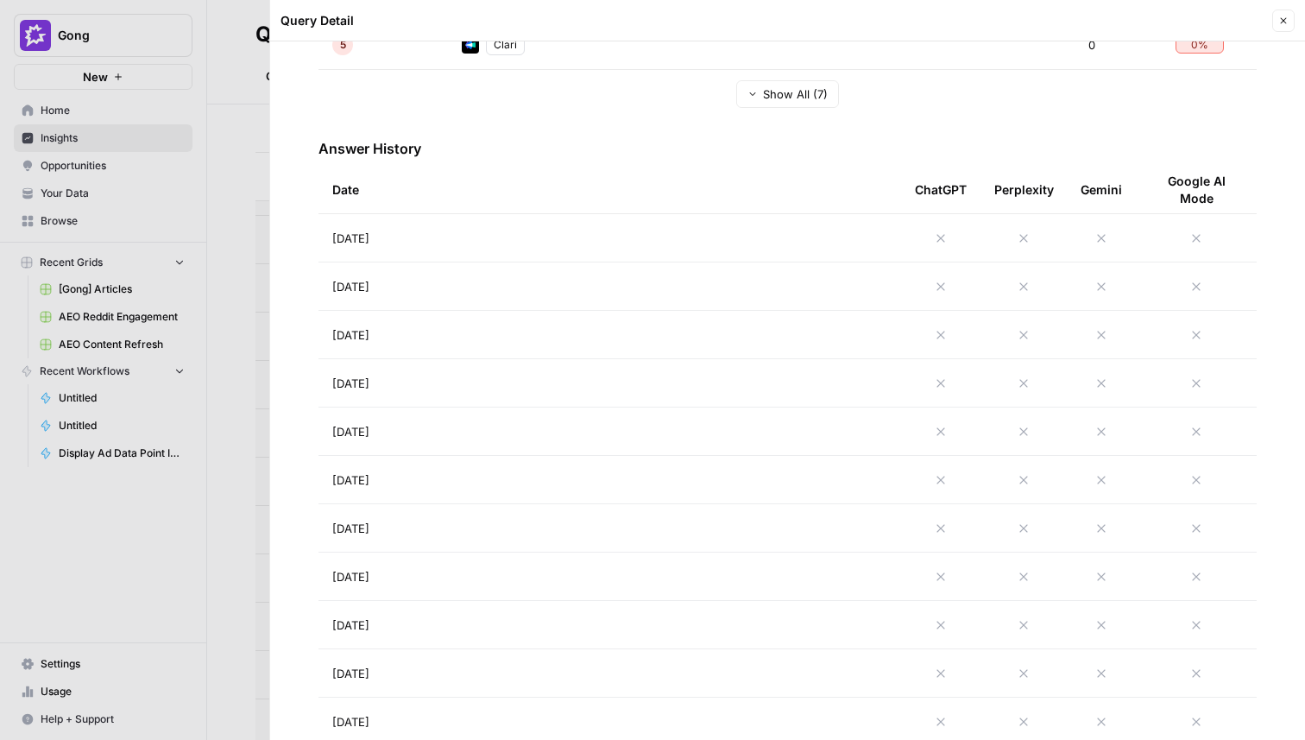
click at [230, 387] on div at bounding box center [652, 370] width 1305 height 740
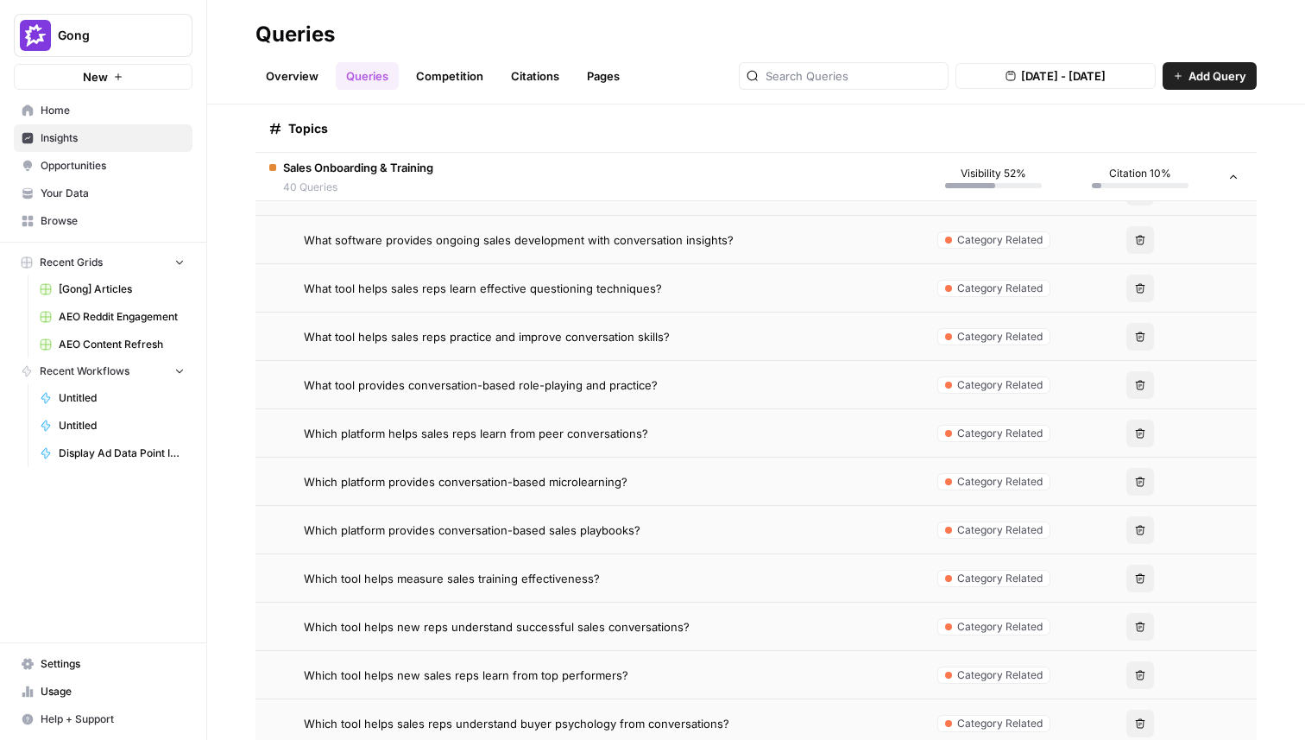
scroll to position [6057, 0]
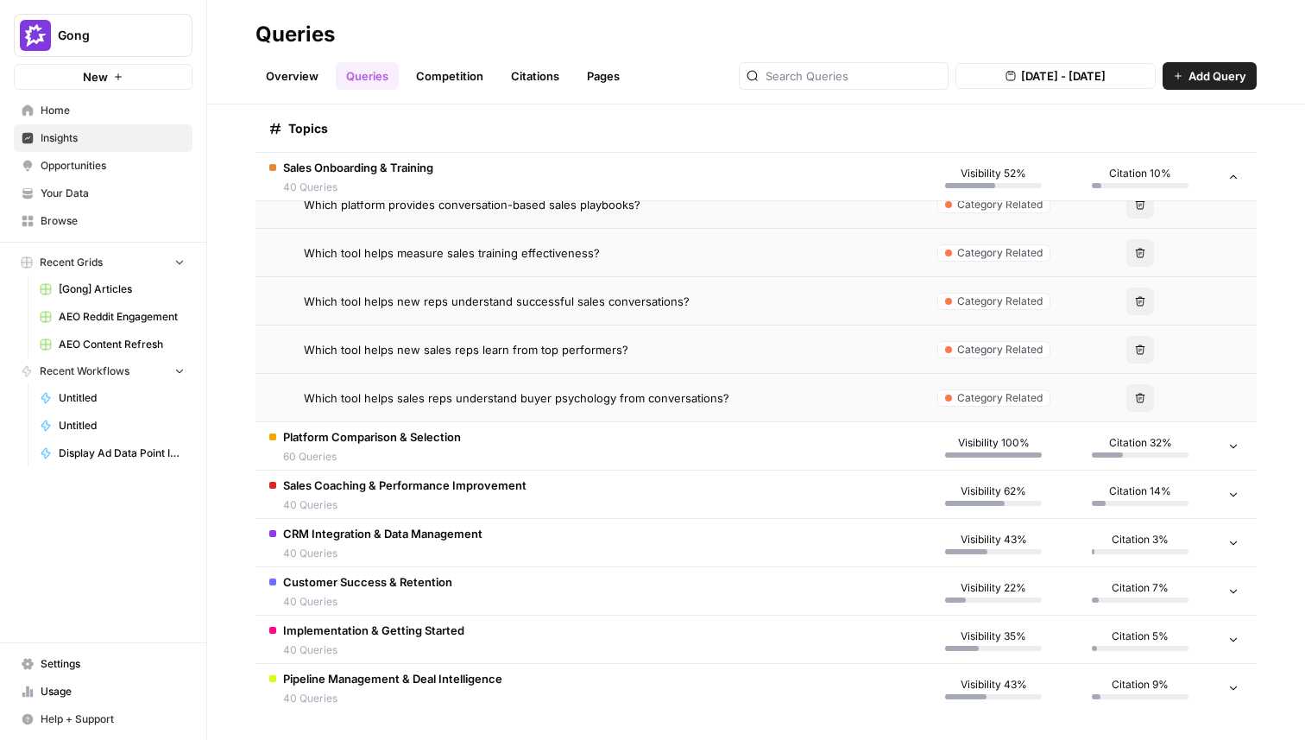
click at [520, 350] on span "Which tool helps new sales reps learn from top performers?" at bounding box center [466, 349] width 324 height 17
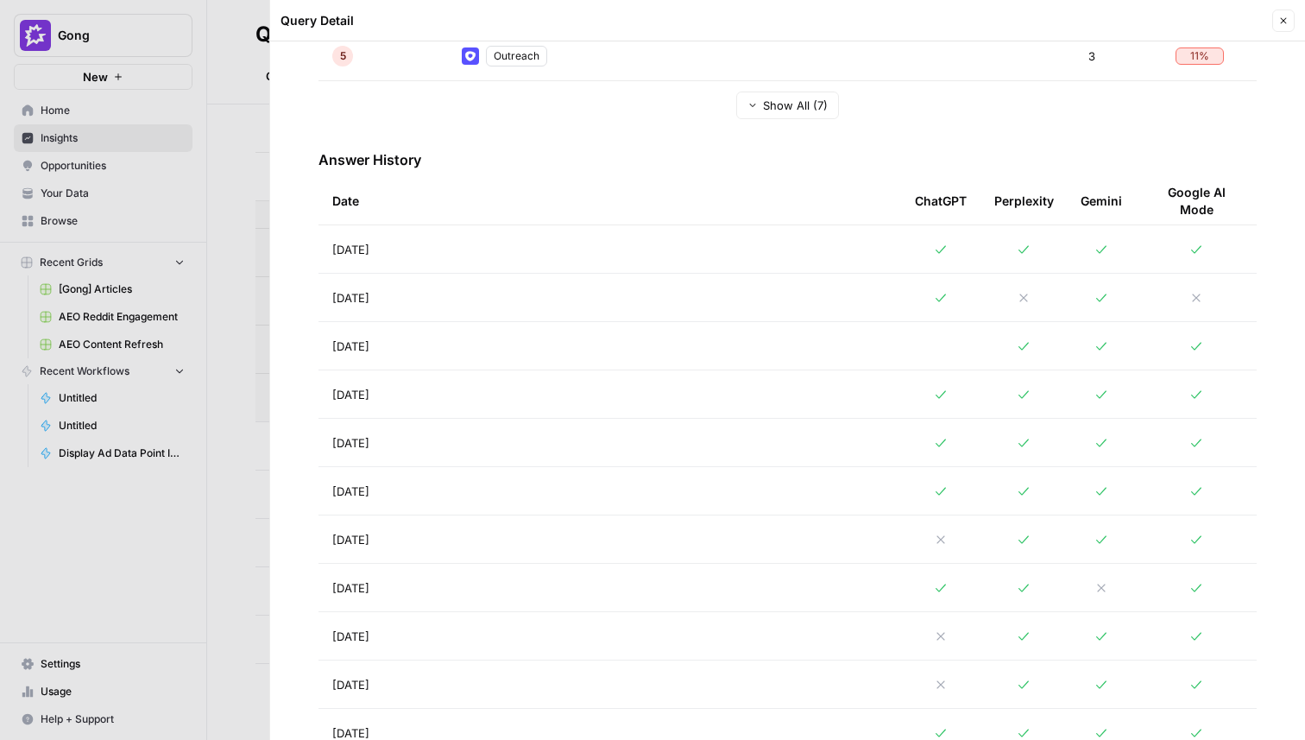
scroll to position [619, 0]
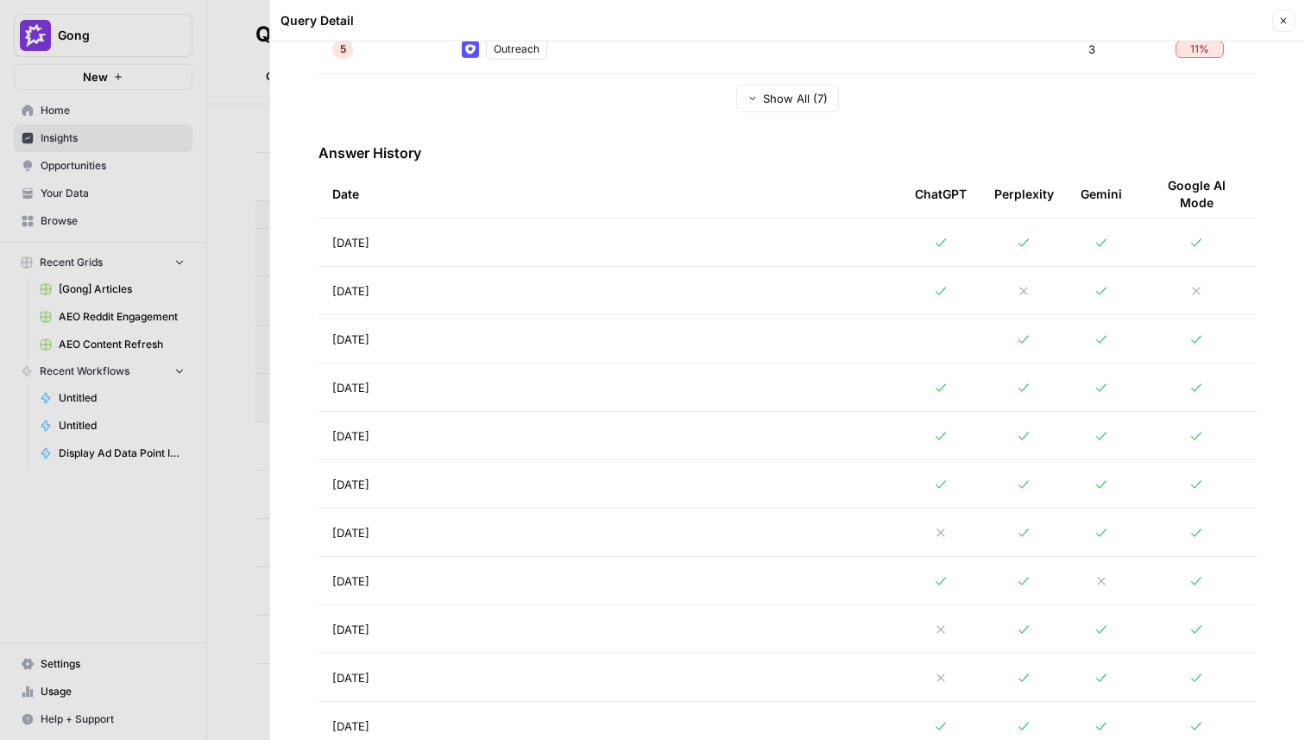
click at [234, 323] on div at bounding box center [652, 370] width 1305 height 740
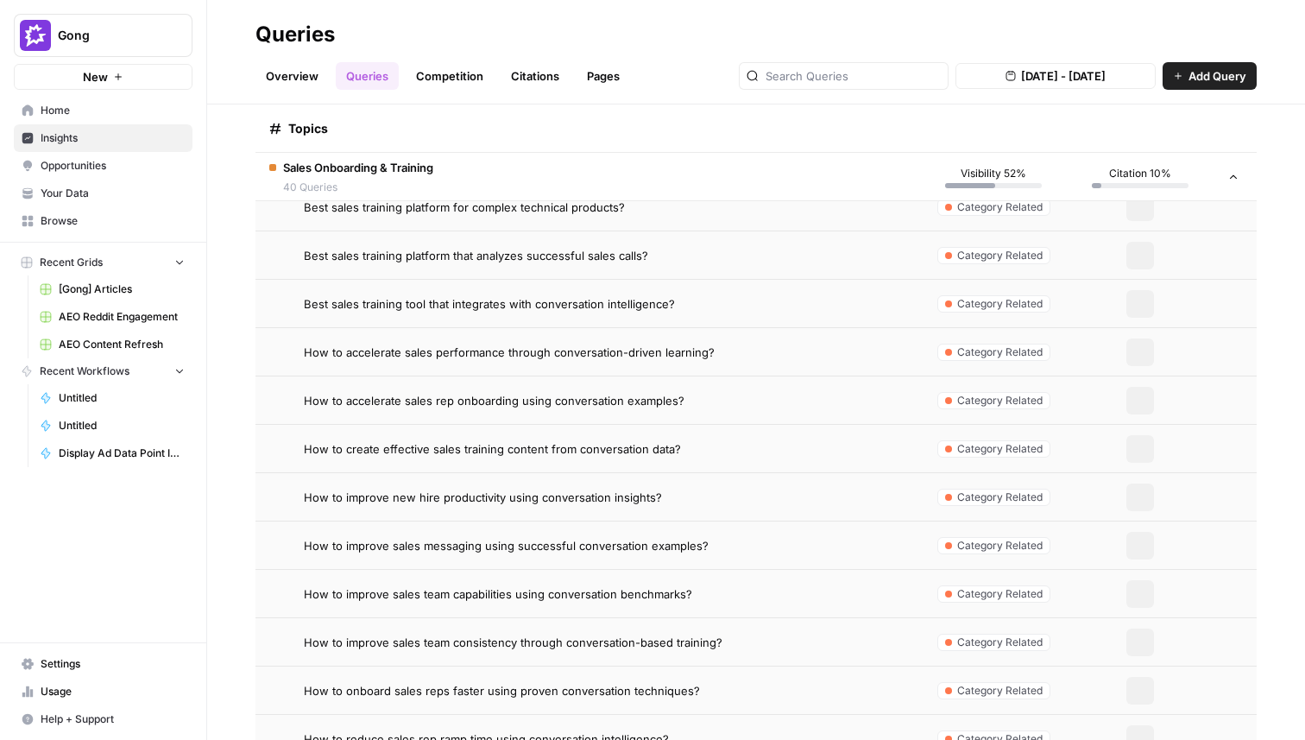
scroll to position [4298, 0]
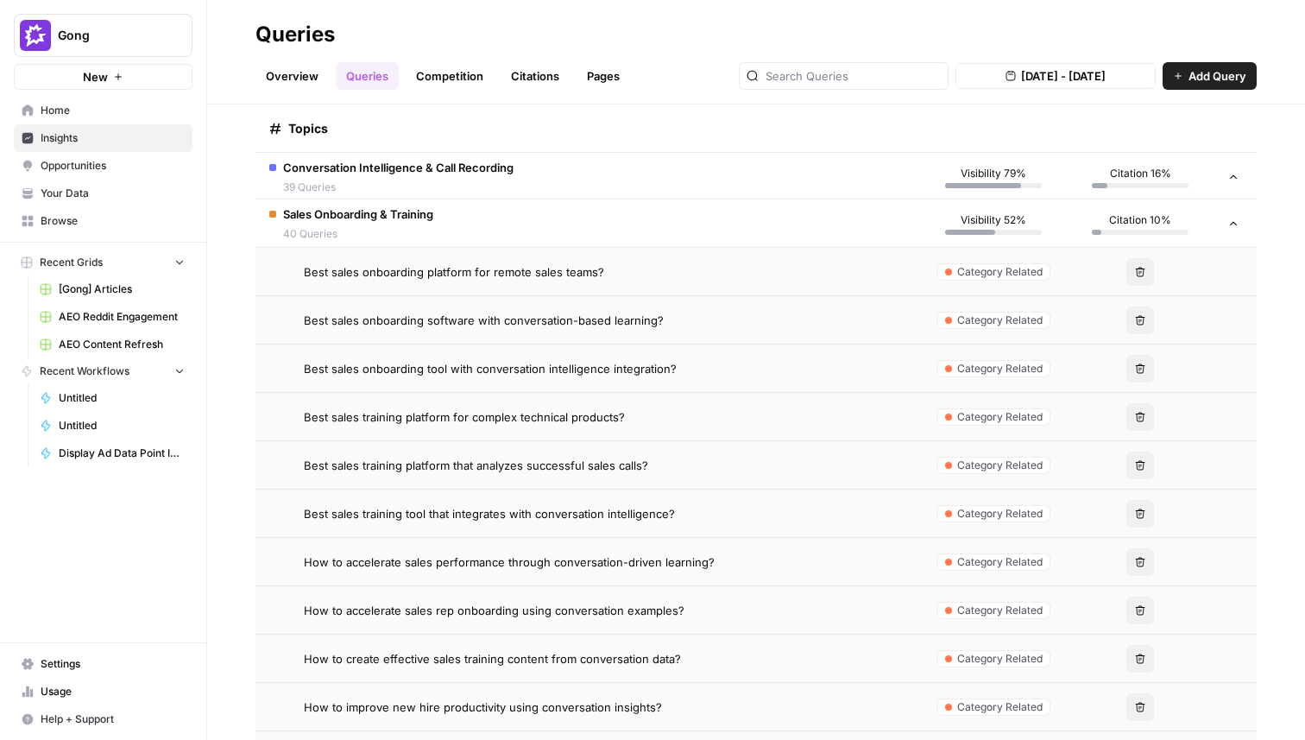
click at [306, 77] on link "Overview" at bounding box center [291, 76] width 73 height 28
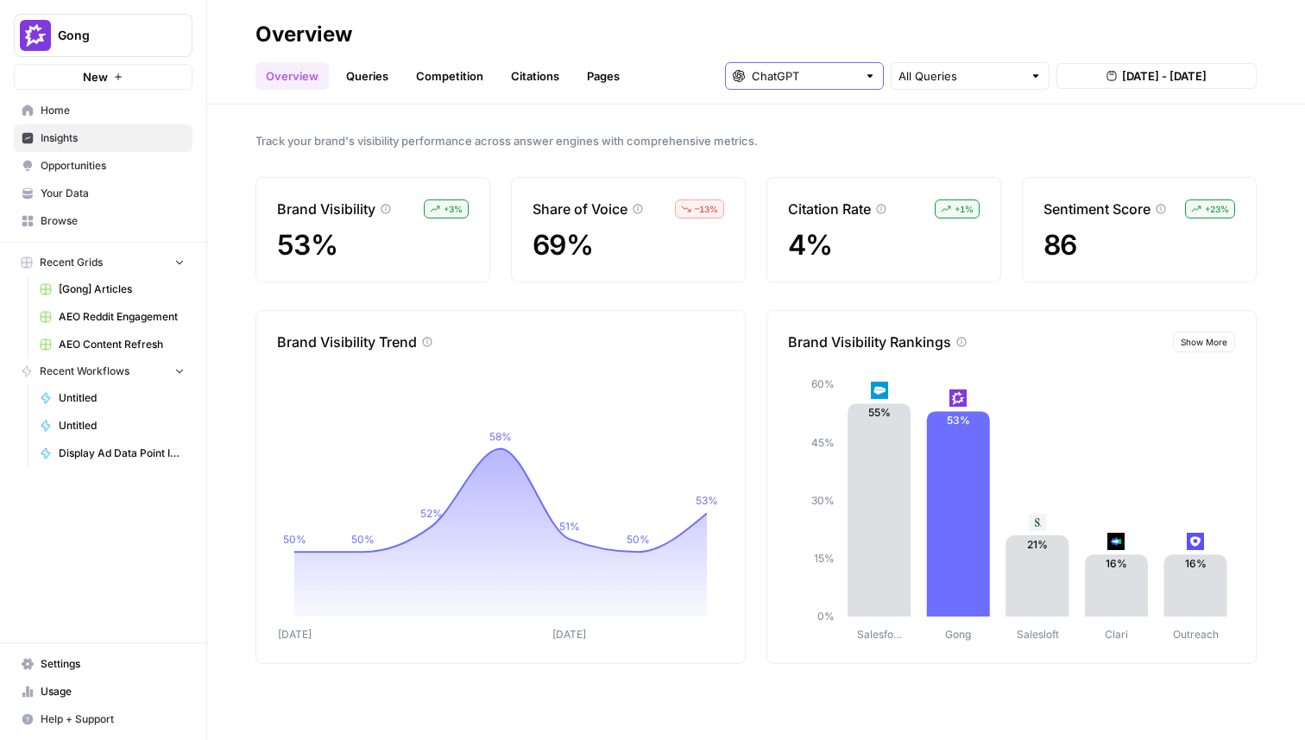
click at [829, 80] on input "text" at bounding box center [804, 75] width 105 height 17
click at [835, 168] on span "Perplexity" at bounding box center [811, 164] width 104 height 17
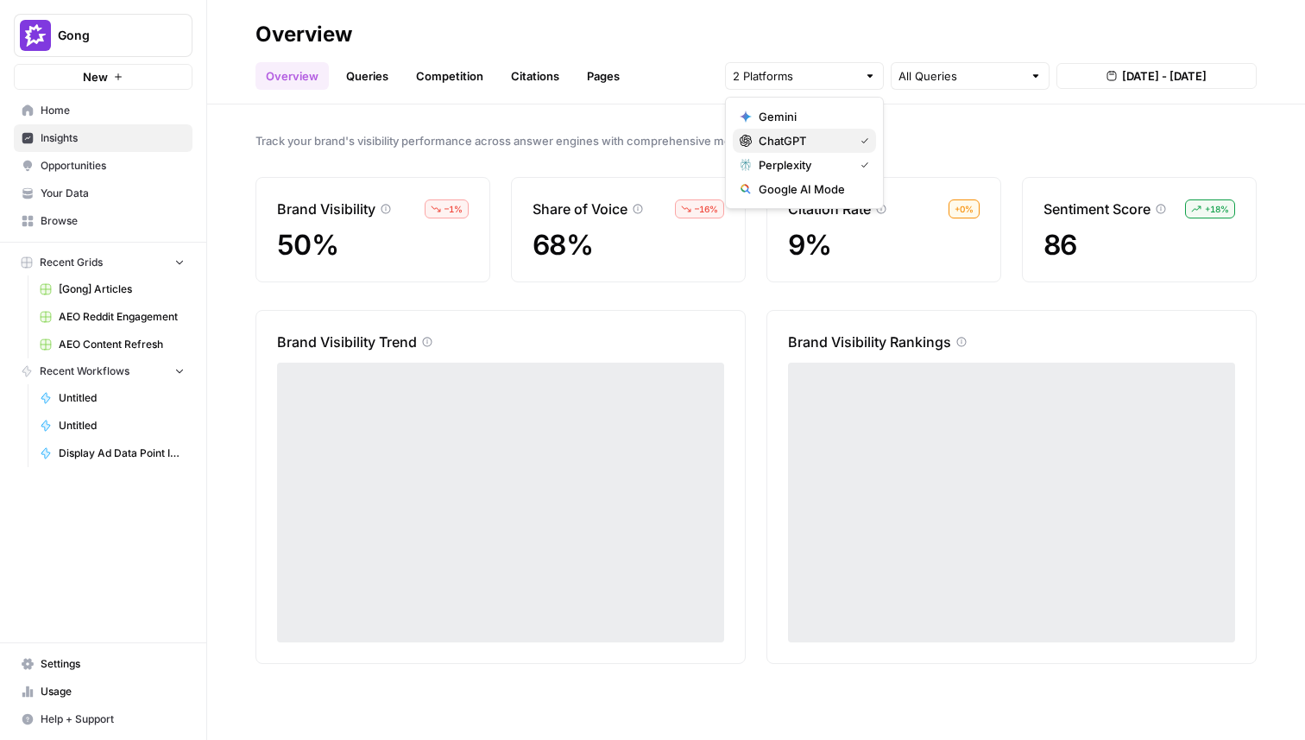
click at [851, 141] on div "ChatGPT" at bounding box center [804, 140] width 129 height 17
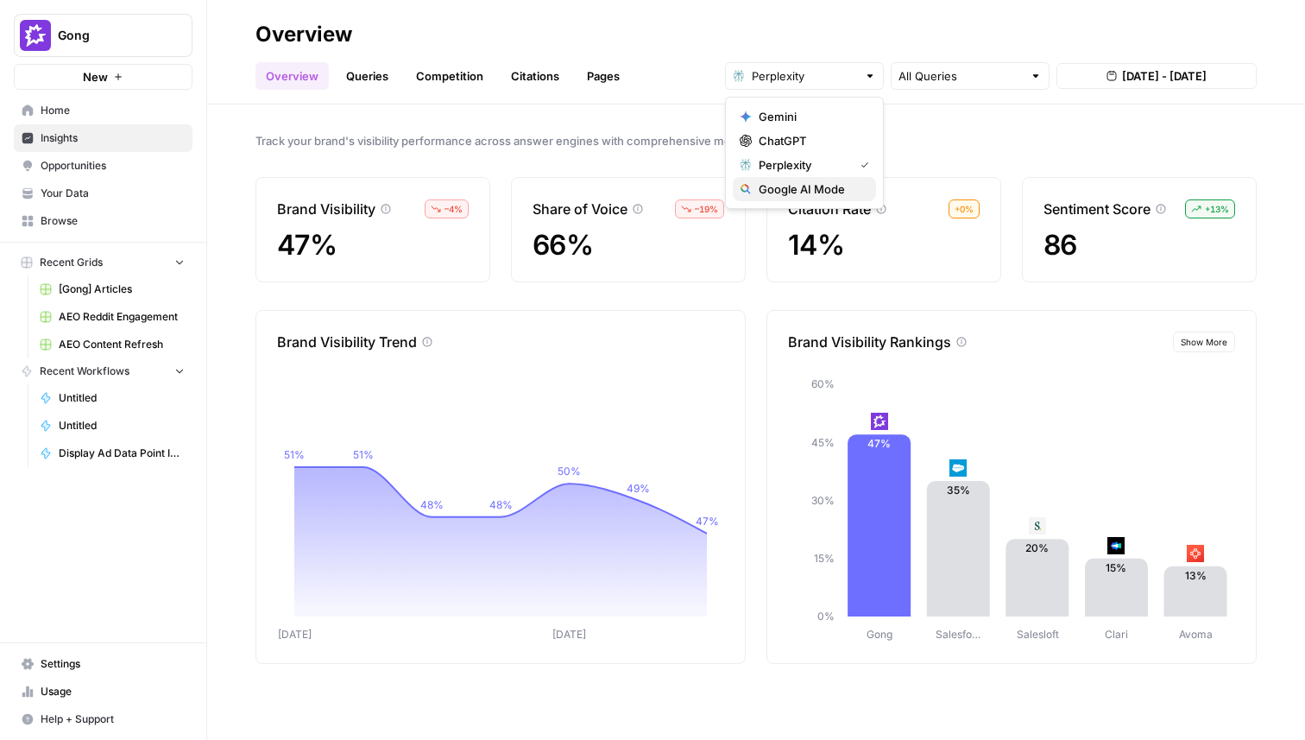
click at [837, 194] on span "Google AI Mode" at bounding box center [811, 188] width 104 height 17
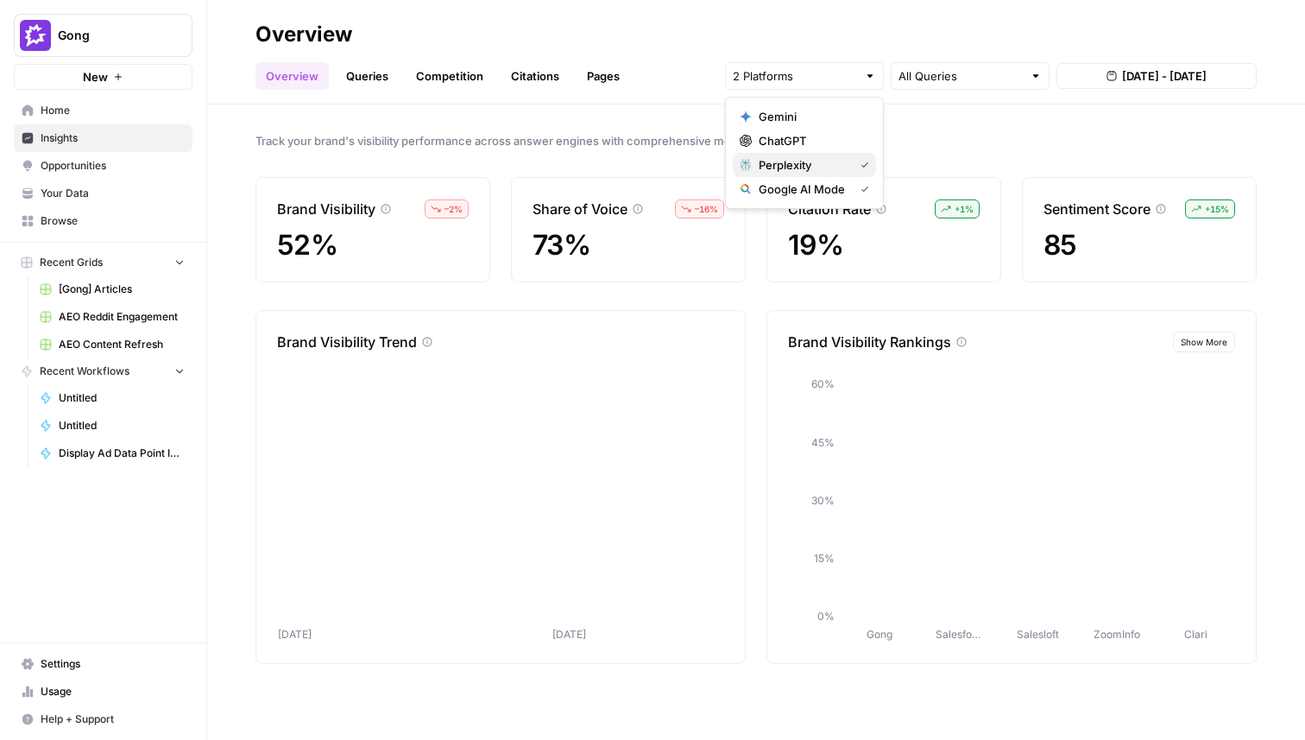
click at [836, 159] on span "Perplexity" at bounding box center [803, 164] width 88 height 17
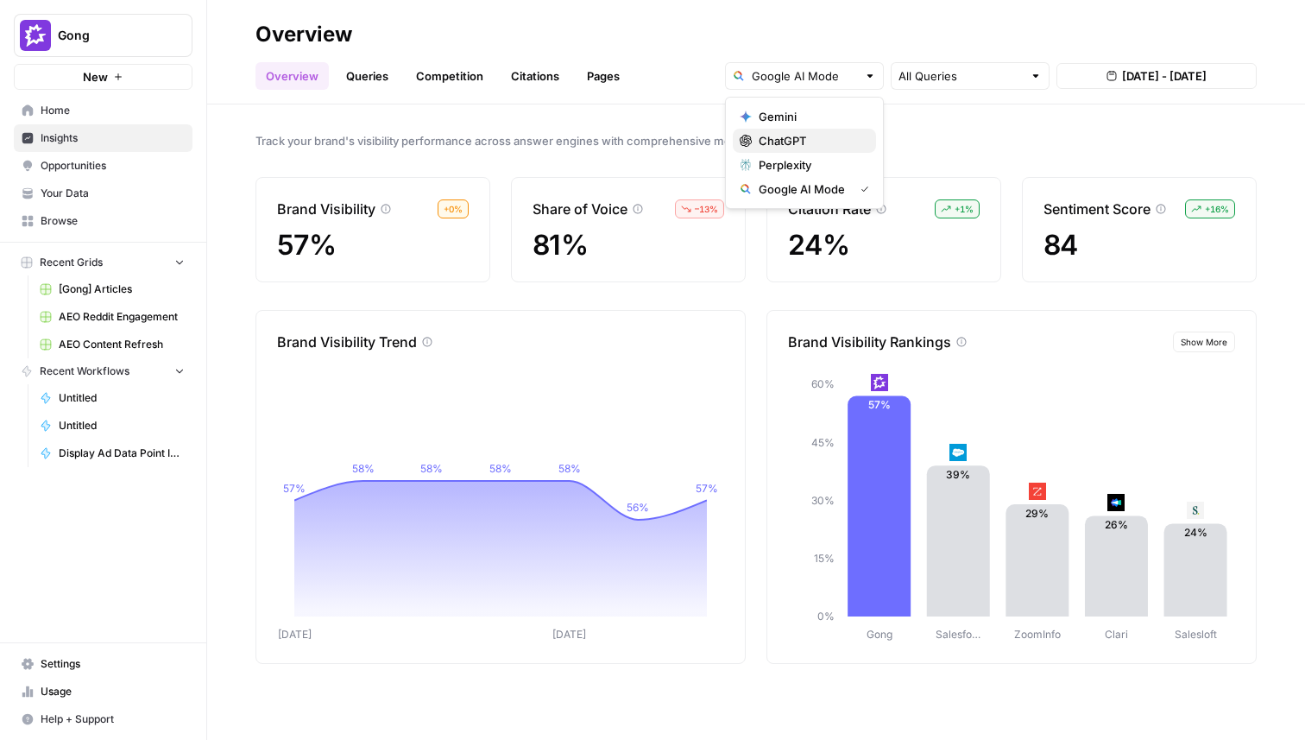
click at [822, 135] on span "ChatGPT" at bounding box center [811, 140] width 104 height 17
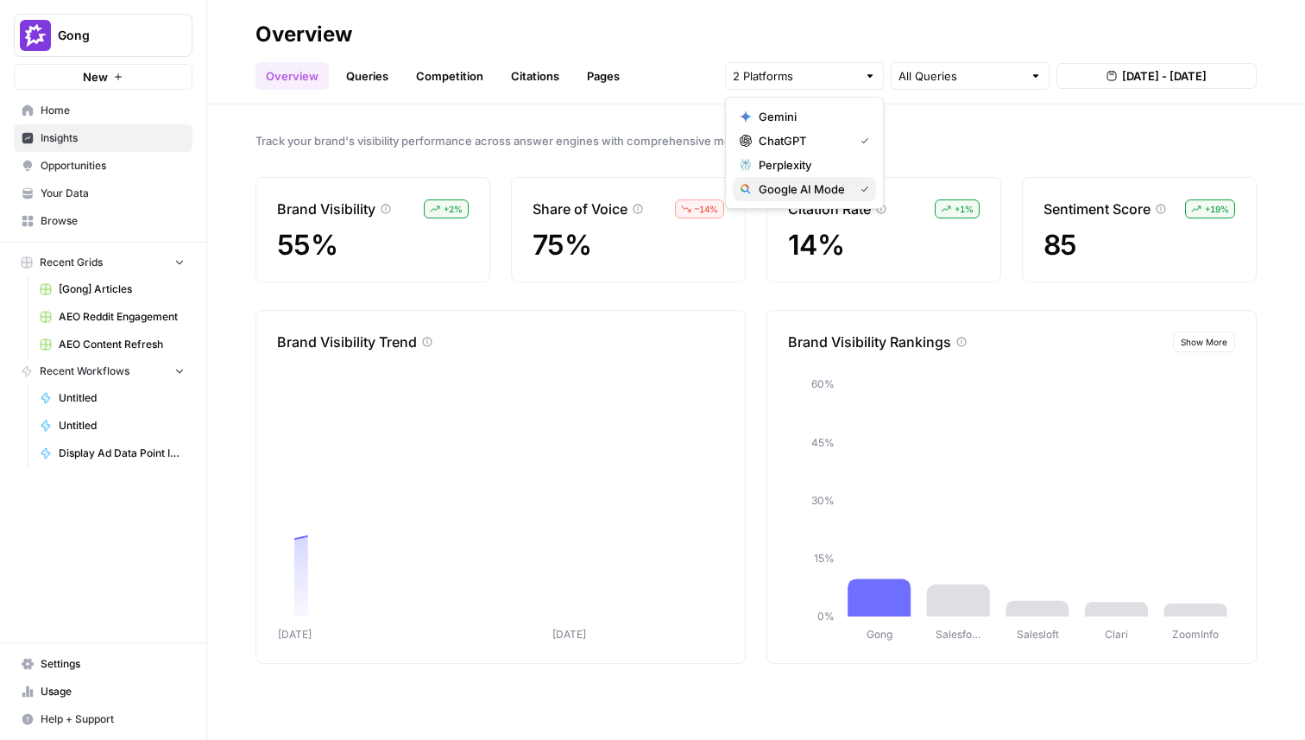
click at [823, 192] on span "Google AI Mode" at bounding box center [803, 188] width 88 height 17
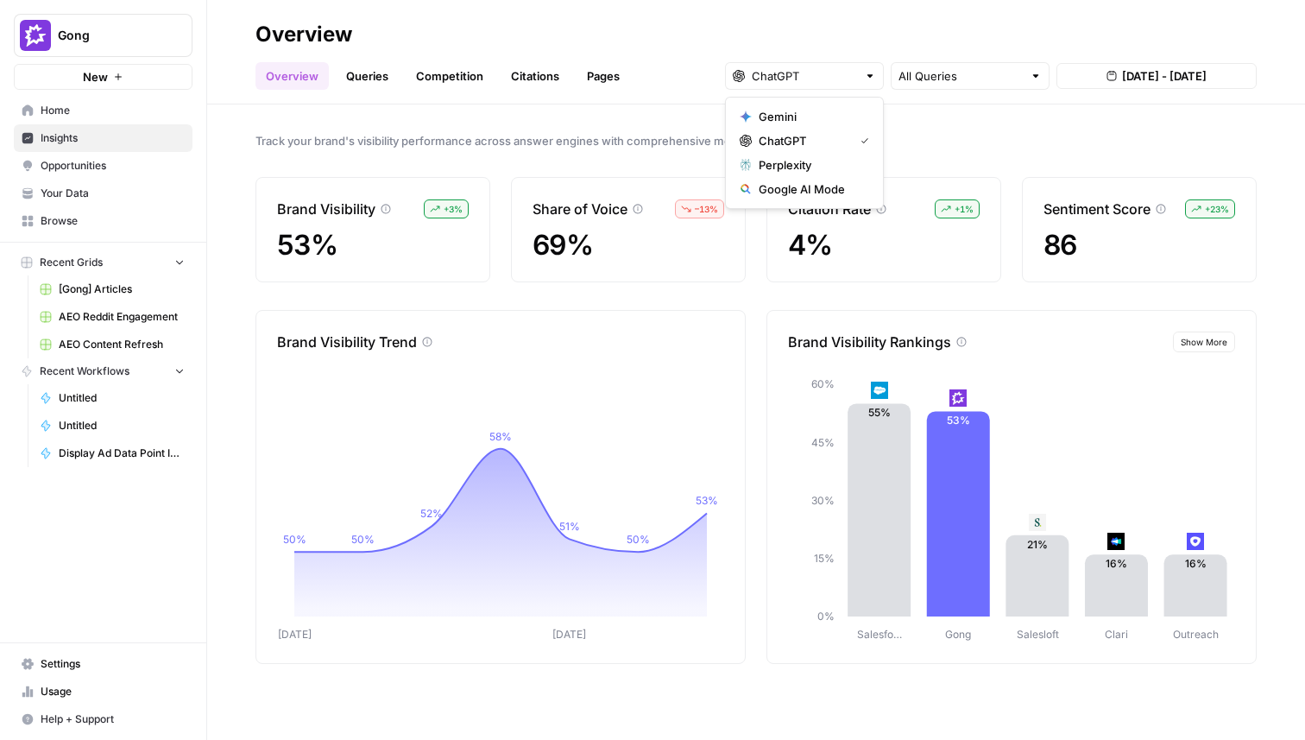
click at [595, 140] on span "Track your brand's visibility performance across answer engines with comprehens…" at bounding box center [755, 140] width 1001 height 17
click at [368, 75] on link "Queries" at bounding box center [367, 76] width 63 height 28
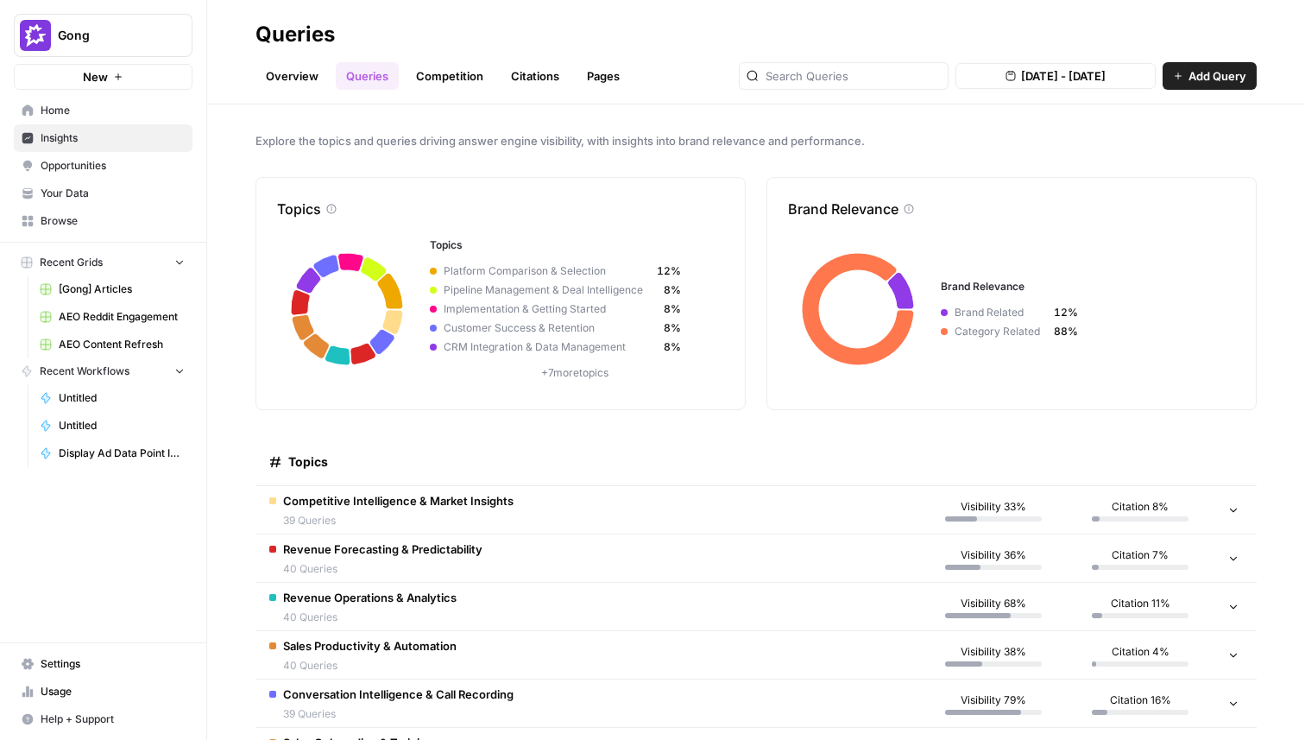
scroll to position [354, 0]
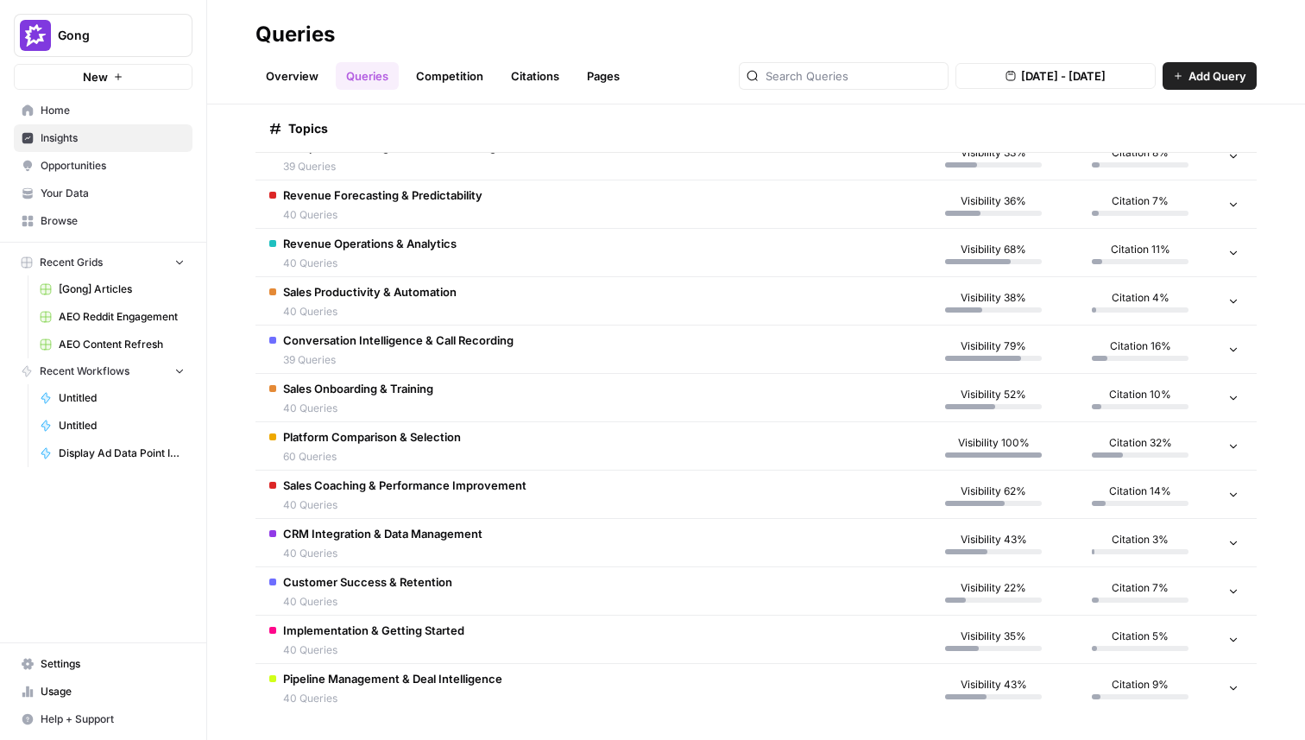
click at [476, 602] on td "Customer Success & Retention 40 Queries" at bounding box center [587, 590] width 665 height 47
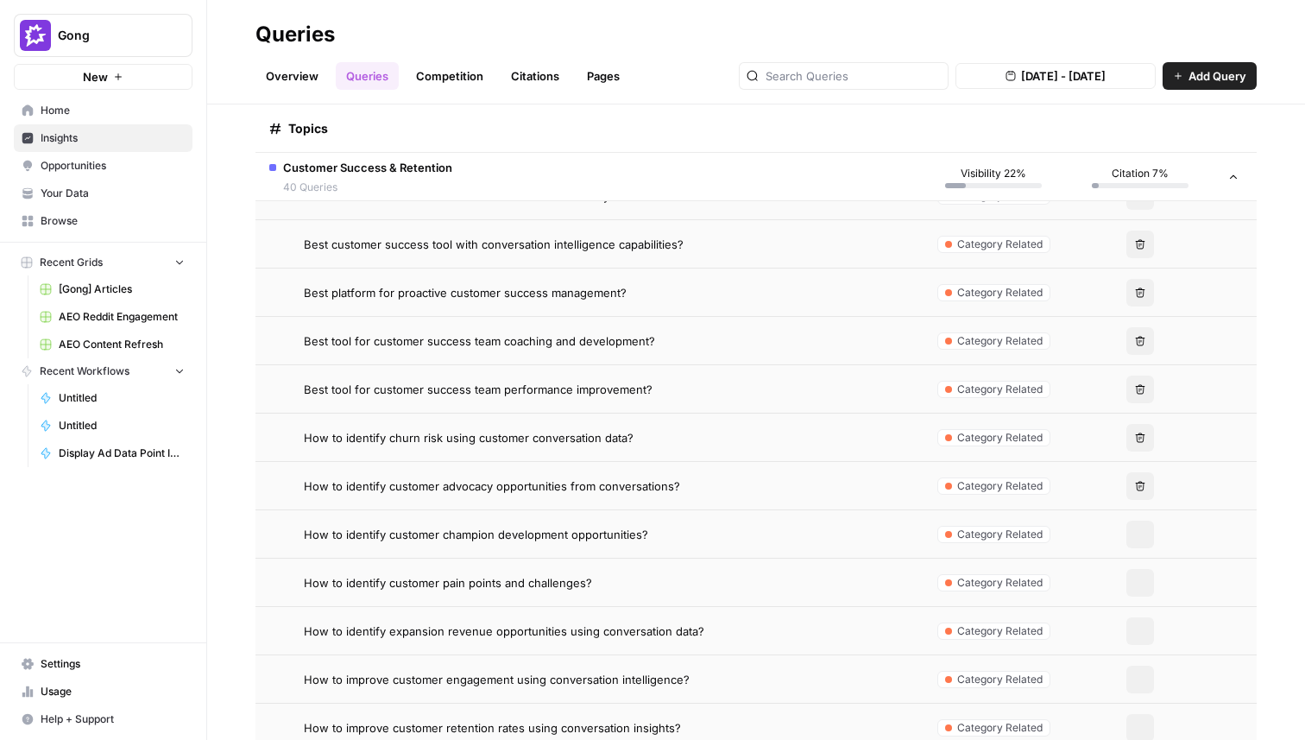
scroll to position [1083, 0]
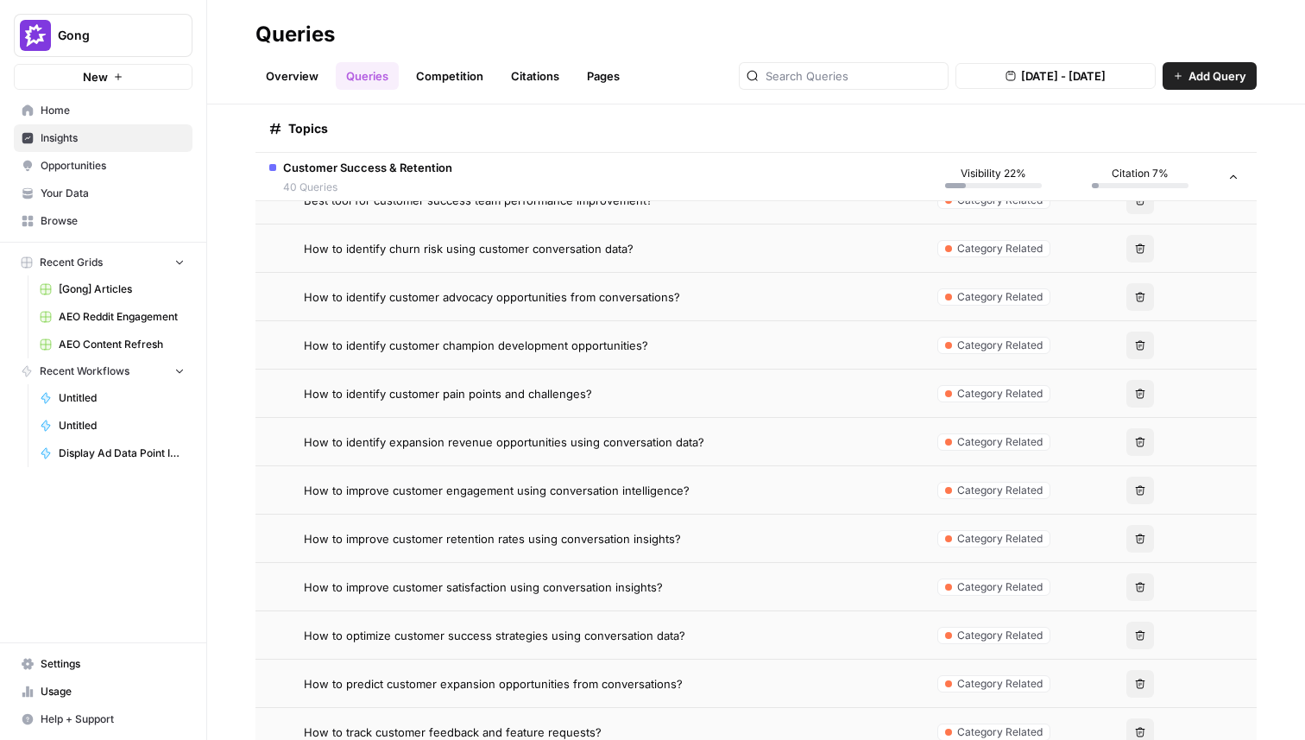
click at [488, 541] on span "How to improve customer retention rates using conversation insights?" at bounding box center [492, 538] width 377 height 17
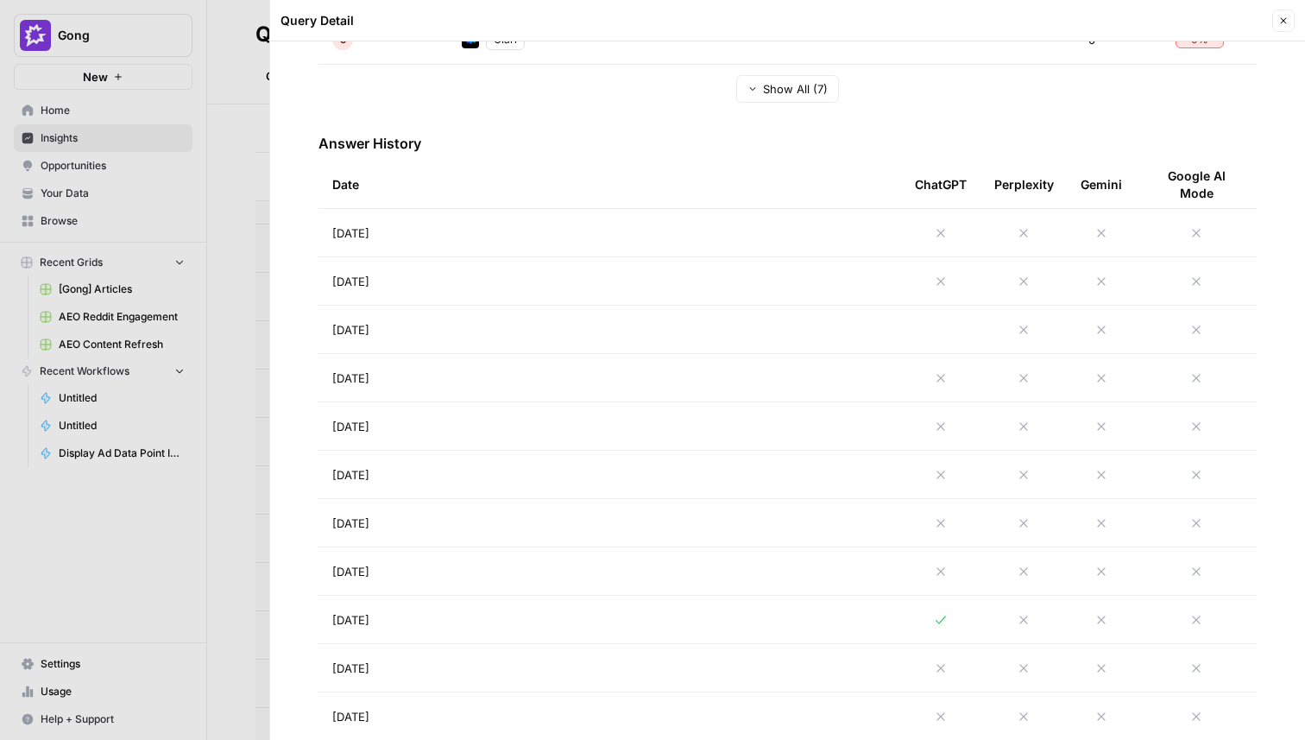
scroll to position [658, 0]
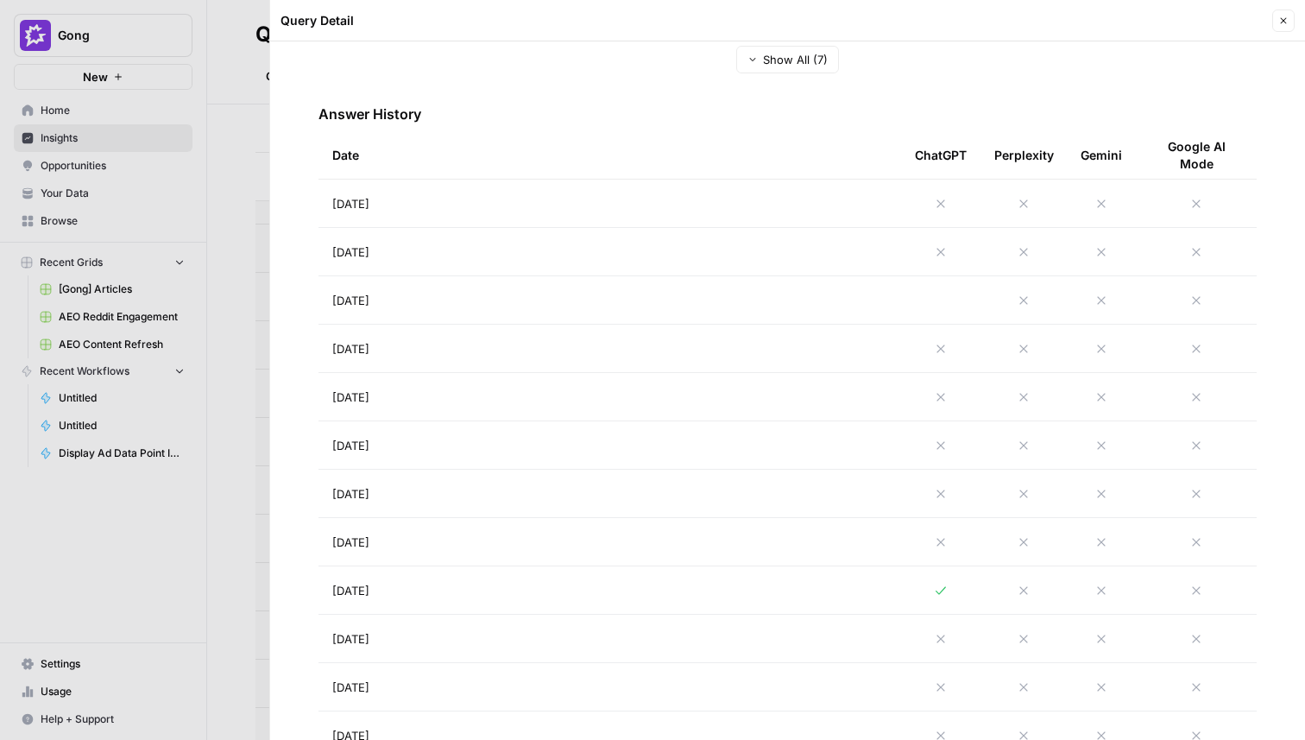
click at [253, 388] on div at bounding box center [652, 370] width 1305 height 740
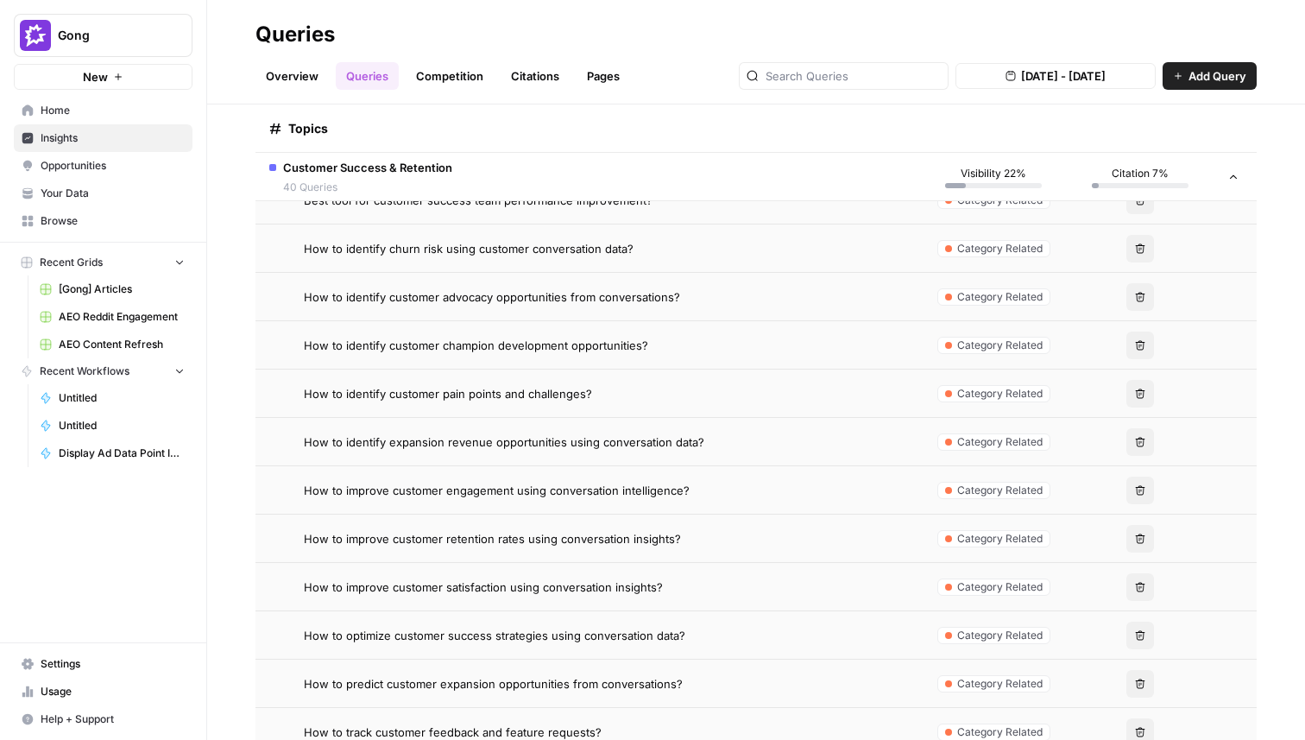
click at [523, 582] on span "How to improve customer satisfaction using conversation insights?" at bounding box center [483, 586] width 359 height 17
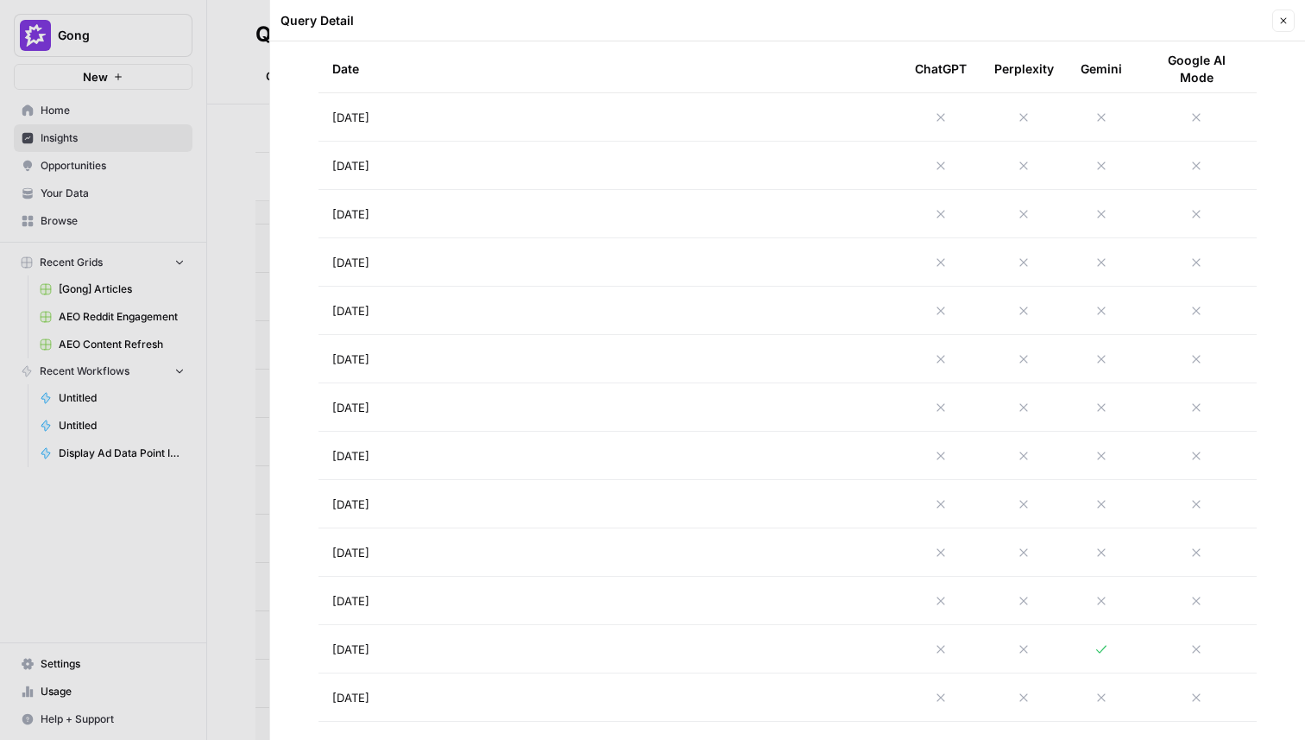
scroll to position [737, 0]
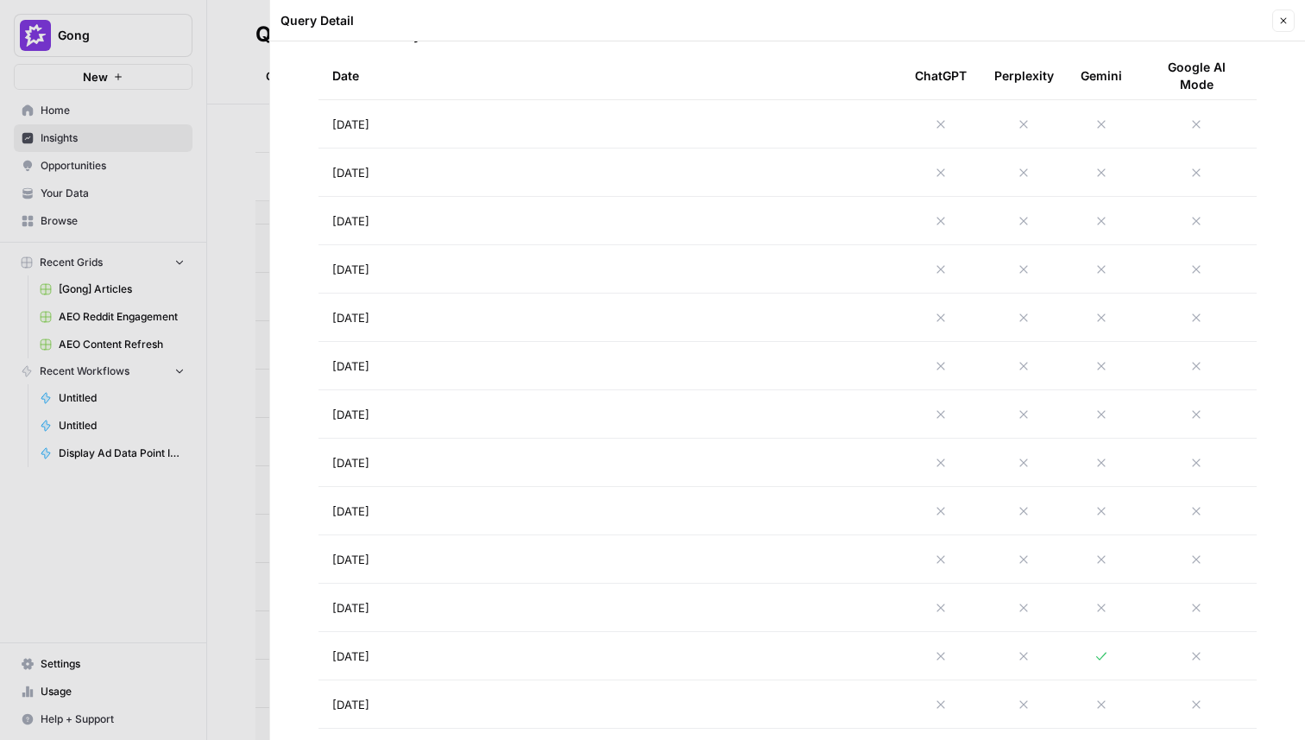
click at [238, 461] on div at bounding box center [652, 370] width 1305 height 740
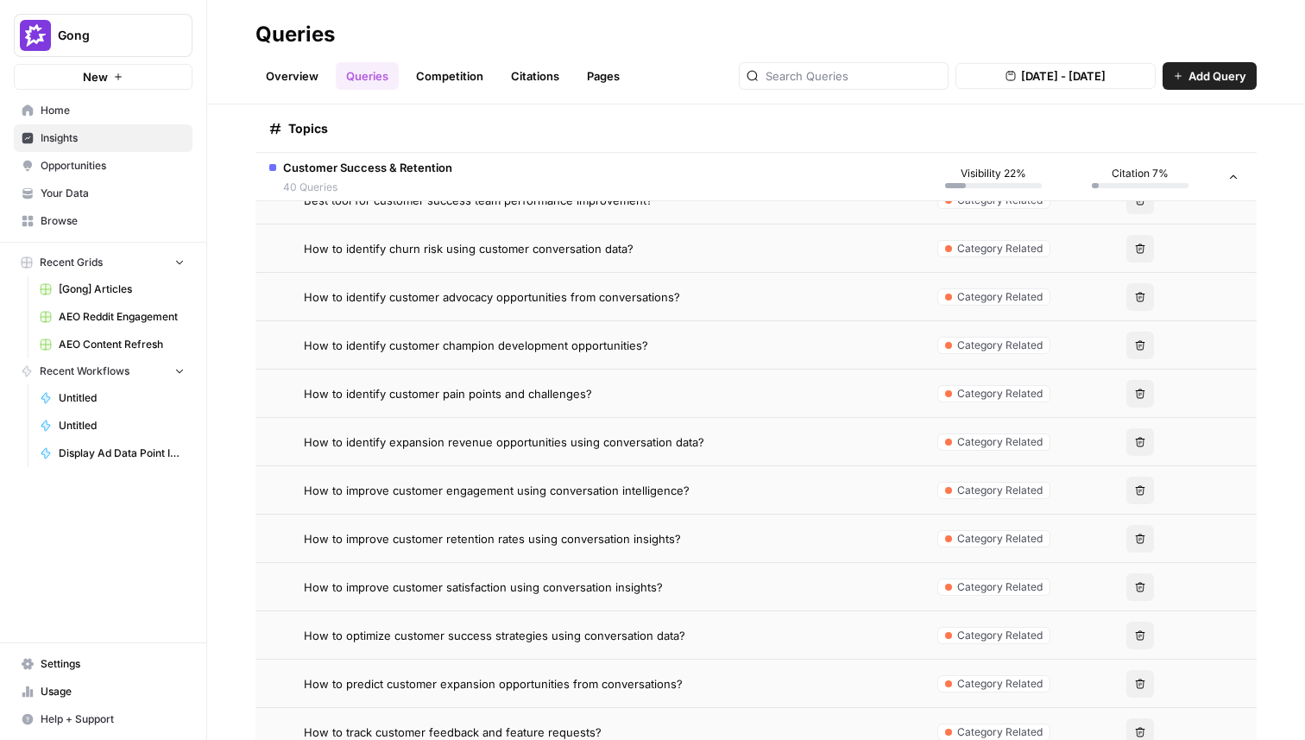
scroll to position [1339, 0]
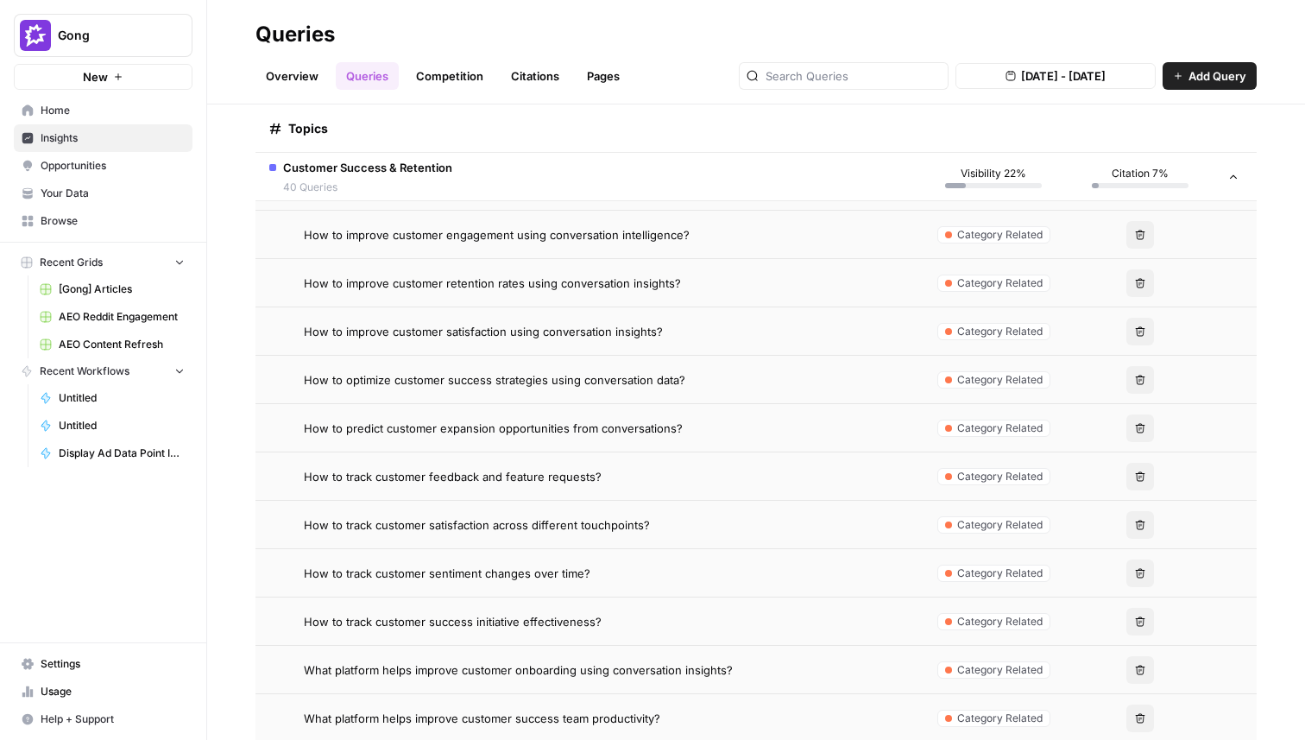
click at [495, 510] on td "How to track customer satisfaction across different touchpoints?" at bounding box center [587, 524] width 665 height 47
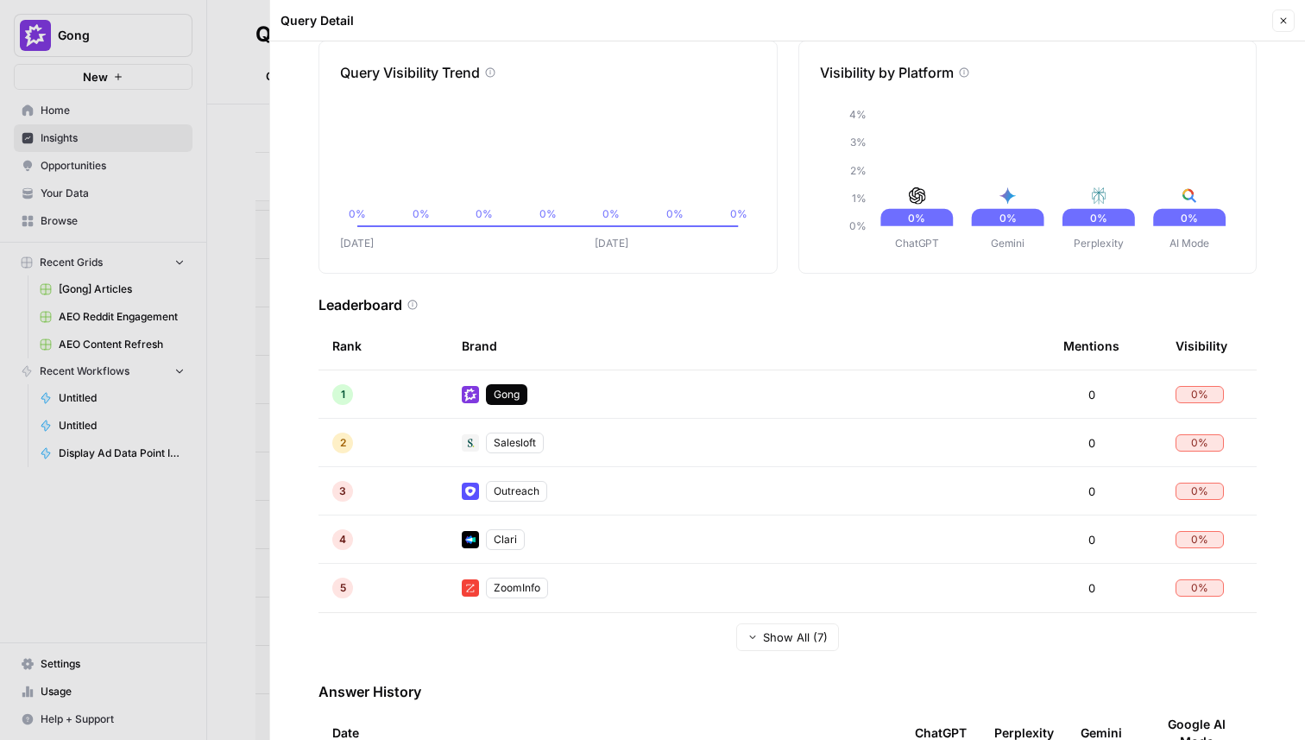
scroll to position [70, 0]
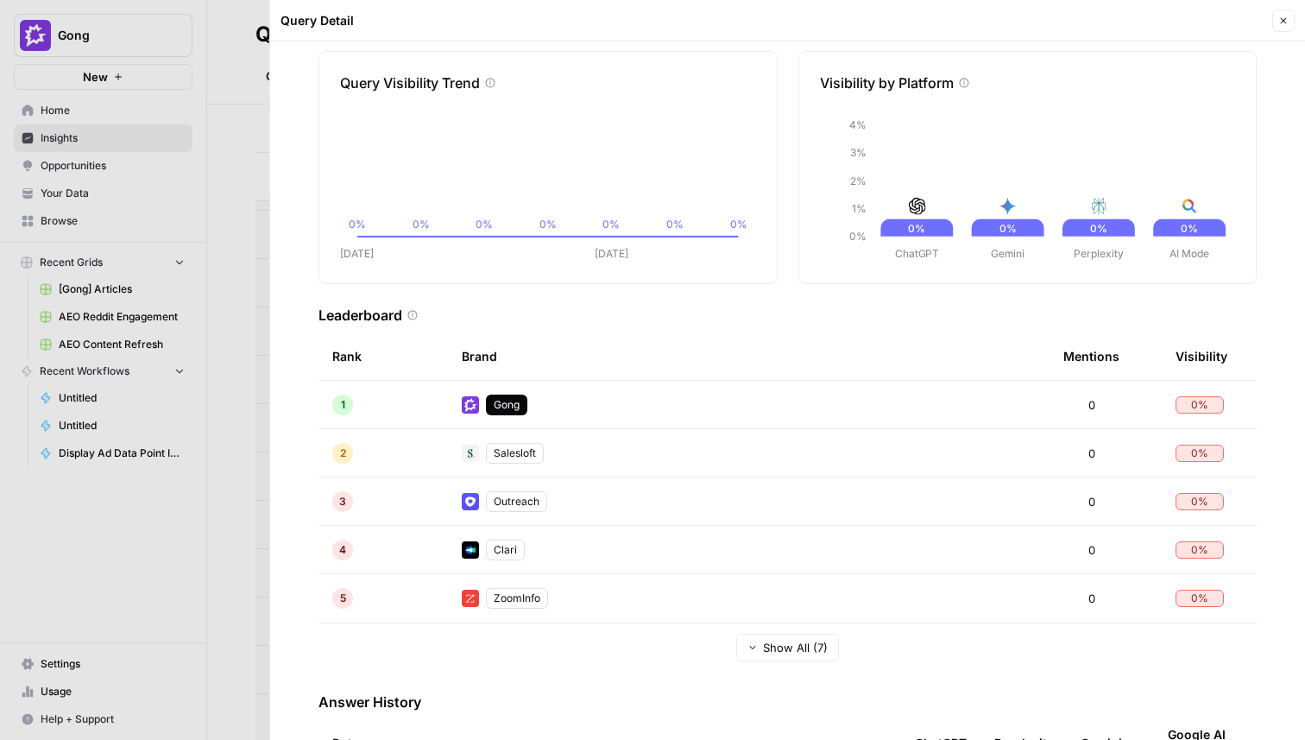
click at [252, 438] on div at bounding box center [652, 370] width 1305 height 740
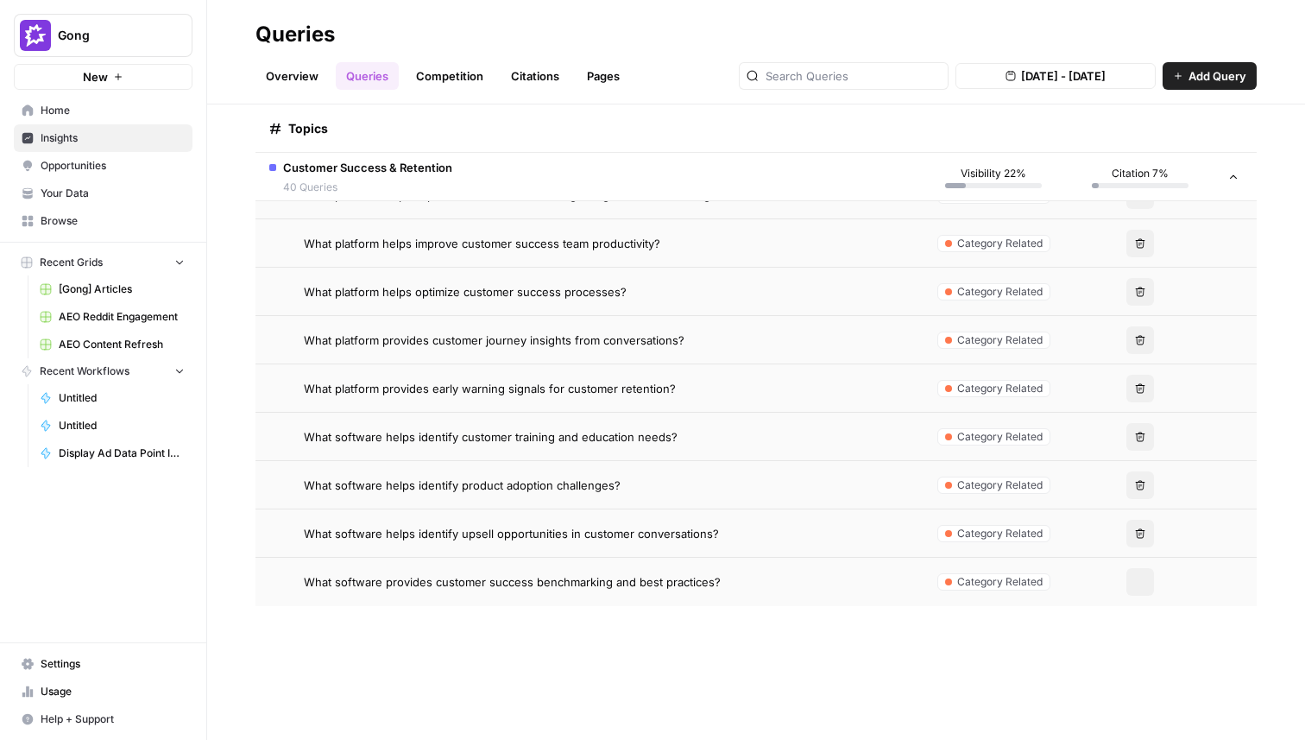
scroll to position [1841, 0]
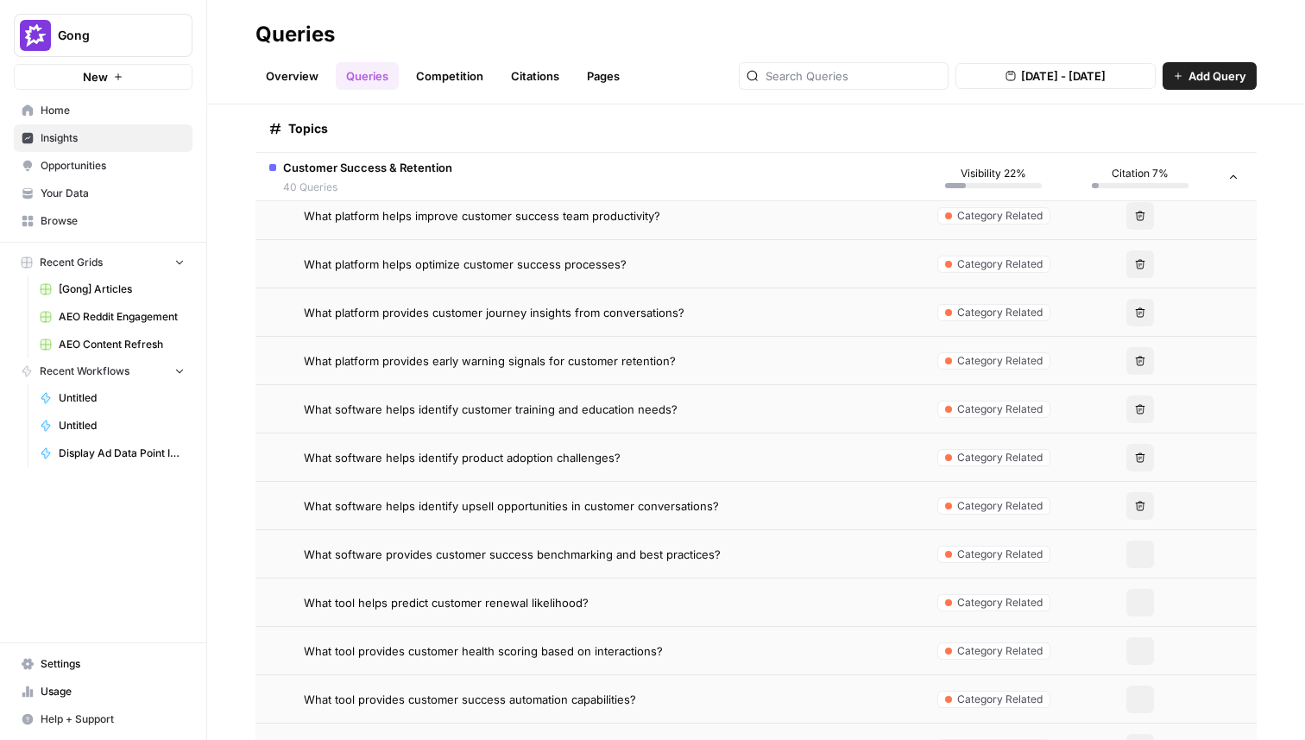
click at [573, 520] on td "What software helps identify upsell opportunities in customer conversations?" at bounding box center [587, 505] width 665 height 47
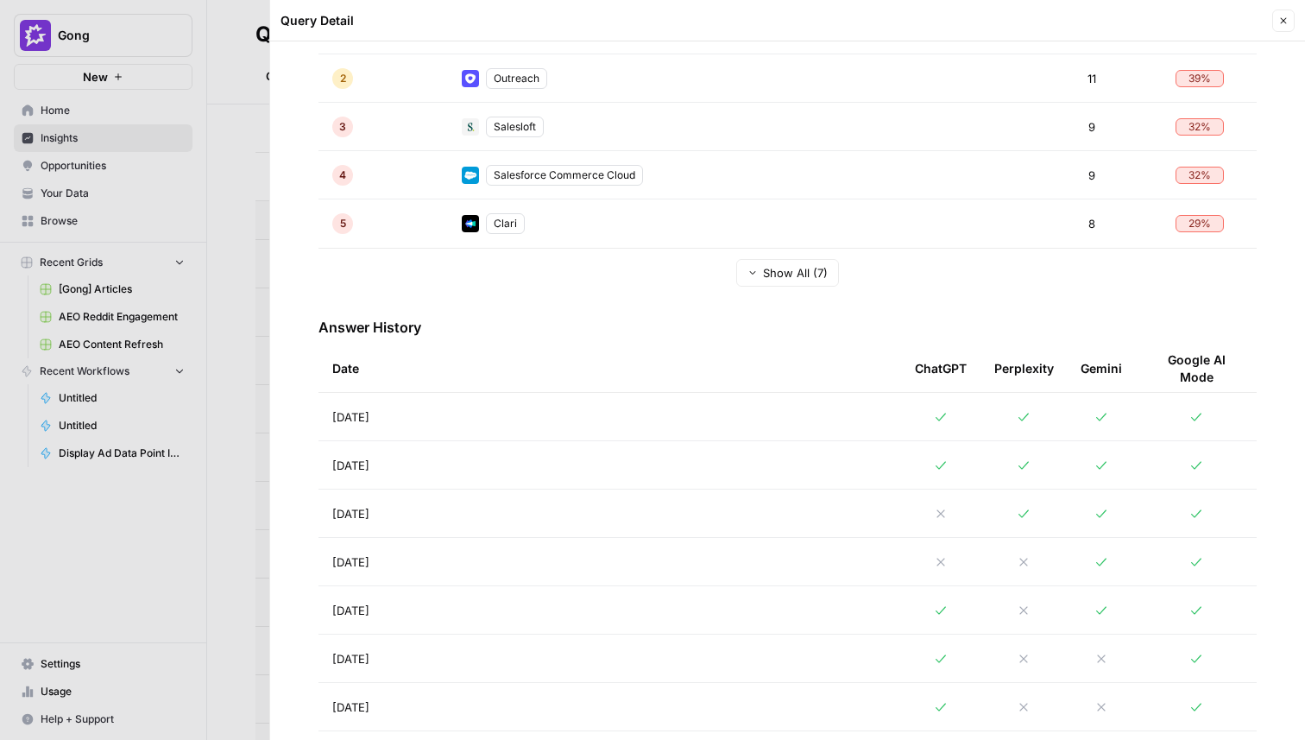
scroll to position [467, 0]
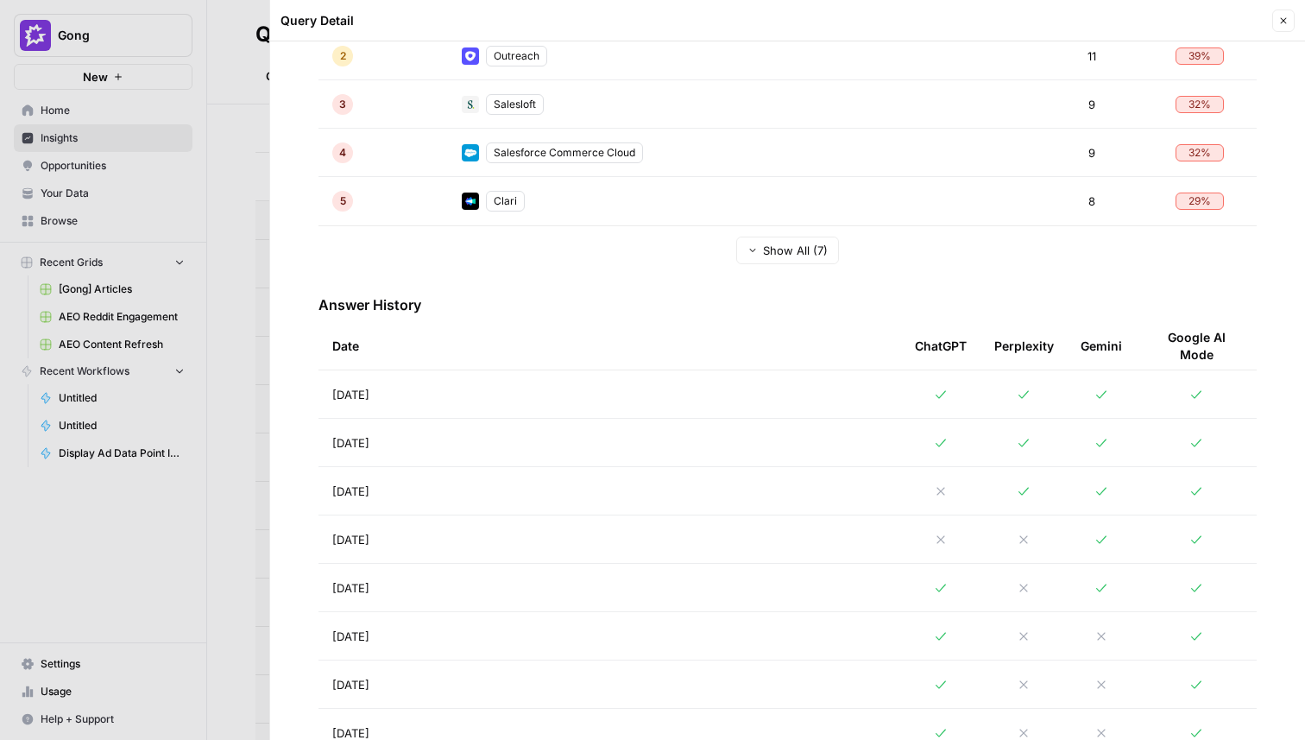
click at [230, 489] on div at bounding box center [652, 370] width 1305 height 740
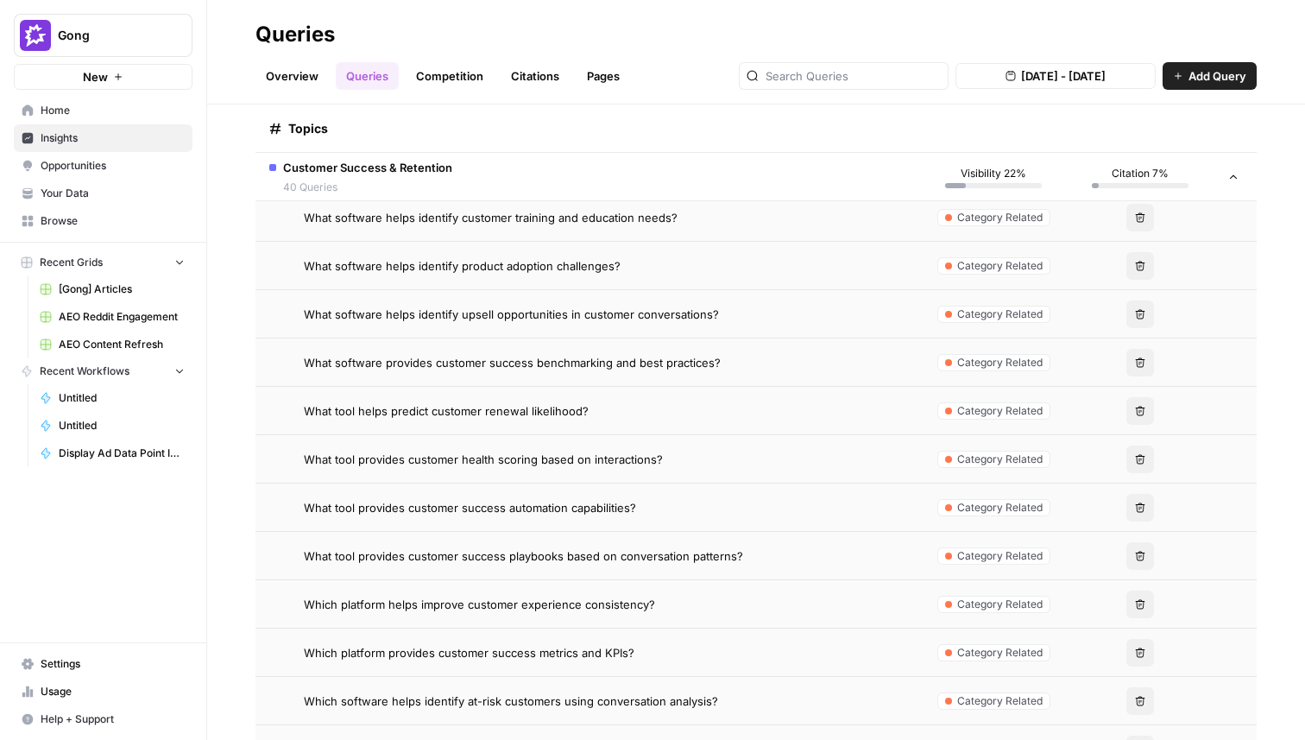
scroll to position [2075, 0]
